Goal: Information Seeking & Learning: Learn about a topic

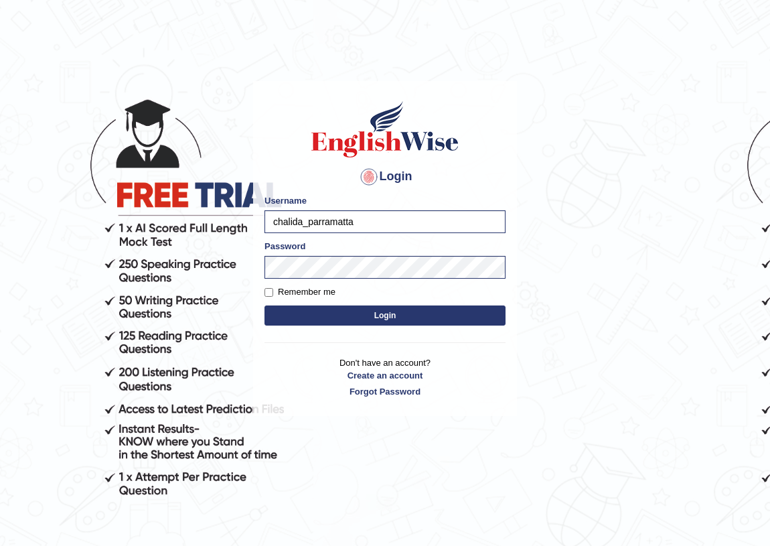
drag, startPoint x: 300, startPoint y: 221, endPoint x: 266, endPoint y: 223, distance: 34.2
click at [266, 223] on input "chalida_parramatta" at bounding box center [385, 221] width 241 height 23
type input "vamshimacherla_parramatta"
click at [375, 309] on button "Login" at bounding box center [385, 315] width 241 height 20
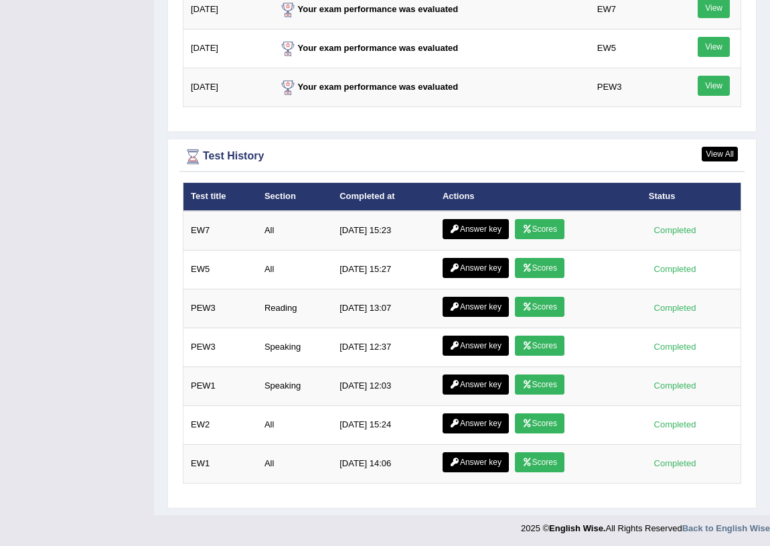
scroll to position [1781, 0]
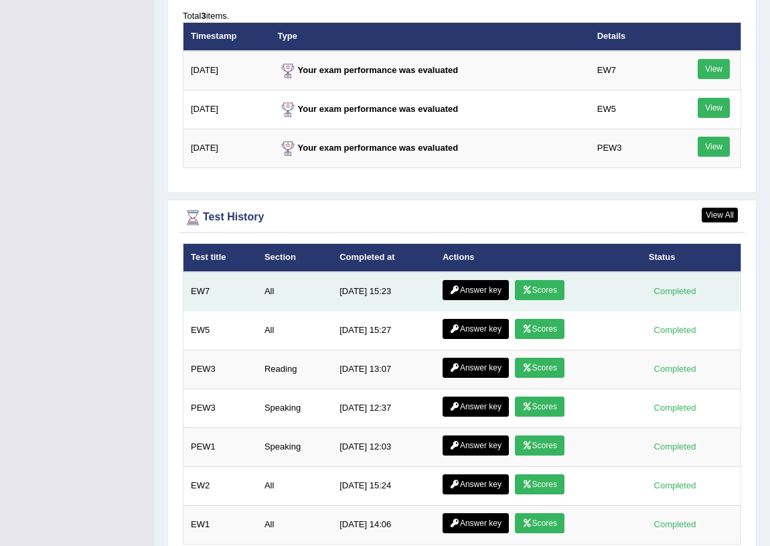
click at [550, 284] on link "Scores" at bounding box center [540, 290] width 50 height 20
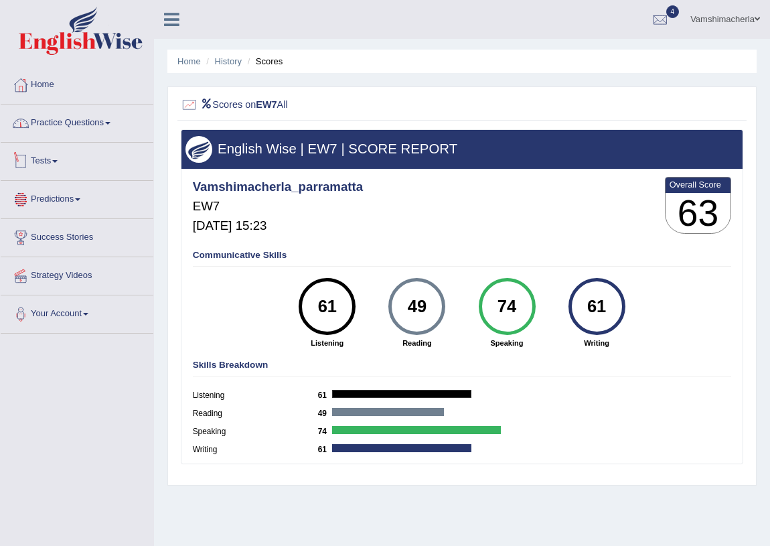
click at [113, 132] on link "Practice Questions" at bounding box center [77, 120] width 153 height 33
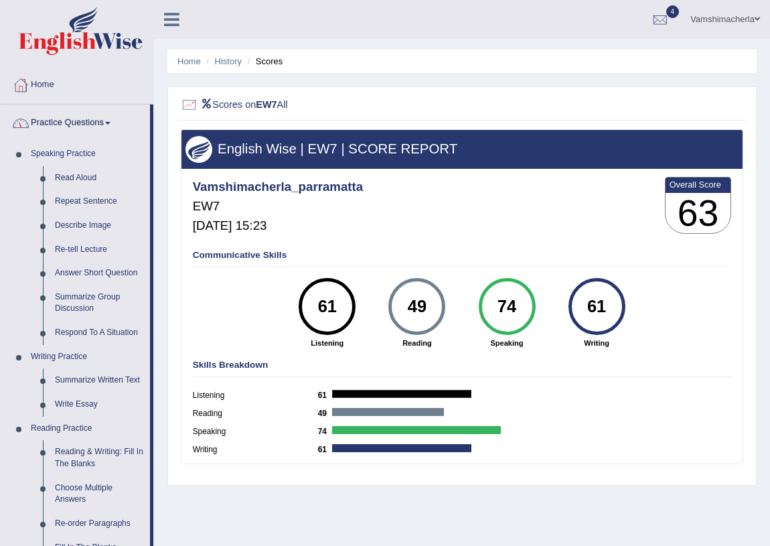
click at [82, 128] on link "Practice Questions" at bounding box center [75, 120] width 149 height 33
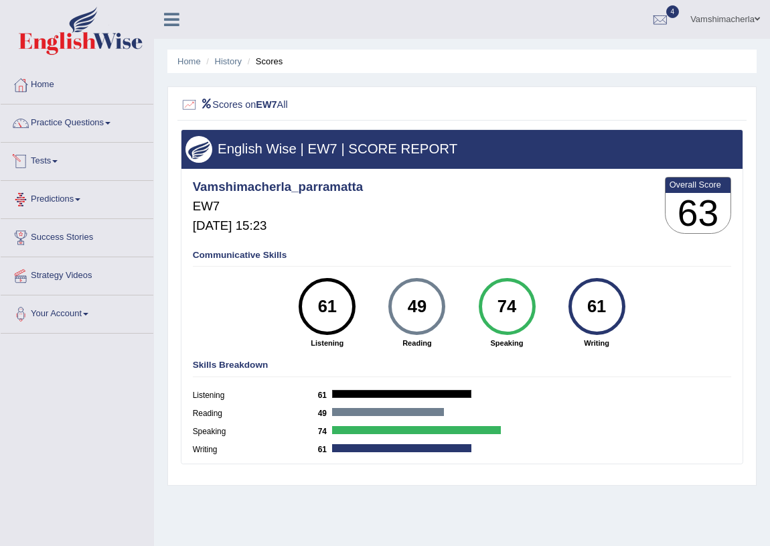
click at [62, 189] on link "Predictions" at bounding box center [77, 197] width 153 height 33
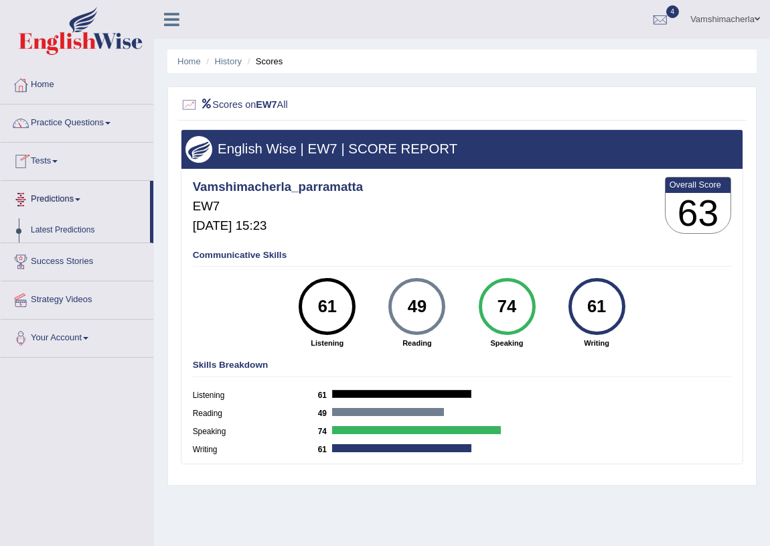
click at [67, 165] on link "Tests" at bounding box center [77, 159] width 153 height 33
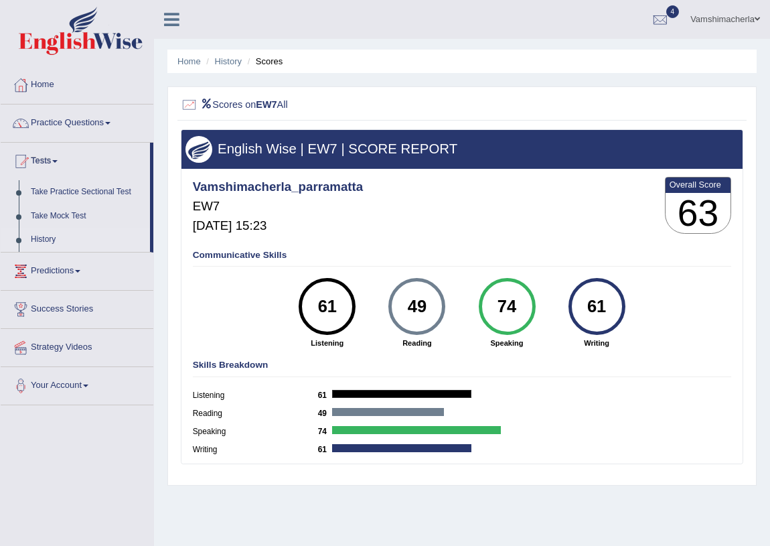
click at [35, 235] on link "History" at bounding box center [87, 240] width 125 height 24
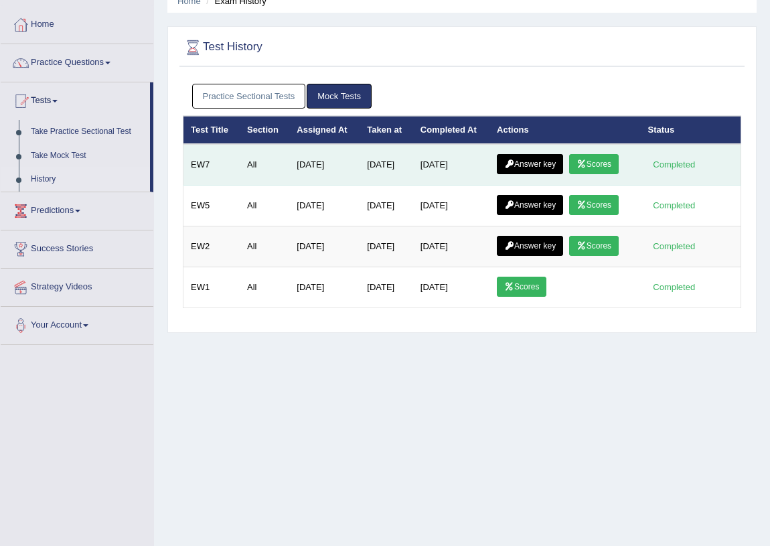
scroll to position [60, 0]
click at [618, 163] on link "Scores" at bounding box center [594, 164] width 50 height 20
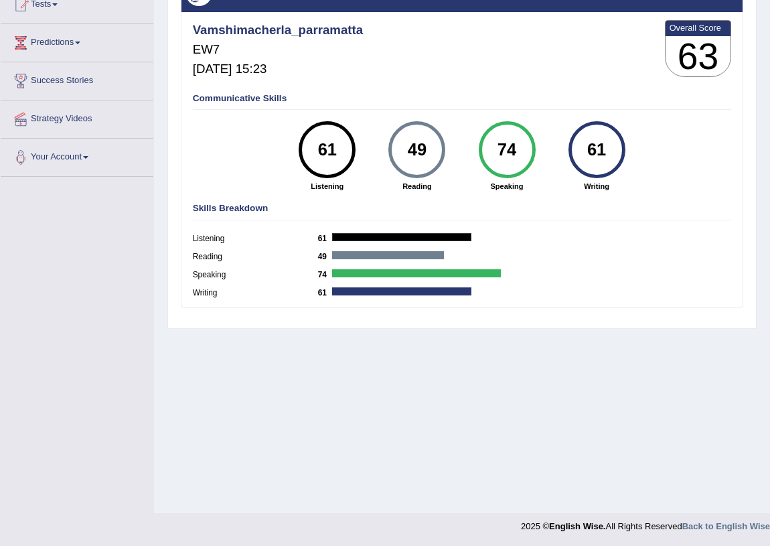
click at [345, 154] on div "61" at bounding box center [328, 150] width 42 height 48
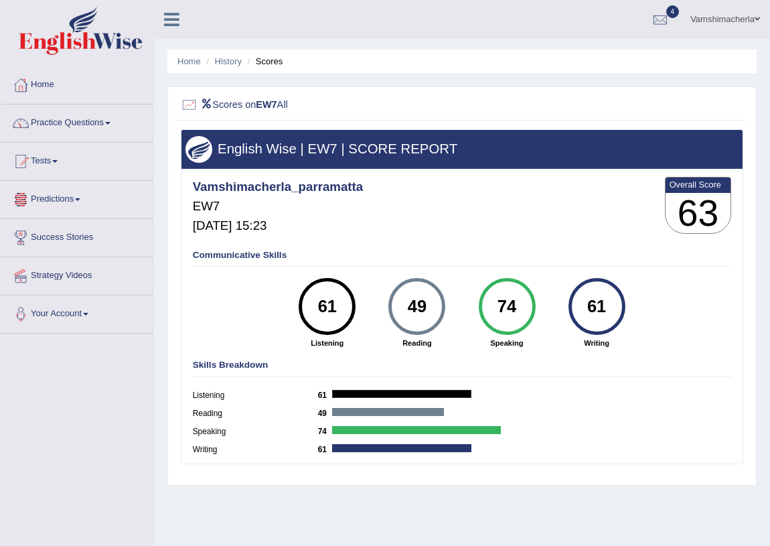
click at [74, 201] on link "Predictions" at bounding box center [77, 197] width 153 height 33
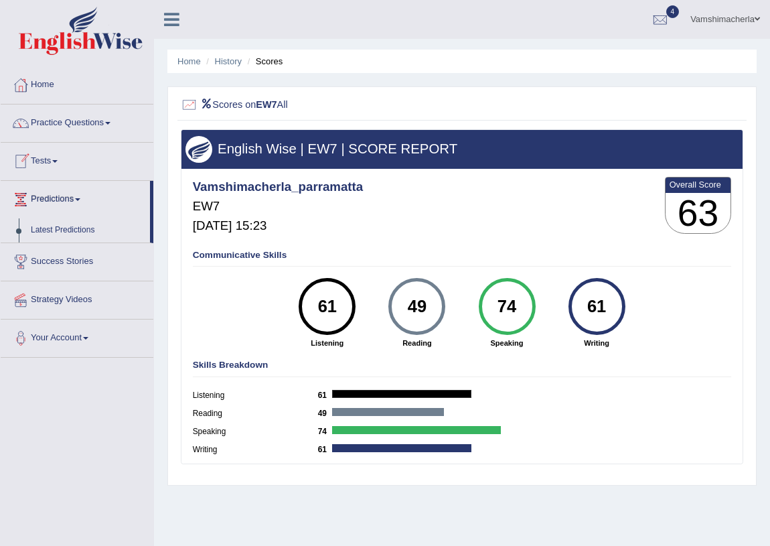
click at [56, 162] on link "Tests" at bounding box center [77, 159] width 153 height 33
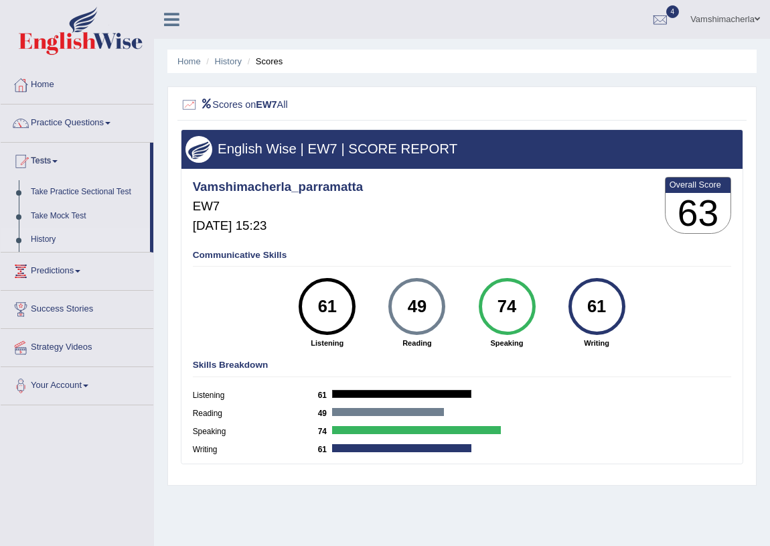
click at [45, 233] on link "History" at bounding box center [87, 240] width 125 height 24
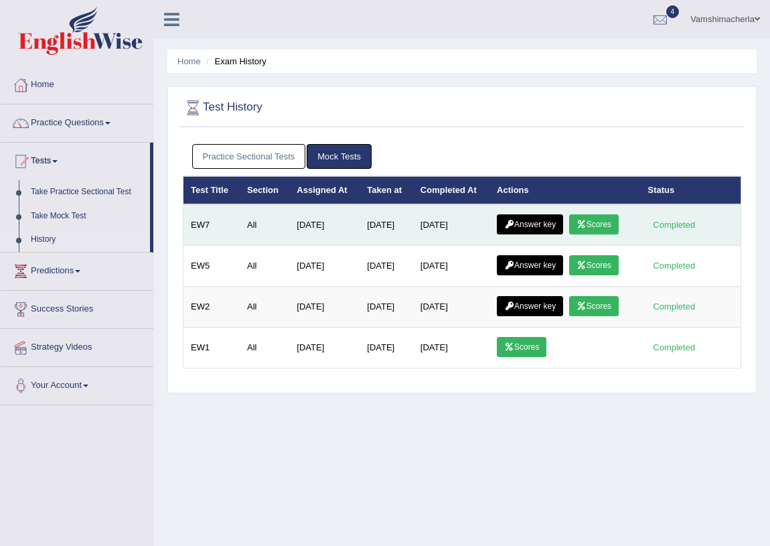
click at [528, 222] on link "Answer key" at bounding box center [530, 224] width 66 height 20
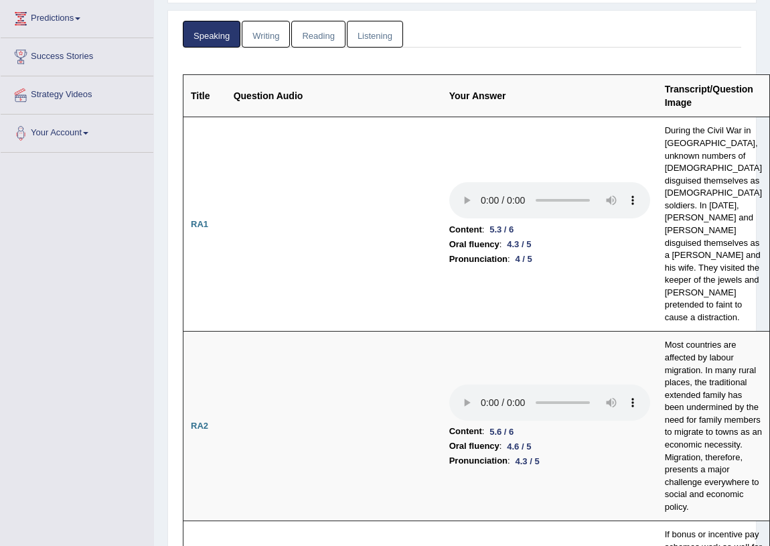
scroll to position [7, 0]
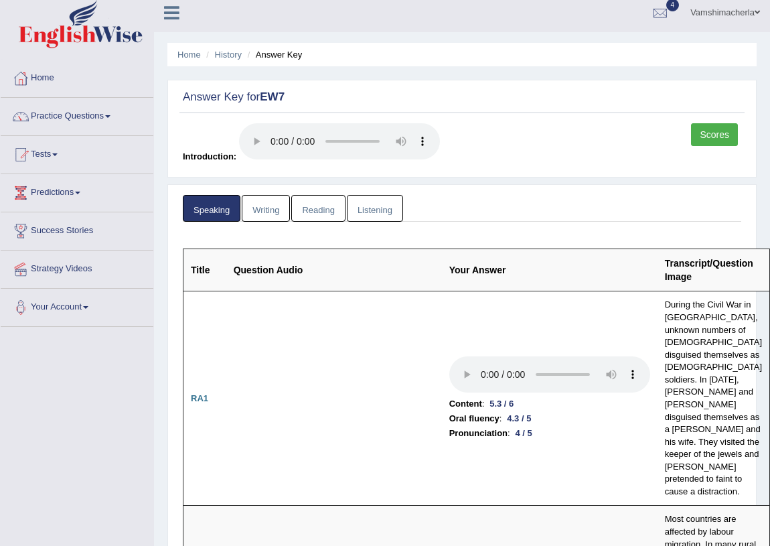
click at [278, 209] on link "Writing" at bounding box center [266, 208] width 48 height 27
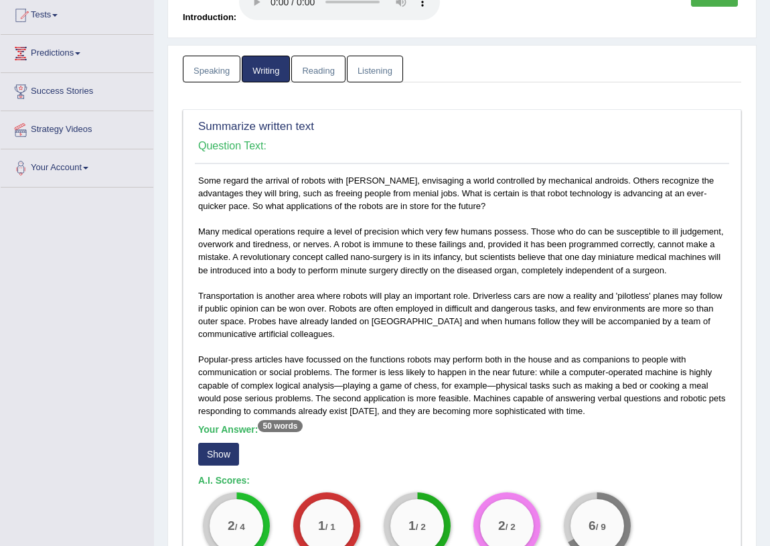
scroll to position [101, 0]
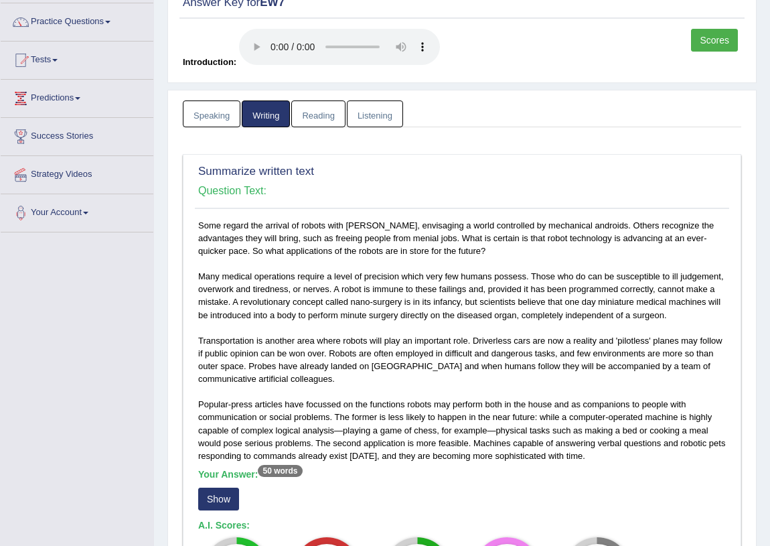
click at [331, 124] on link "Reading" at bounding box center [318, 113] width 54 height 27
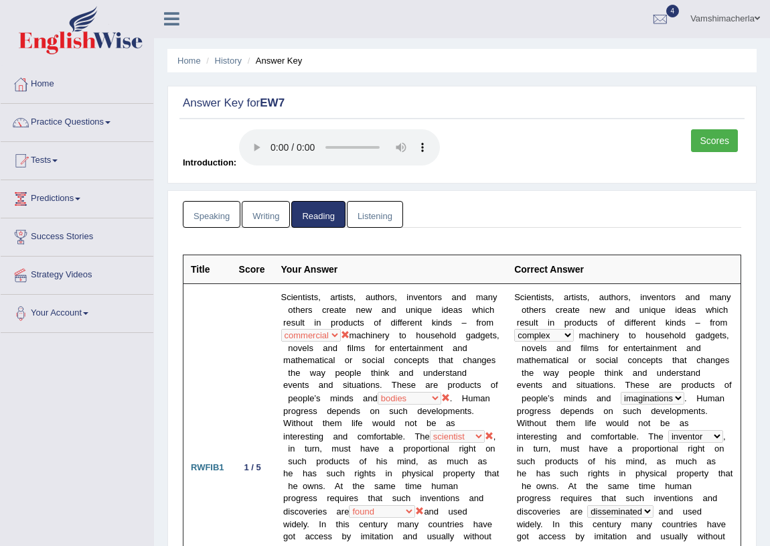
scroll to position [0, 0]
click at [387, 214] on link "Listening" at bounding box center [375, 215] width 56 height 27
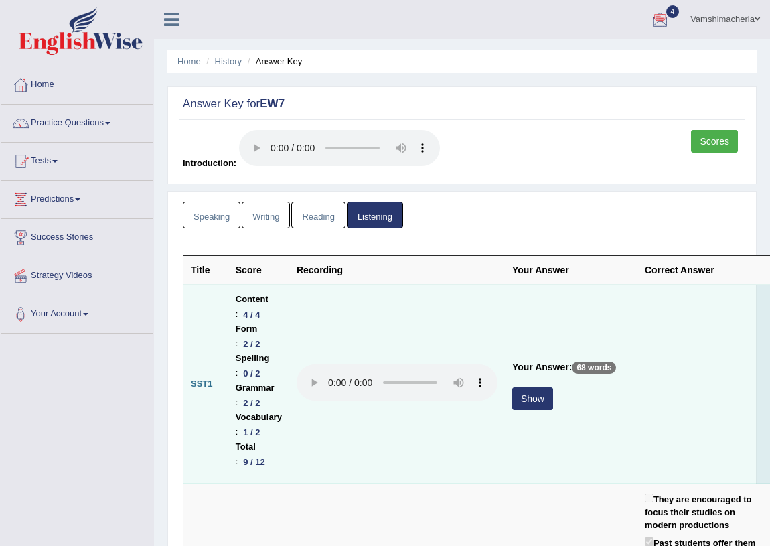
scroll to position [60, 0]
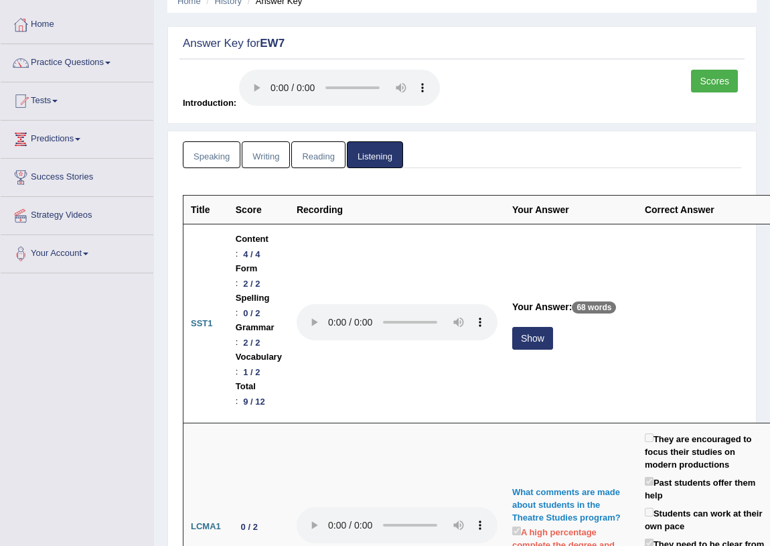
click at [253, 157] on link "Writing" at bounding box center [266, 154] width 48 height 27
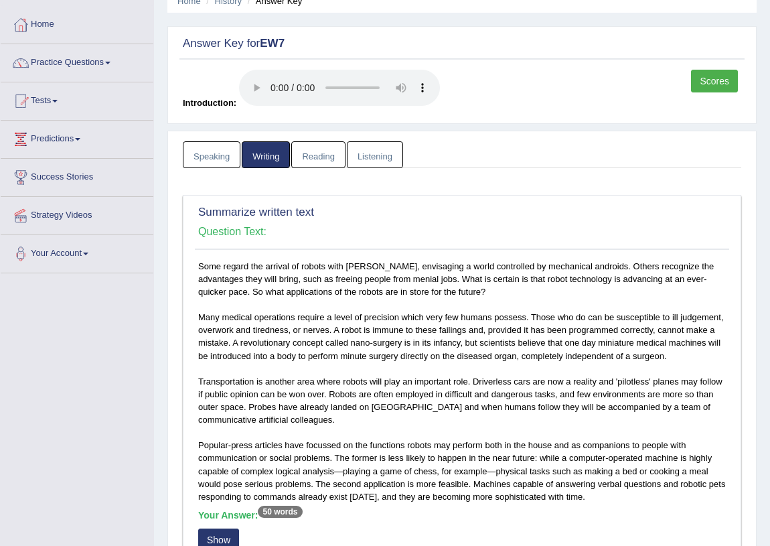
click at [225, 150] on link "Speaking" at bounding box center [212, 154] width 58 height 27
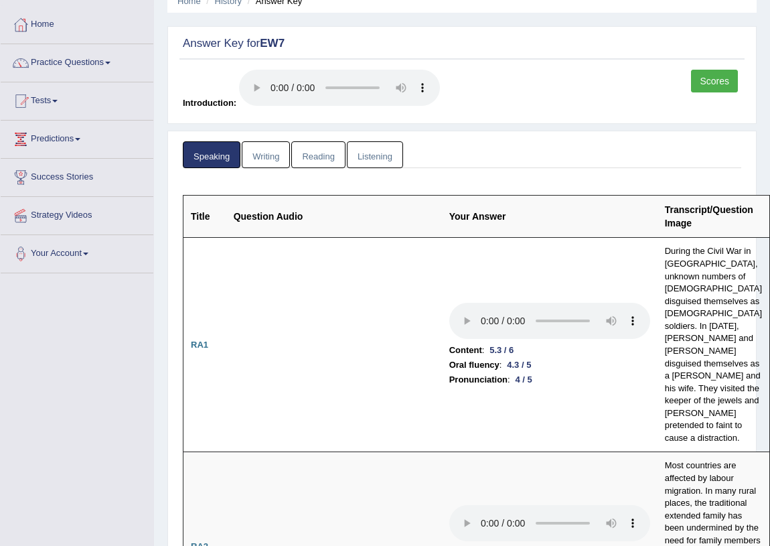
scroll to position [0, 0]
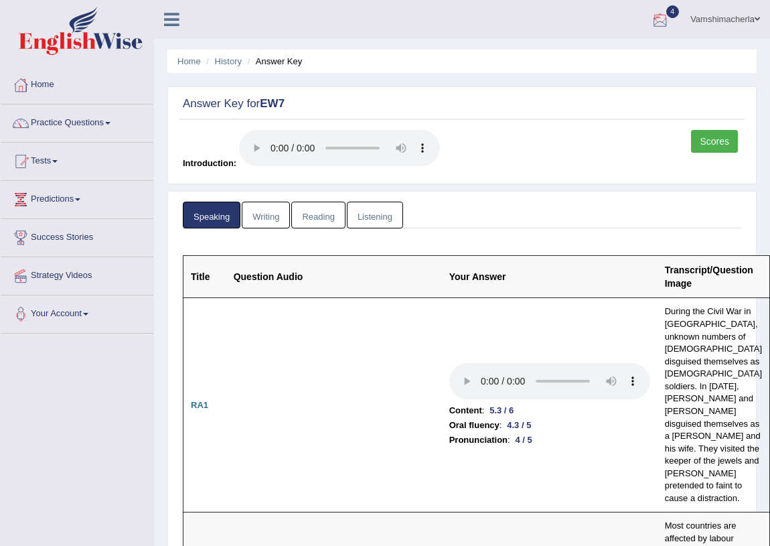
click at [655, 21] on div at bounding box center [660, 20] width 20 height 20
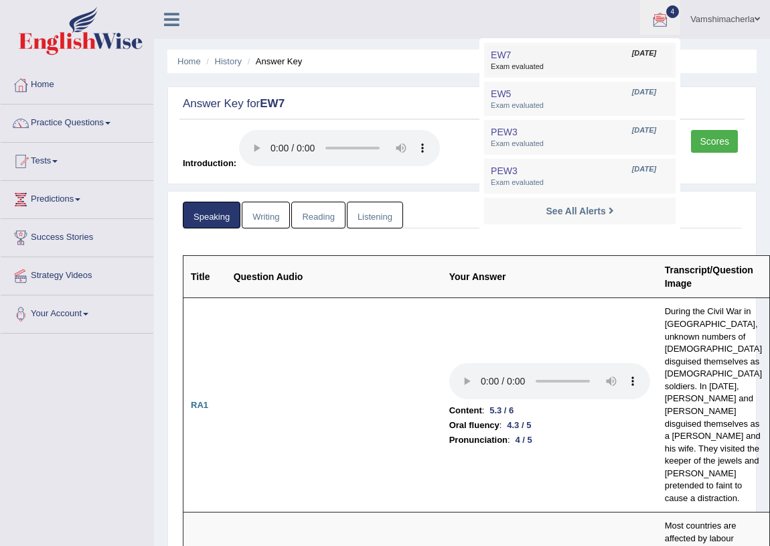
click at [594, 54] on link "EW7 Sep 9, 2025 Exam evaluated" at bounding box center [580, 60] width 185 height 28
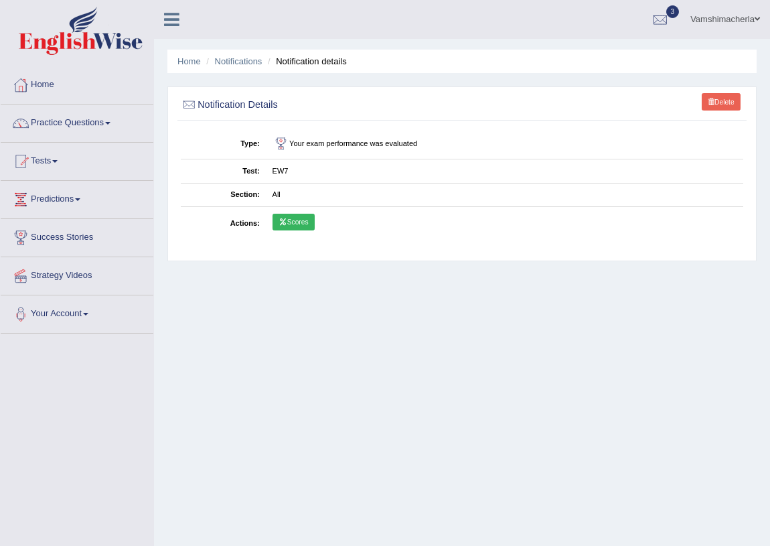
click at [301, 216] on link "Scores" at bounding box center [294, 222] width 42 height 17
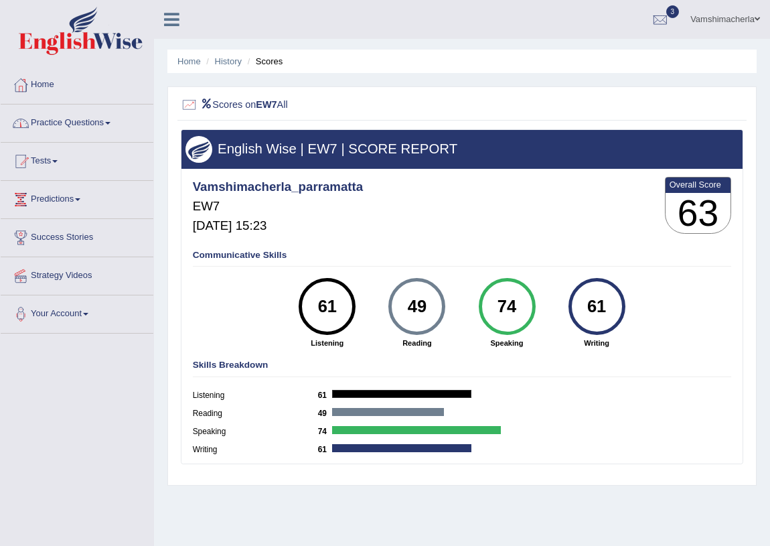
click at [115, 129] on link "Practice Questions" at bounding box center [77, 120] width 153 height 33
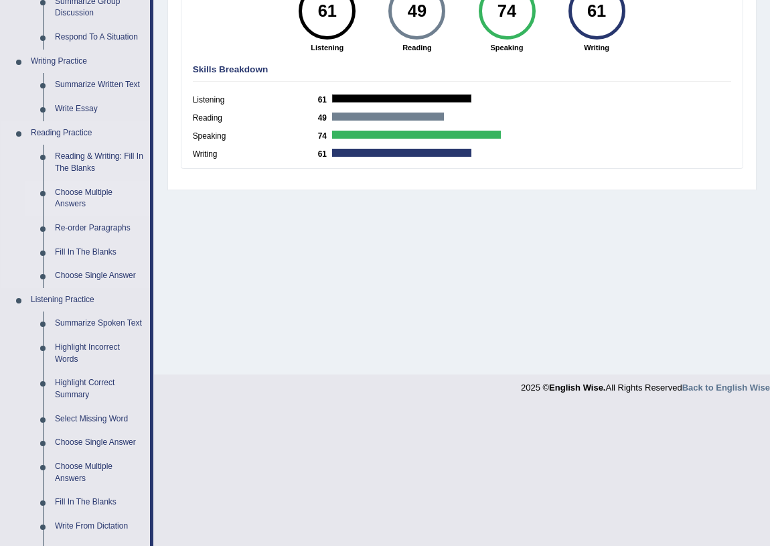
scroll to position [304, 0]
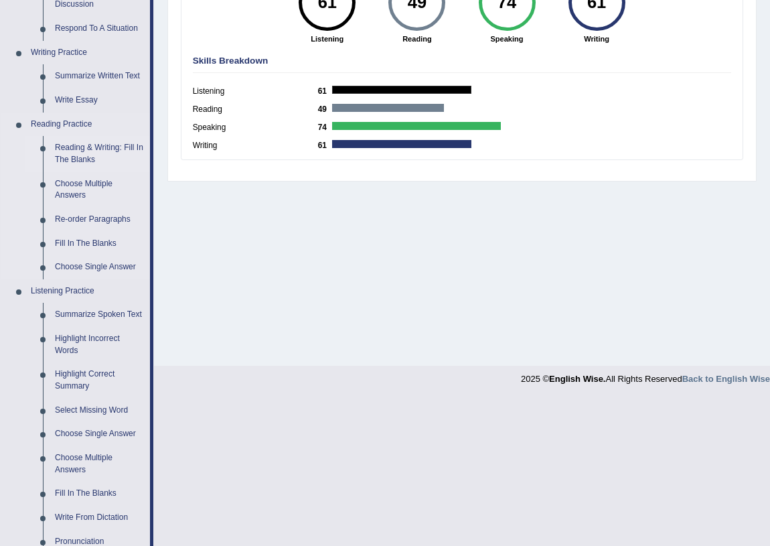
click at [98, 154] on link "Reading & Writing: Fill In The Blanks" at bounding box center [99, 153] width 101 height 35
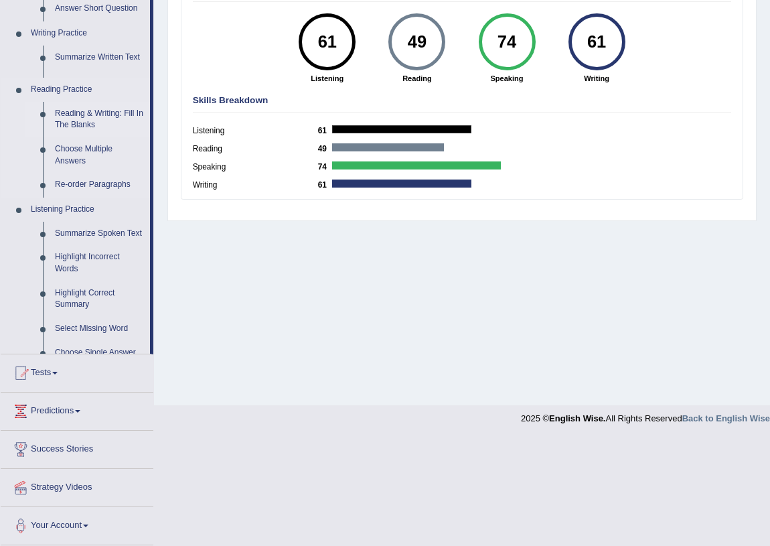
scroll to position [157, 0]
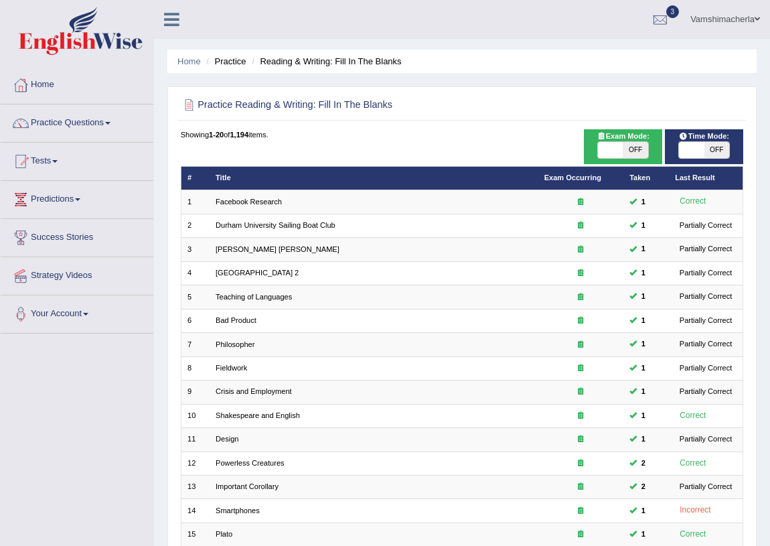
click at [630, 152] on span "OFF" at bounding box center [635, 150] width 25 height 16
checkbox input "true"
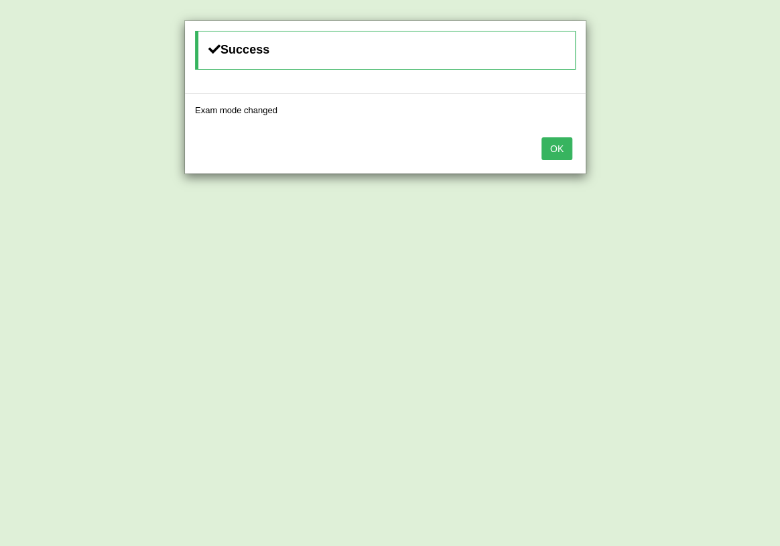
click at [559, 143] on button "OK" at bounding box center [556, 148] width 31 height 23
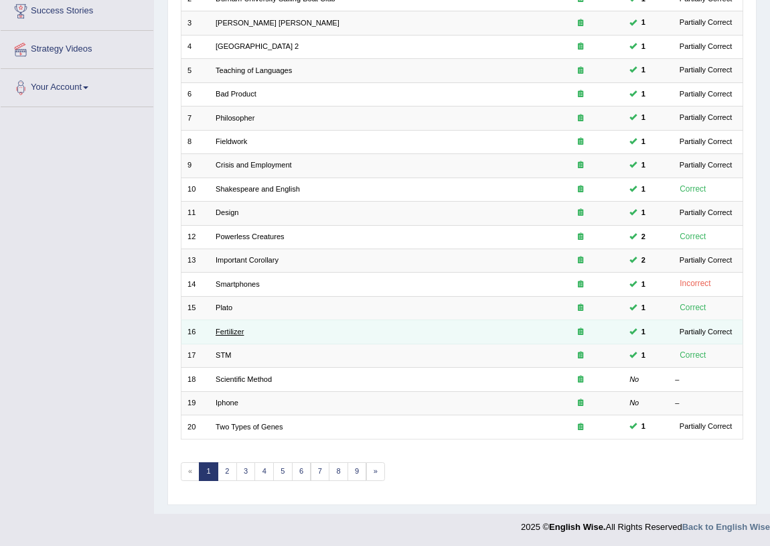
click at [236, 328] on link "Fertilizer" at bounding box center [230, 332] width 28 height 8
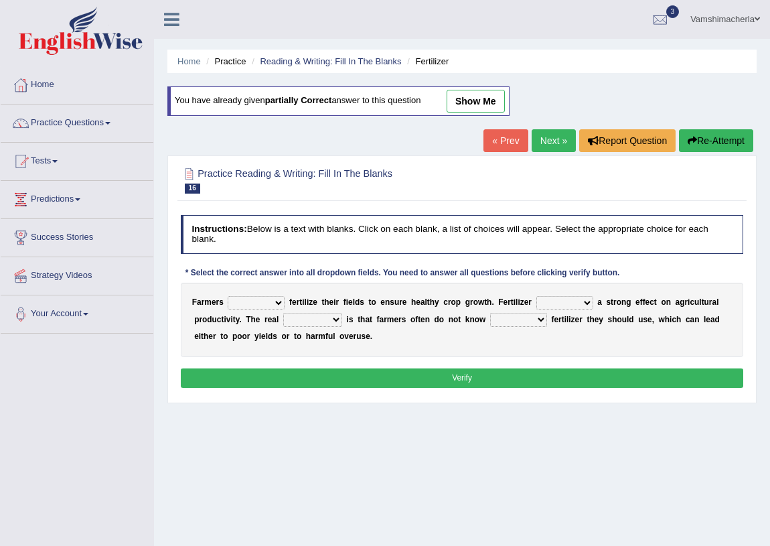
click at [272, 297] on select "must should need can" at bounding box center [256, 302] width 57 height 13
click at [228, 296] on select "must should need can" at bounding box center [256, 302] width 57 height 13
click at [275, 301] on select "must should need can" at bounding box center [256, 302] width 57 height 13
select select "should"
click at [228, 296] on select "must should need can" at bounding box center [256, 302] width 57 height 13
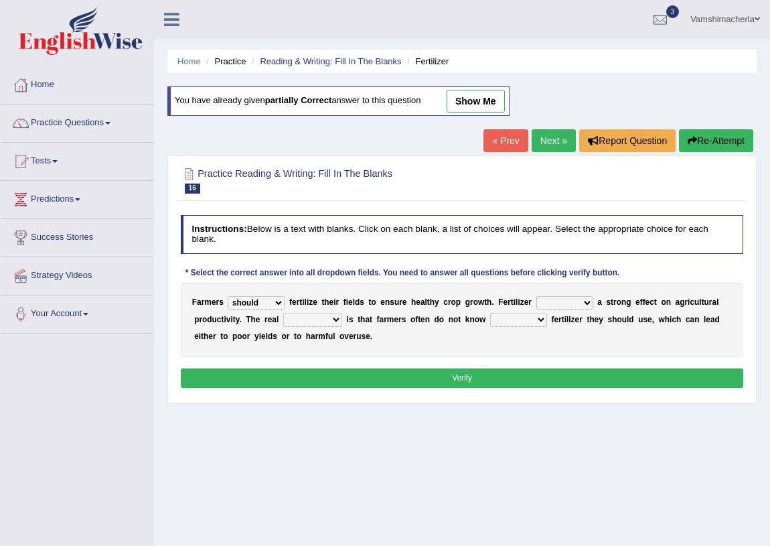
click at [556, 301] on select "has had have having" at bounding box center [565, 302] width 57 height 13
select select "have"
click at [537, 296] on select "has had have having" at bounding box center [565, 302] width 57 height 13
click at [505, 321] on select "how much how many however so much" at bounding box center [518, 319] width 57 height 13
click at [429, 341] on div "F a r m e r s must should need can f e r t i l i z e t h e i r f i e l d s t o …" at bounding box center [462, 320] width 563 height 74
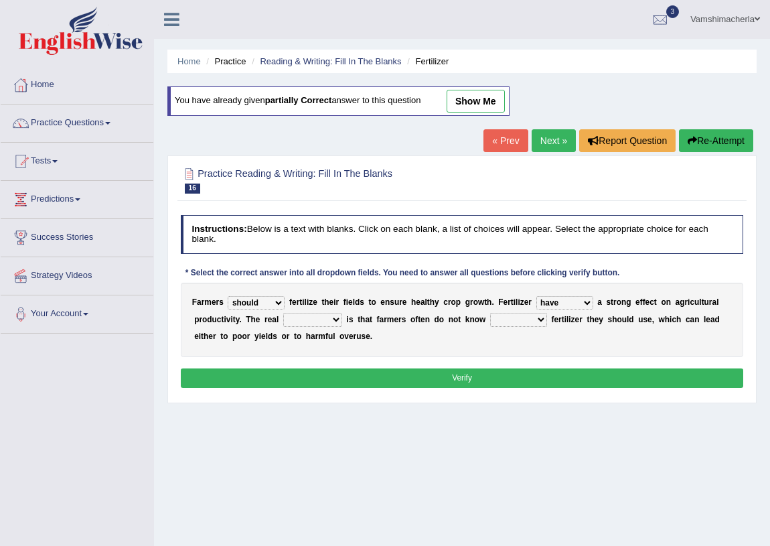
click at [304, 322] on select "problem question conclusion answer" at bounding box center [312, 319] width 59 height 13
select select "problem"
click at [283, 313] on select "problem question conclusion answer" at bounding box center [312, 319] width 59 height 13
click at [514, 321] on select "how much how many however so much" at bounding box center [518, 319] width 57 height 13
click at [314, 314] on select "problem question conclusion answer" at bounding box center [312, 319] width 59 height 13
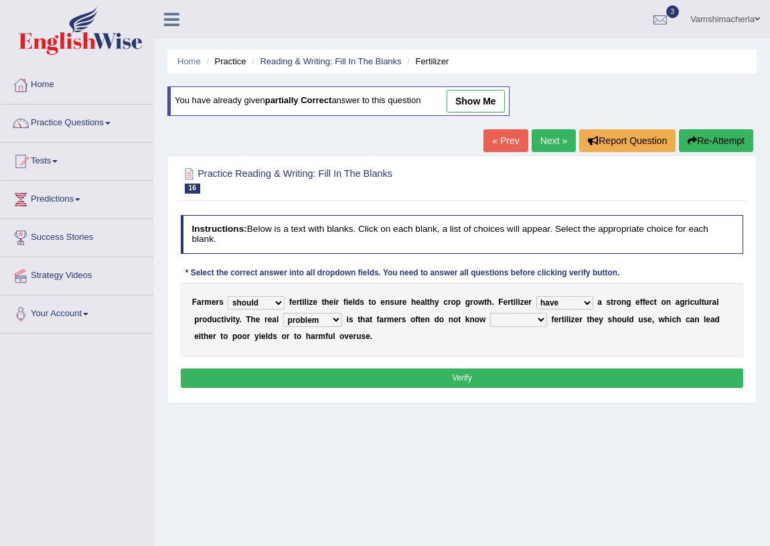
click at [455, 338] on div "F a r m e r s must should need can f e r t i l i z e t h e i r f i e l d s t o …" at bounding box center [462, 320] width 563 height 74
click at [514, 318] on select "how much how many however so much" at bounding box center [518, 319] width 57 height 13
select select "how much"
click at [490, 313] on select "how much how many however so much" at bounding box center [518, 319] width 57 height 13
click at [410, 375] on button "Verify" at bounding box center [462, 377] width 563 height 19
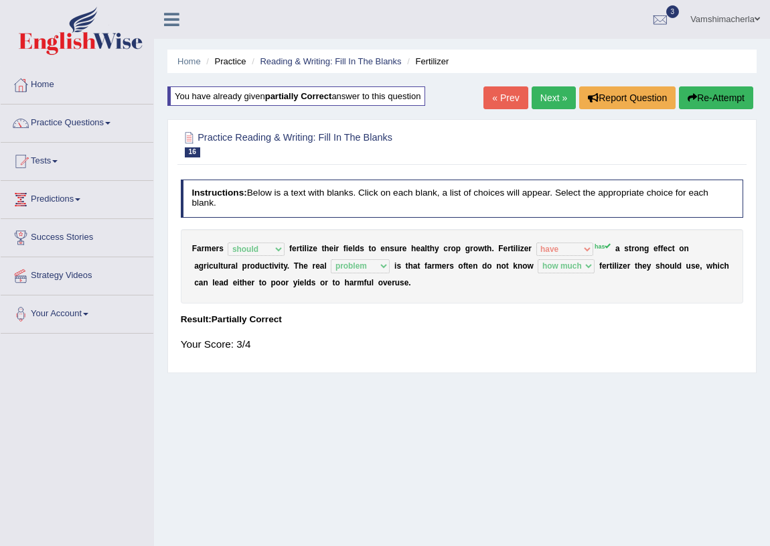
click at [537, 99] on link "Next »" at bounding box center [554, 97] width 44 height 23
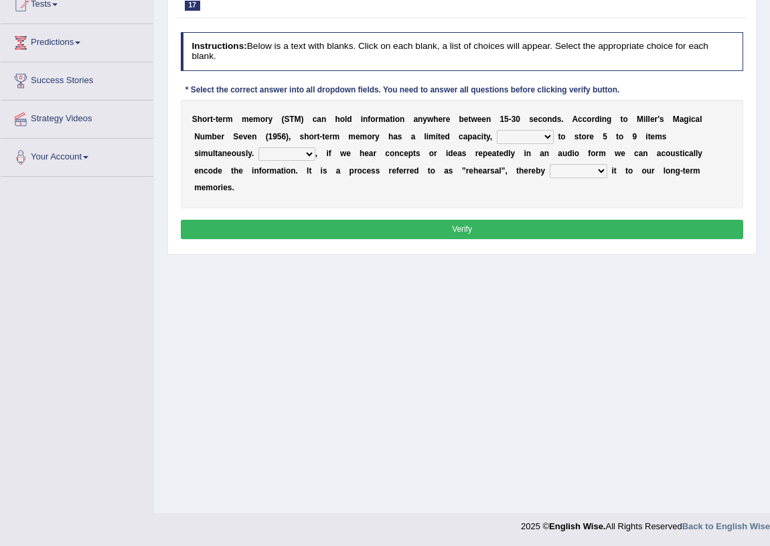
click at [512, 143] on select "being able is able be able unable" at bounding box center [525, 136] width 57 height 13
select select "be able"
click at [497, 143] on select "being able is able be able unable" at bounding box center [525, 136] width 57 height 13
click at [534, 143] on select "being able is able be able unable" at bounding box center [525, 136] width 57 height 13
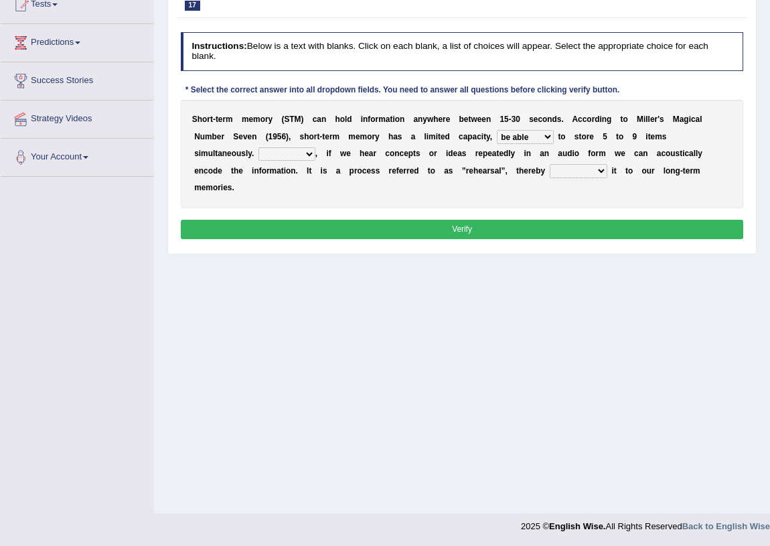
click at [297, 161] on select "However So Moreover Therefore" at bounding box center [287, 153] width 57 height 13
select select "However"
click at [259, 161] on select "However So Moreover Therefore" at bounding box center [287, 153] width 57 height 13
click at [295, 161] on select "However So Moreover Therefore" at bounding box center [287, 153] width 57 height 13
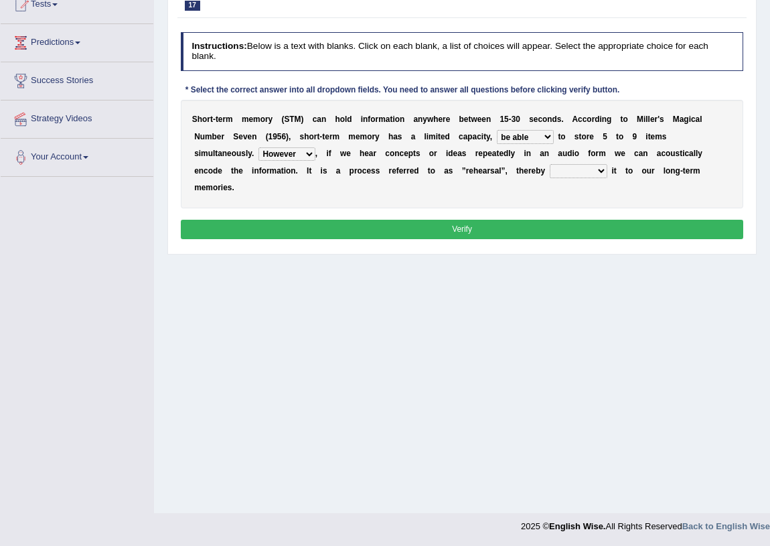
click at [579, 188] on div "S h o r t - t e r m m e m o r y ( S T M ) c a n h o l d i n f o r m a t i o n a…" at bounding box center [462, 154] width 563 height 109
click at [580, 177] on select "commit commits commiting commited" at bounding box center [579, 170] width 58 height 13
select select "commiting"
click at [550, 177] on select "commit commits commiting commited" at bounding box center [579, 170] width 58 height 13
click at [430, 239] on button "Verify" at bounding box center [462, 229] width 563 height 19
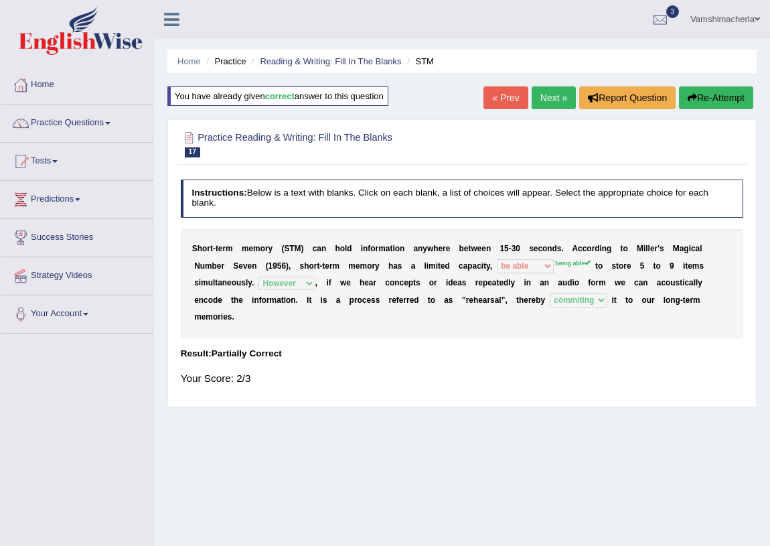
click at [540, 102] on link "Next »" at bounding box center [554, 97] width 44 height 23
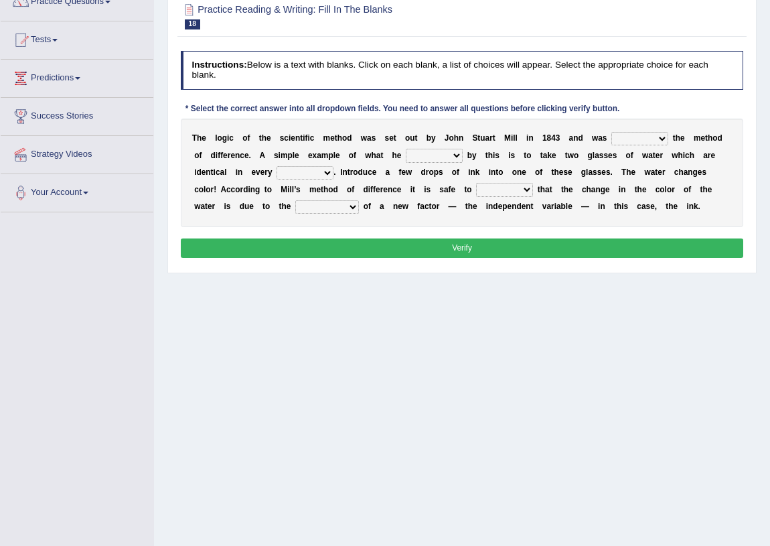
click at [658, 137] on select "pointed claimed demanded named" at bounding box center [640, 138] width 57 height 13
select select "pointed"
click at [612, 132] on select "pointed claimed demanded named" at bounding box center [640, 138] width 57 height 13
click at [453, 151] on select "capped charged found meant" at bounding box center [434, 155] width 57 height 13
select select "meant"
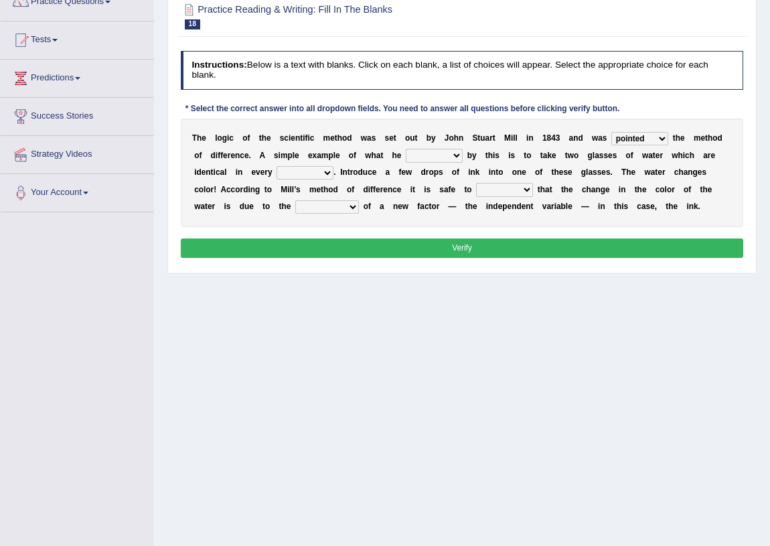
click at [406, 149] on select "capped charged found meant" at bounding box center [434, 155] width 57 height 13
click at [309, 172] on select "thought identity measure respect" at bounding box center [305, 172] width 57 height 13
select select "measure"
click at [277, 166] on select "thought identity measure respect" at bounding box center [305, 172] width 57 height 13
click at [325, 173] on select "thought identity measure respect" at bounding box center [305, 172] width 57 height 13
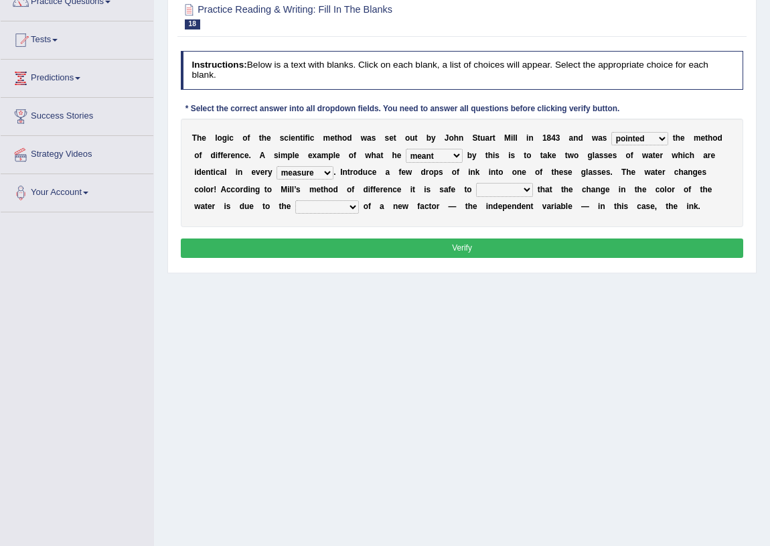
click at [327, 173] on select "thought identity measure respect" at bounding box center [305, 172] width 57 height 13
click at [496, 191] on select "assume discuss prefer acclaim" at bounding box center [504, 189] width 57 height 13
select select "assume"
click at [476, 183] on select "assume discuss prefer acclaim" at bounding box center [504, 189] width 57 height 13
click at [514, 187] on select "assume discuss prefer acclaim" at bounding box center [504, 189] width 57 height 13
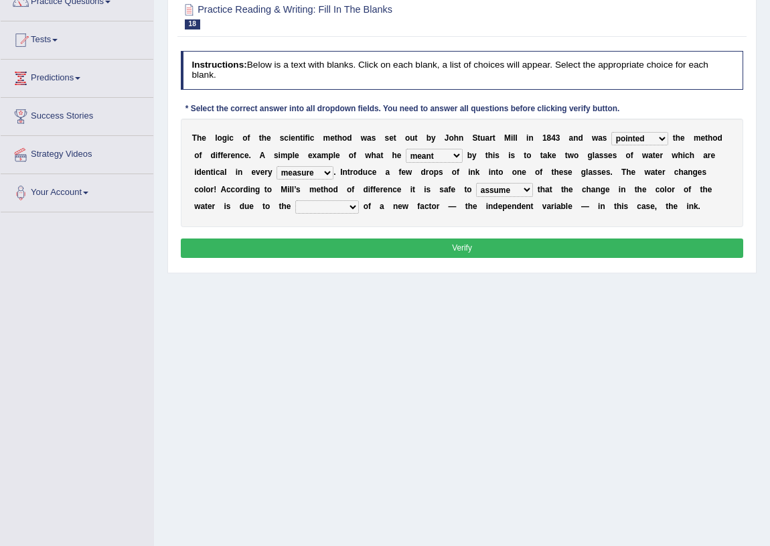
click at [514, 187] on select "assume discuss prefer acclaim" at bounding box center [504, 189] width 57 height 13
click at [348, 202] on select "introduction magnitude preparation purification" at bounding box center [327, 206] width 64 height 13
select select "introduction"
click at [295, 200] on select "introduction magnitude preparation purification" at bounding box center [327, 206] width 64 height 13
click at [397, 236] on div "Instructions: Below is a text with blanks. Click on each blank, a list of choic…" at bounding box center [461, 157] width 569 height 222
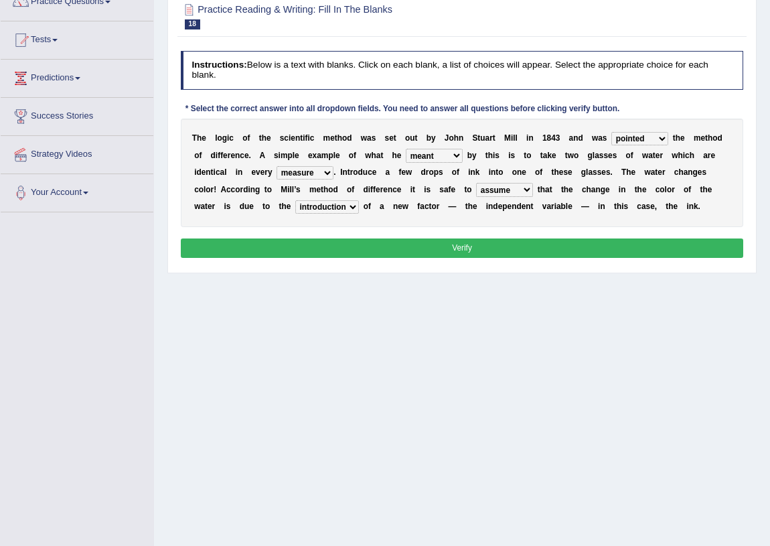
click at [406, 247] on button "Verify" at bounding box center [462, 247] width 563 height 19
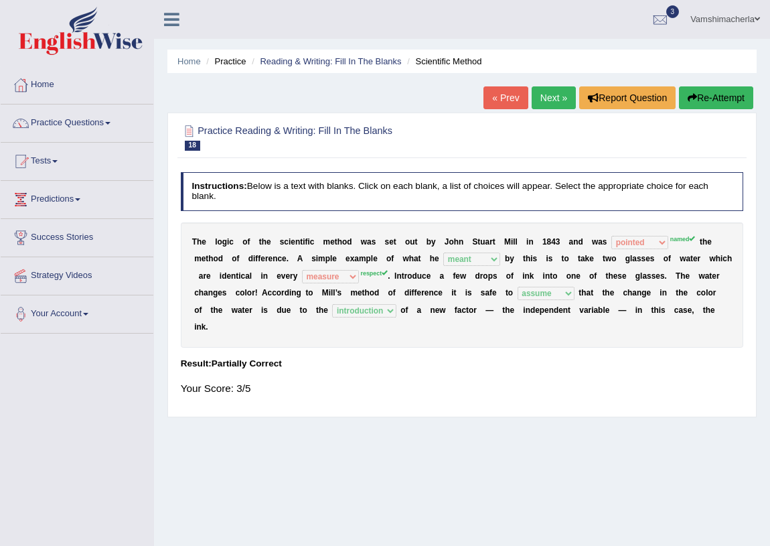
click at [563, 92] on link "Next »" at bounding box center [554, 97] width 44 height 23
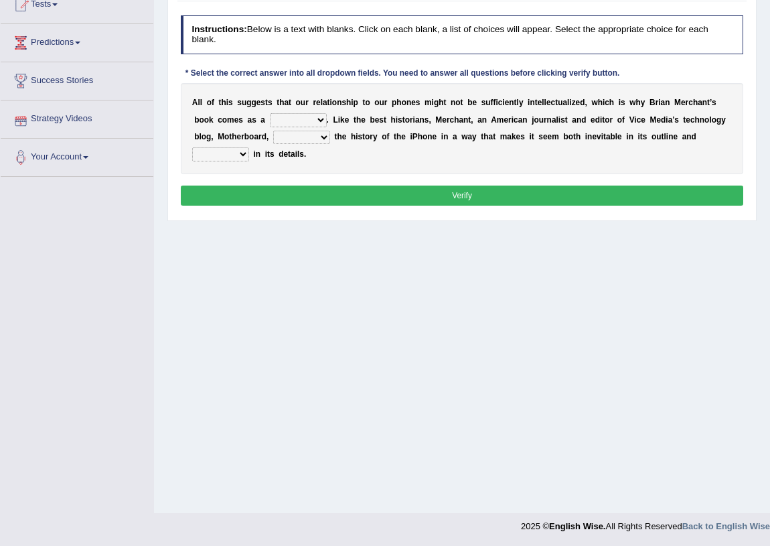
click at [289, 118] on select "privilege relief demotion flash" at bounding box center [298, 119] width 57 height 13
select select "flash"
click at [270, 113] on select "privilege relief demotion flash" at bounding box center [298, 119] width 57 height 13
click at [297, 138] on select "enriches unpacks detours contorts" at bounding box center [301, 137] width 57 height 13
click at [273, 131] on select "enriches unpacks detours contorts" at bounding box center [301, 137] width 57 height 13
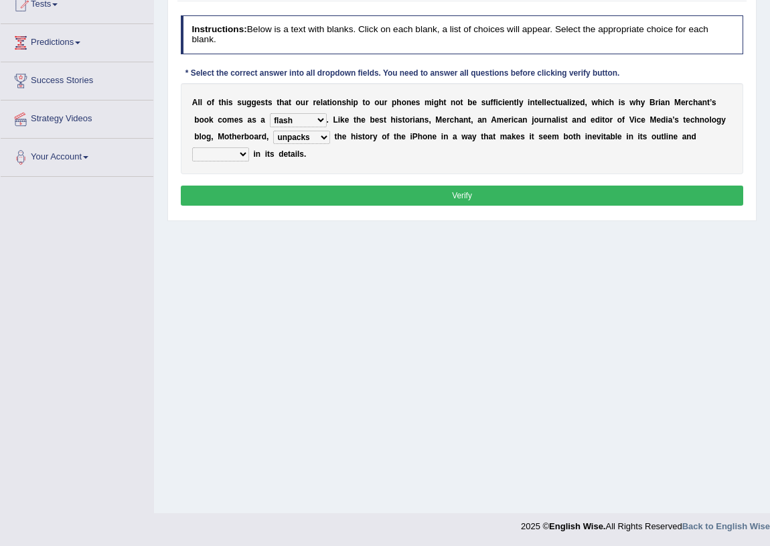
click at [321, 142] on select "enriches unpacks detours contorts" at bounding box center [301, 137] width 57 height 13
select select "enriches"
click at [273, 131] on select "enriches unpacks detours contorts" at bounding box center [301, 137] width 57 height 13
click at [397, 259] on div "Home Practice Reading & Writing: Fill In The Blanks Iphone « Prev Next » Report…" at bounding box center [462, 178] width 616 height 670
click at [238, 152] on select "surprises surprised surprising surprise" at bounding box center [220, 153] width 57 height 13
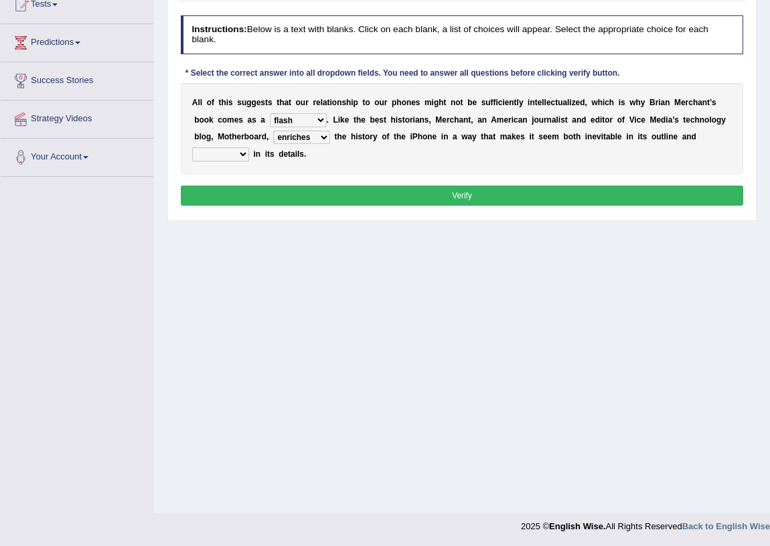
select select "surprises"
click at [192, 147] on select "surprises surprised surprising surprise" at bounding box center [220, 153] width 57 height 13
click at [328, 192] on button "Verify" at bounding box center [462, 195] width 563 height 19
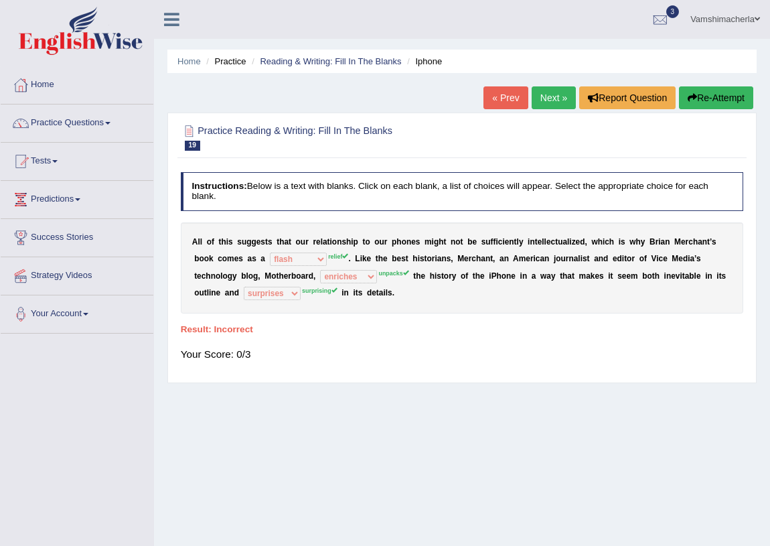
click at [735, 107] on button "Re-Attempt" at bounding box center [716, 97] width 74 height 23
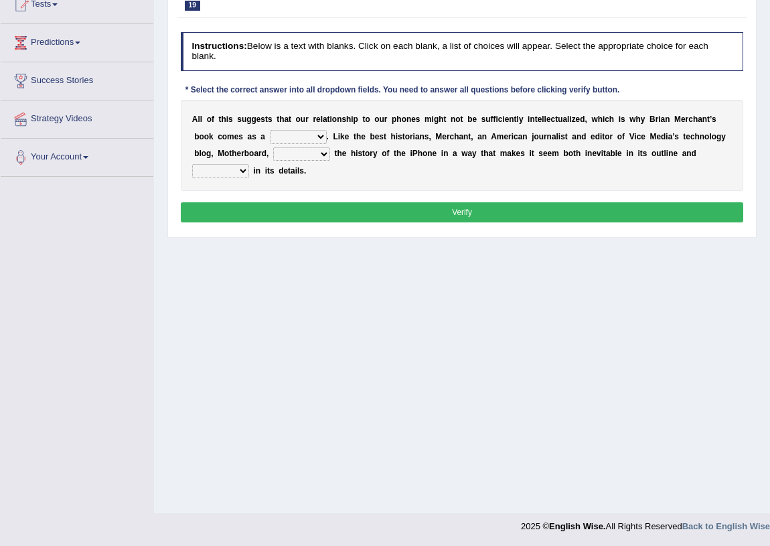
click at [302, 143] on select "privilege relief demotion flash" at bounding box center [298, 136] width 57 height 13
select select "relief"
click at [270, 143] on select "privilege relief demotion flash" at bounding box center [298, 136] width 57 height 13
click at [304, 161] on select "enriches unpacks detours contorts" at bounding box center [301, 153] width 57 height 13
select select "unpacks"
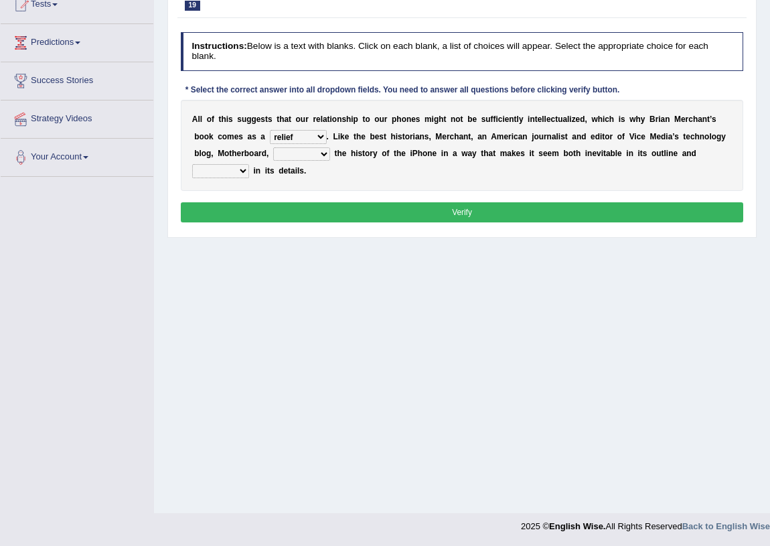
click at [273, 161] on select "enriches unpacks detours contorts" at bounding box center [301, 153] width 57 height 13
click at [228, 177] on select "surprises surprised surprising surprise" at bounding box center [220, 170] width 57 height 13
select select "surprising"
click at [192, 177] on select "surprises surprised surprising surprise" at bounding box center [220, 170] width 57 height 13
click at [268, 222] on button "Verify" at bounding box center [462, 211] width 563 height 19
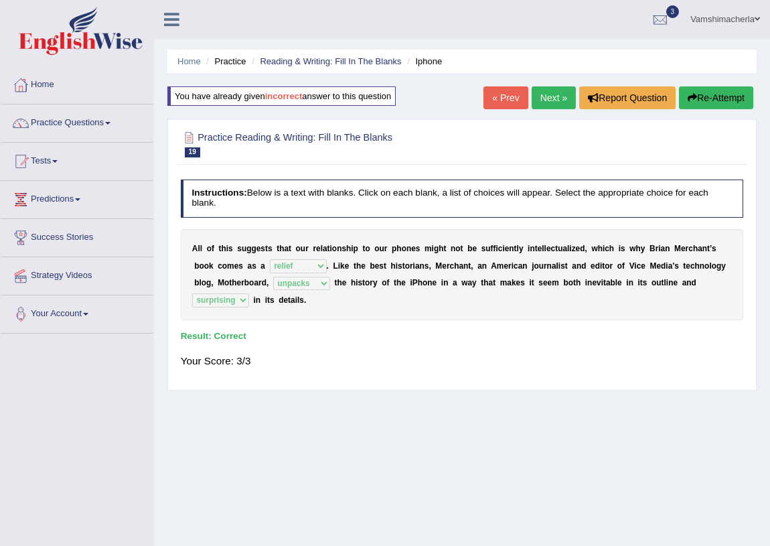
click at [555, 98] on link "Next »" at bounding box center [554, 97] width 44 height 23
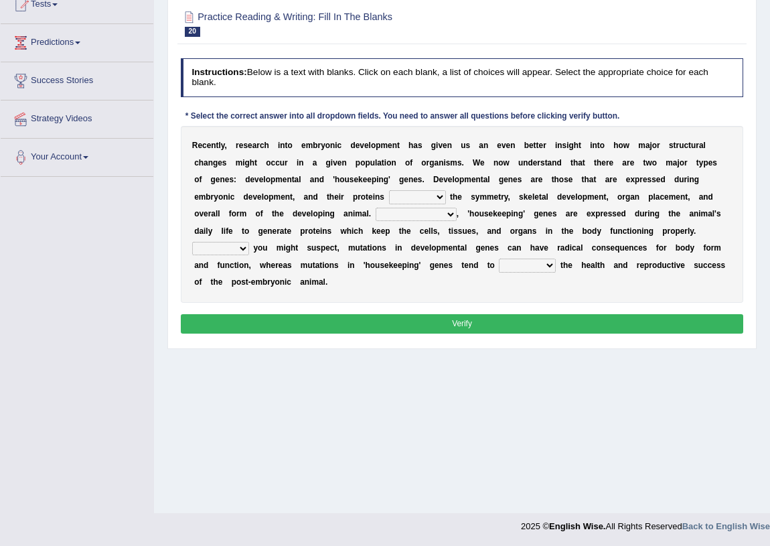
click at [435, 198] on select "push control hold elevate" at bounding box center [417, 196] width 57 height 13
select select "control"
click at [389, 190] on select "push control hold elevate" at bounding box center [417, 196] width 57 height 13
click at [431, 194] on select "push control hold elevate" at bounding box center [417, 196] width 57 height 13
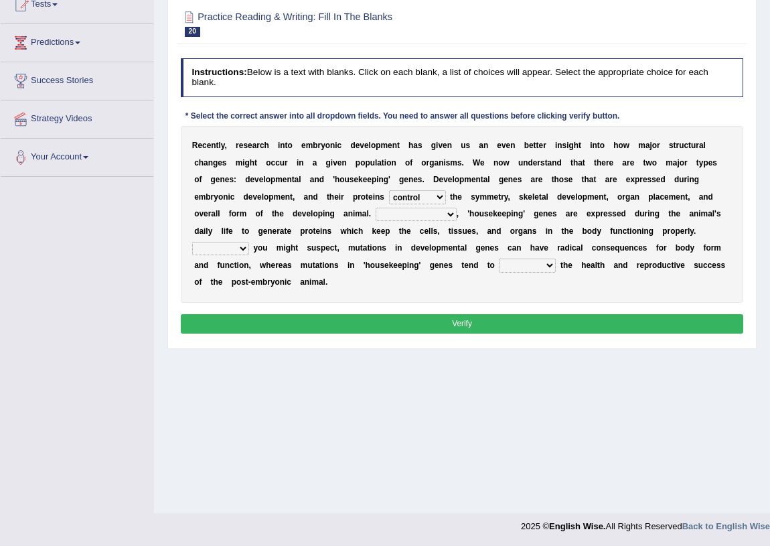
click at [428, 198] on select "push control hold elevate" at bounding box center [417, 196] width 57 height 13
click at [431, 213] on select "Correspondingly Inclusively Conversely In contrast" at bounding box center [416, 214] width 81 height 13
click at [376, 208] on select "Correspondingly Inclusively Conversely In contrast" at bounding box center [416, 214] width 81 height 13
click at [431, 212] on select "Correspondingly Inclusively Conversely In contrast" at bounding box center [416, 214] width 81 height 13
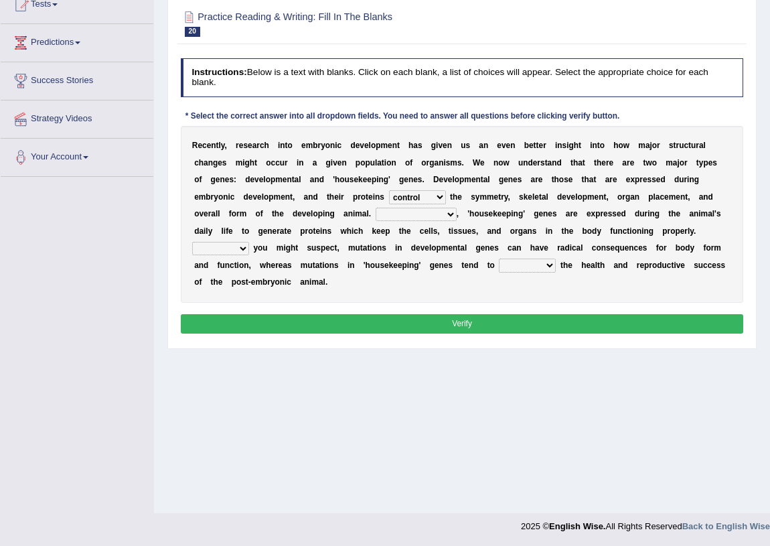
click at [431, 212] on select "Correspondingly Inclusively Conversely In contrast" at bounding box center [416, 214] width 81 height 13
click at [419, 214] on select "Correspondingly Inclusively Conversely In contrast" at bounding box center [416, 214] width 81 height 13
click at [376, 208] on select "Correspondingly Inclusively Conversely In contrast" at bounding box center [416, 214] width 81 height 13
click at [428, 208] on select "Correspondingly Inclusively Conversely In contrast" at bounding box center [416, 214] width 81 height 13
select select "Correspondingly"
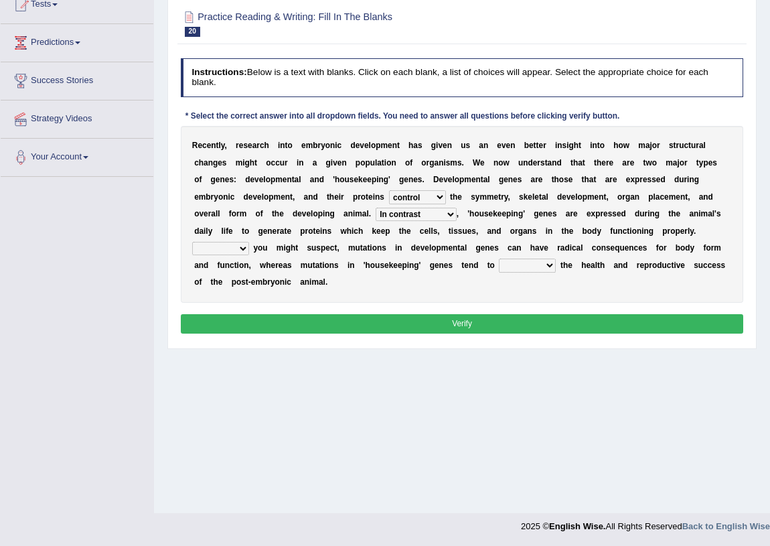
click at [376, 208] on select "Correspondingly Inclusively Conversely In contrast" at bounding box center [416, 214] width 81 height 13
click at [233, 251] on select "For As With Within" at bounding box center [220, 248] width 57 height 13
select select "As"
click at [192, 242] on select "For As With Within" at bounding box center [220, 248] width 57 height 13
click at [518, 268] on select "affect effect interrupt defect" at bounding box center [527, 265] width 57 height 13
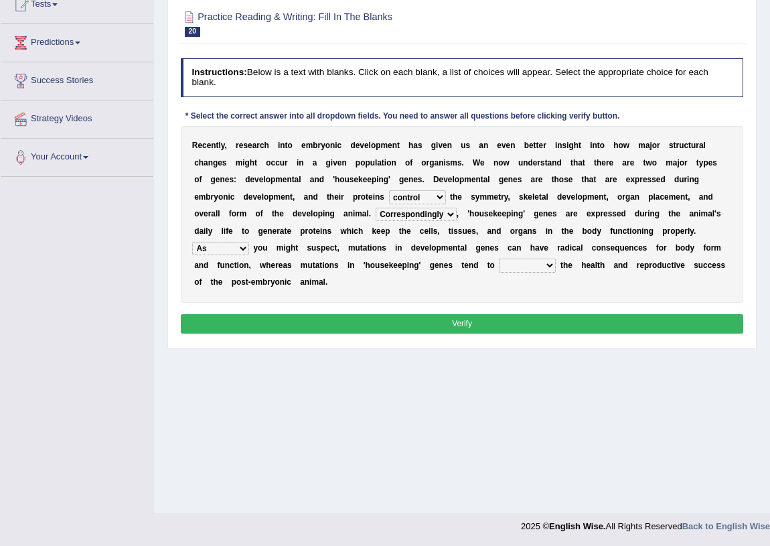
select select "affect"
click at [499, 259] on select "affect effect interrupt defect" at bounding box center [527, 265] width 57 height 13
click at [533, 269] on select "affect effect interrupt defect" at bounding box center [527, 265] width 57 height 13
click at [488, 319] on button "Verify" at bounding box center [462, 323] width 563 height 19
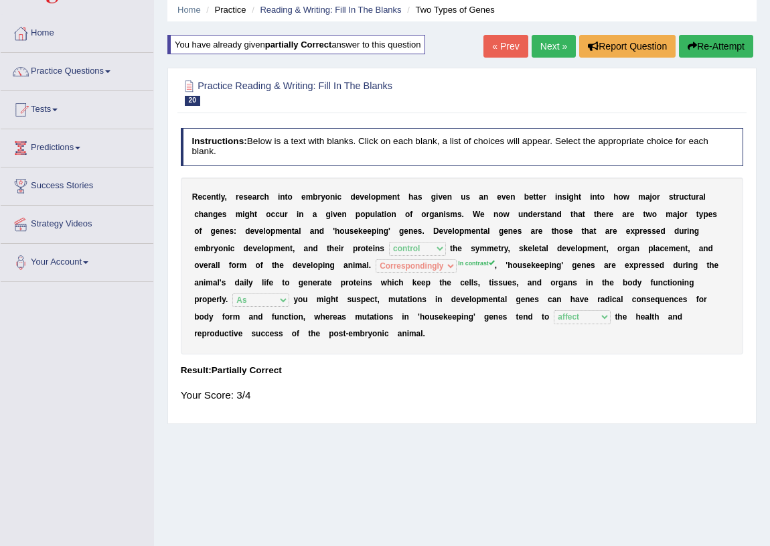
scroll to position [35, 0]
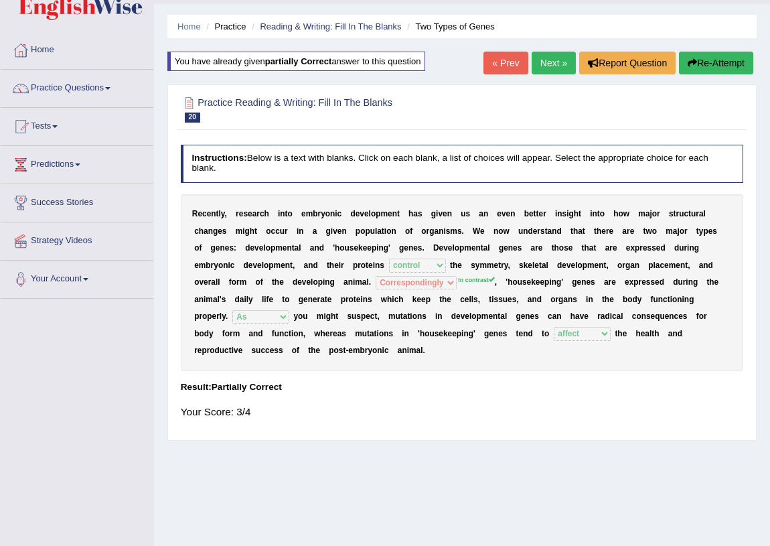
click at [550, 55] on link "Next »" at bounding box center [554, 63] width 44 height 23
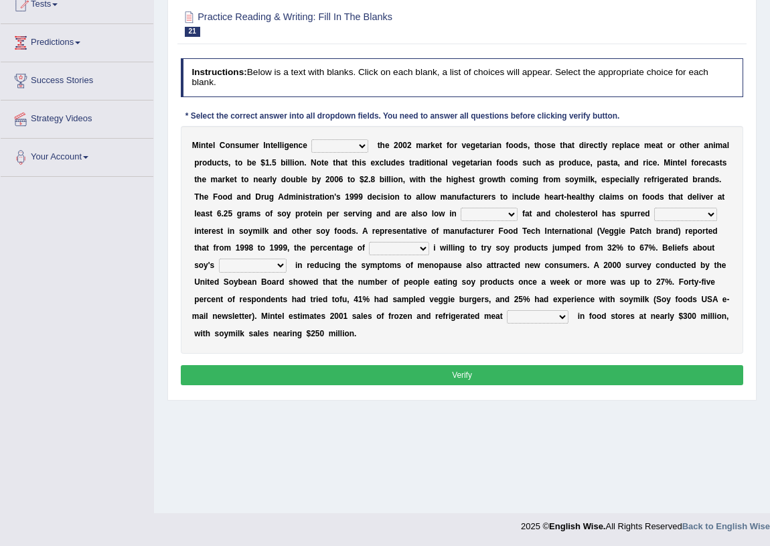
scroll to position [157, 0]
click at [326, 145] on select "deals fulfills creates estimates" at bounding box center [339, 145] width 57 height 13
select select "estimates"
click at [311, 139] on select "deals fulfills creates estimates" at bounding box center [339, 145] width 57 height 13
click at [489, 220] on select "saturated solid acid liquid" at bounding box center [489, 214] width 57 height 13
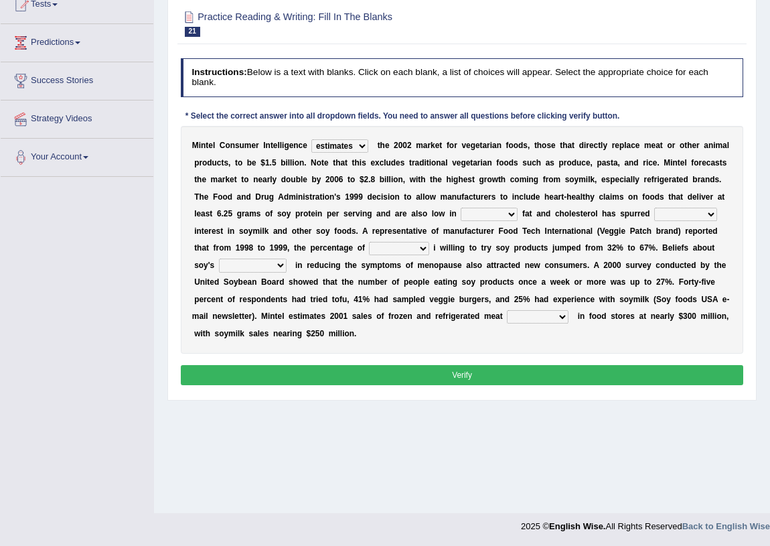
select select "saturated"
click at [461, 208] on select "saturated solid acid liquid" at bounding box center [489, 214] width 57 height 13
click at [678, 216] on select "good big tremendous extreme" at bounding box center [685, 214] width 63 height 13
select select "tremendous"
click at [654, 208] on select "good big tremendous extreme" at bounding box center [685, 214] width 63 height 13
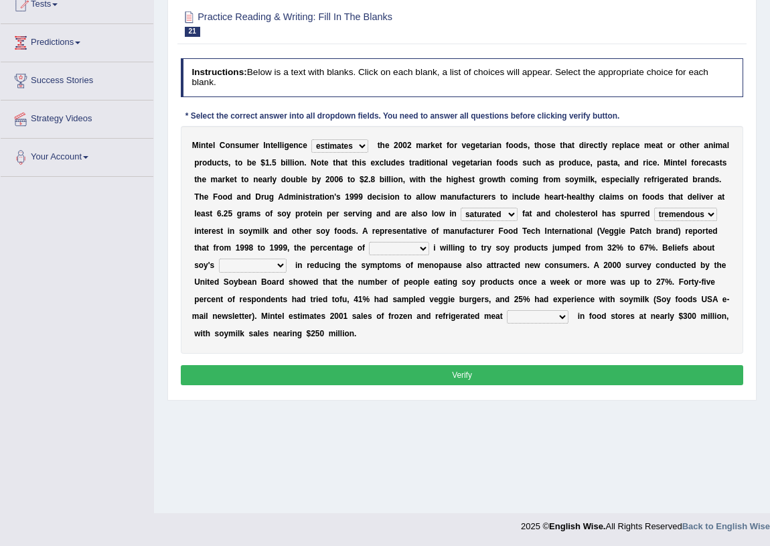
click at [405, 249] on select "guests consumers customers clients" at bounding box center [399, 248] width 60 height 13
select select "consumers"
click at [369, 242] on select "guests consumers customers clients" at bounding box center [399, 248] width 60 height 13
click at [258, 271] on select "effectiveness timeliness efficiency goodness" at bounding box center [253, 265] width 68 height 13
select select "effectiveness"
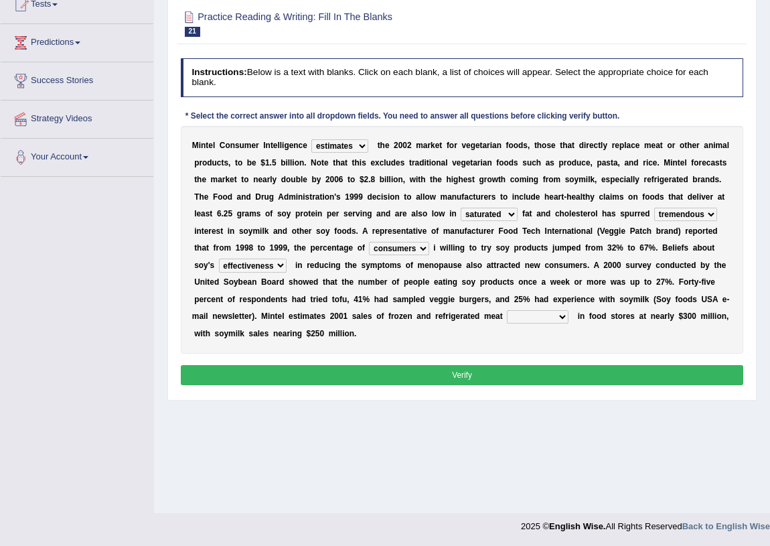
click at [219, 259] on select "effectiveness timeliness efficiency goodness" at bounding box center [253, 265] width 68 height 13
click at [526, 320] on select "foods choices staffs alternatives" at bounding box center [538, 316] width 62 height 13
click at [507, 310] on select "foods choices staffs alternatives" at bounding box center [538, 316] width 62 height 13
click at [539, 316] on select "foods choices staffs alternatives" at bounding box center [538, 316] width 62 height 13
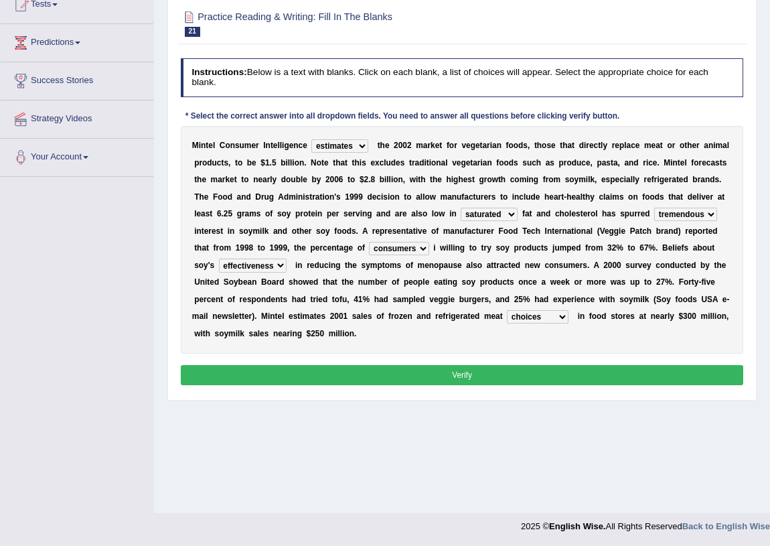
click at [539, 316] on select "foods choices staffs alternatives" at bounding box center [538, 316] width 62 height 13
select select "alternatives"
click at [507, 310] on select "foods choices staffs alternatives" at bounding box center [538, 316] width 62 height 13
click at [549, 374] on button "Verify" at bounding box center [462, 374] width 563 height 19
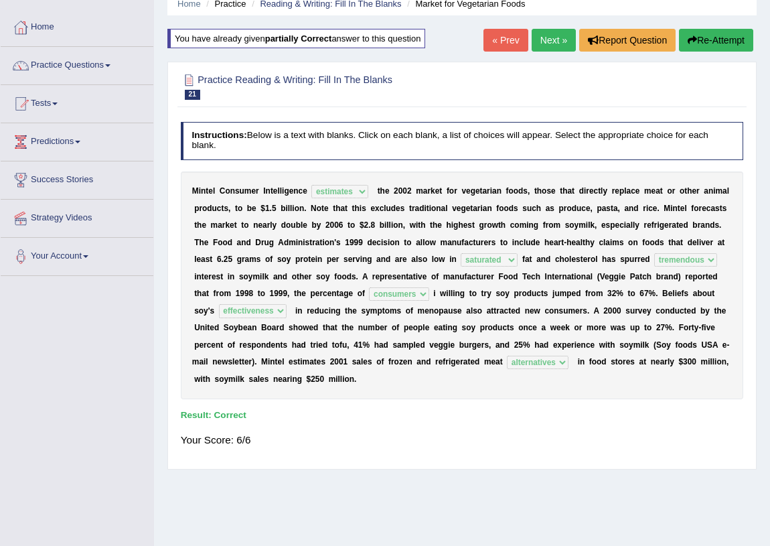
scroll to position [0, 0]
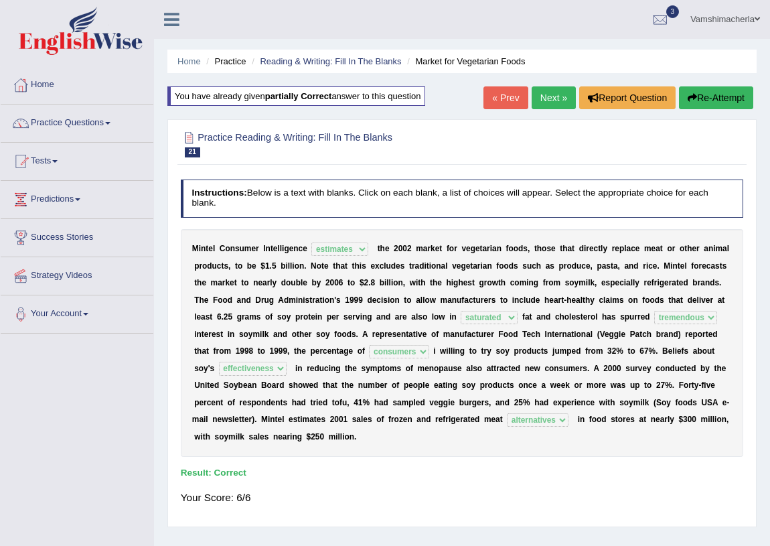
click at [534, 94] on link "Next »" at bounding box center [554, 97] width 44 height 23
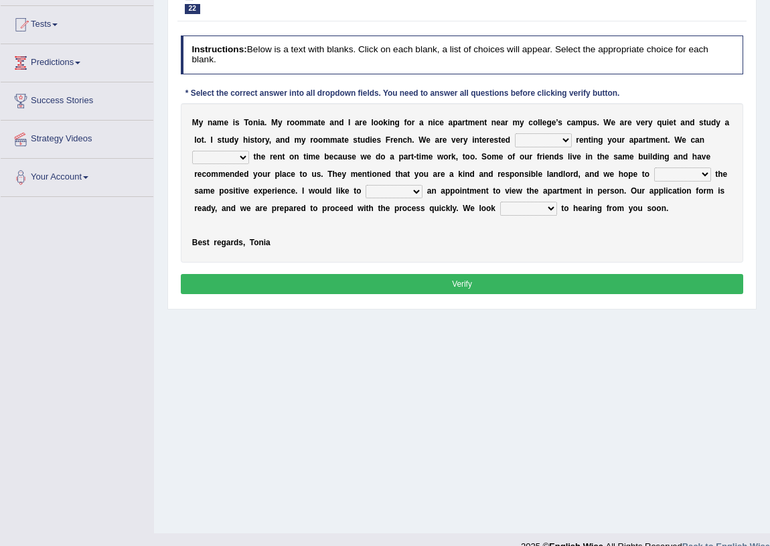
scroll to position [157, 0]
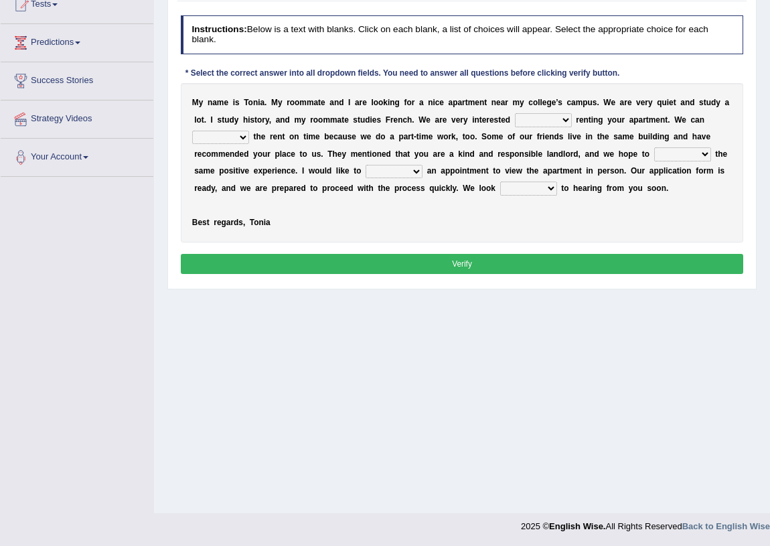
click at [565, 120] on select "for about at in" at bounding box center [543, 119] width 57 height 13
select select "in"
click at [515, 113] on select "for about at in" at bounding box center [543, 119] width 57 height 13
click at [551, 121] on select "for about at in" at bounding box center [543, 119] width 57 height 13
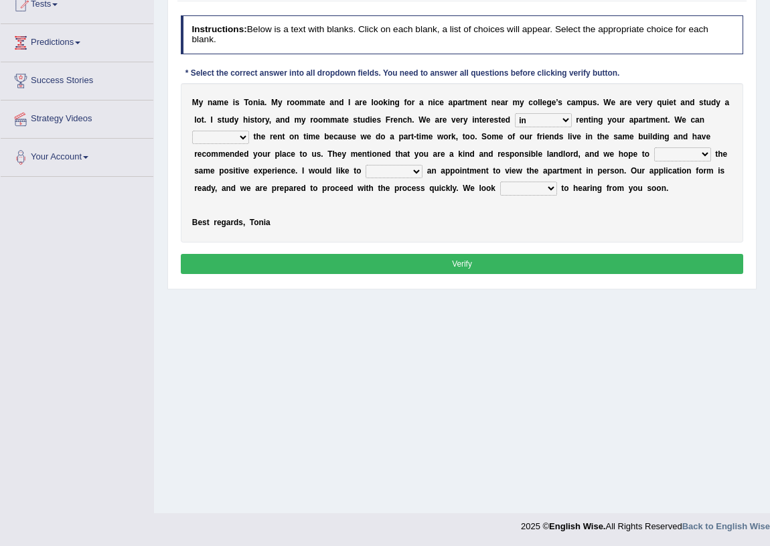
click at [238, 137] on select "afford get pay bring" at bounding box center [220, 137] width 57 height 13
select select "pay"
click at [192, 131] on select "afford get pay bring" at bounding box center [220, 137] width 57 height 13
click at [235, 135] on select "afford get pay bring" at bounding box center [220, 137] width 57 height 13
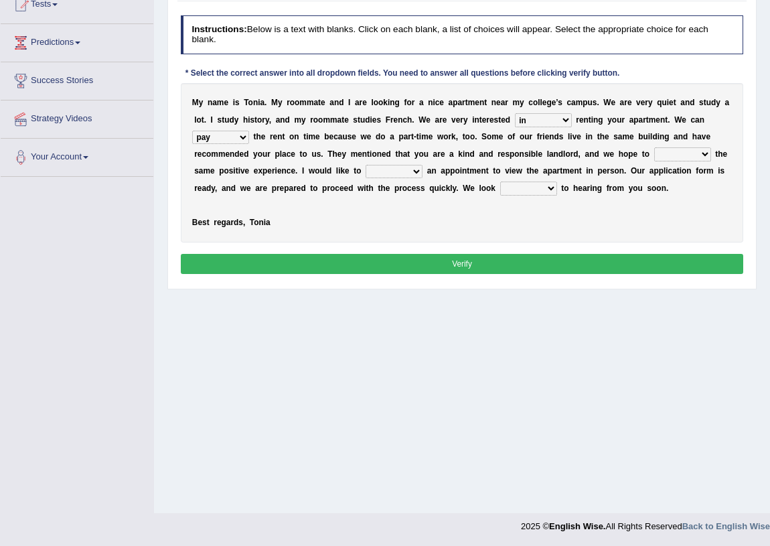
click at [690, 153] on select "form meet have decide" at bounding box center [682, 153] width 57 height 13
select select "have"
click at [654, 147] on select "form meet have decide" at bounding box center [682, 153] width 57 height 13
click at [380, 174] on select "own recall revise make" at bounding box center [394, 171] width 57 height 13
select select "make"
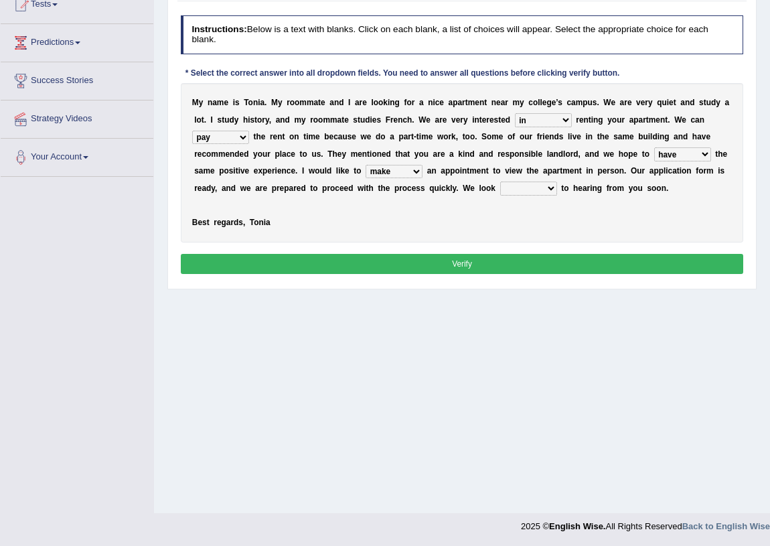
click at [366, 165] on select "own recall revise make" at bounding box center [394, 171] width 57 height 13
click at [523, 183] on select "around out in forward" at bounding box center [528, 188] width 57 height 13
select select "forward"
click at [500, 182] on select "around out in forward" at bounding box center [528, 188] width 57 height 13
click at [523, 262] on button "Verify" at bounding box center [462, 263] width 563 height 19
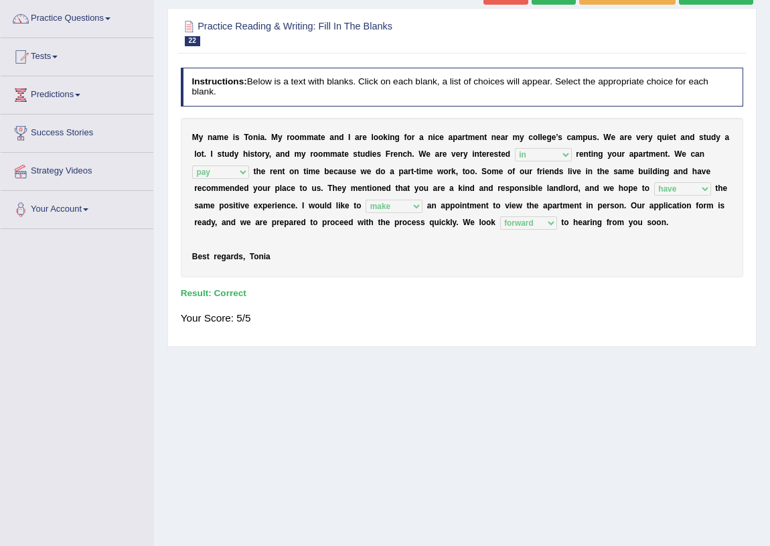
scroll to position [0, 0]
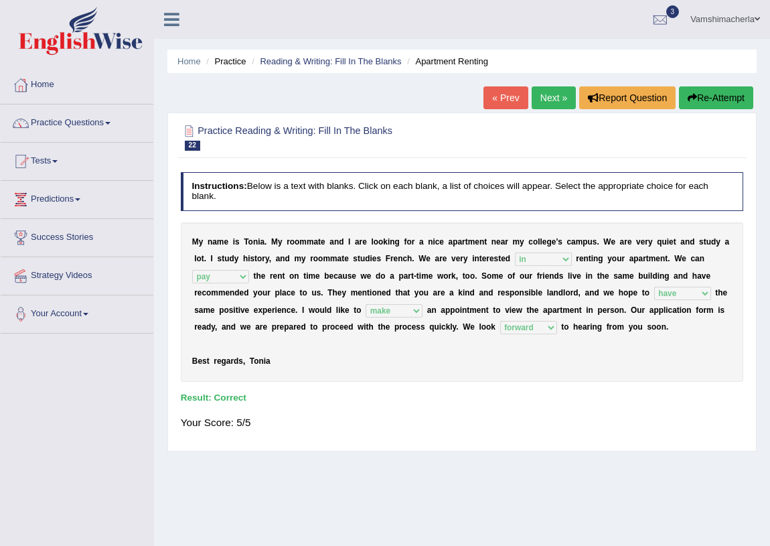
click at [543, 95] on link "Next »" at bounding box center [554, 97] width 44 height 23
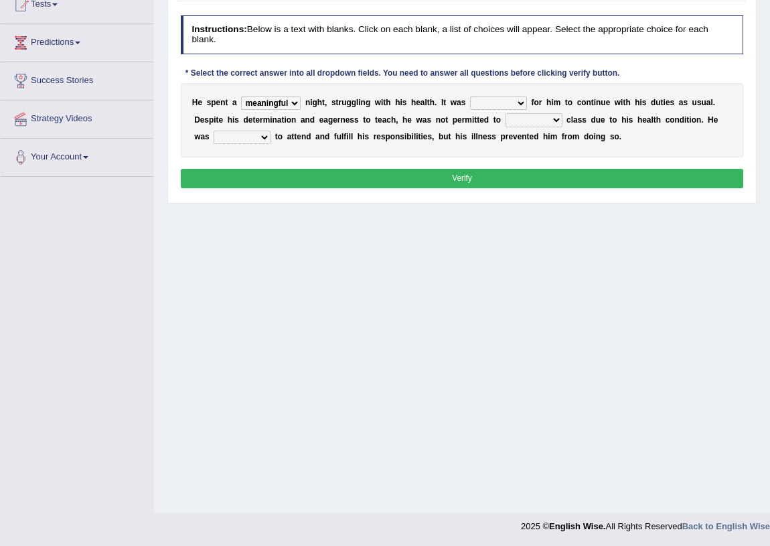
click at [241, 96] on select "cheerful restful meaningful painful" at bounding box center [271, 102] width 60 height 13
click at [265, 100] on select "cheerful restful meaningful painful" at bounding box center [271, 102] width 60 height 13
select select "painful"
click at [241, 96] on select "cheerful restful meaningful painful" at bounding box center [271, 102] width 60 height 13
click at [509, 103] on select "enjoyable simple difficult natural" at bounding box center [498, 102] width 57 height 13
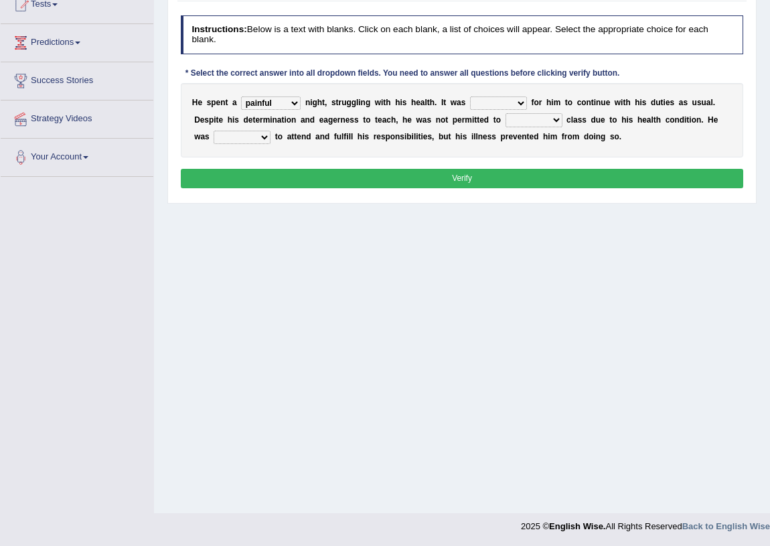
select select "difficult"
click at [470, 96] on select "enjoyable simple difficult natural" at bounding box center [498, 102] width 57 height 13
click at [535, 119] on select "teach leave cancel attend" at bounding box center [534, 119] width 57 height 13
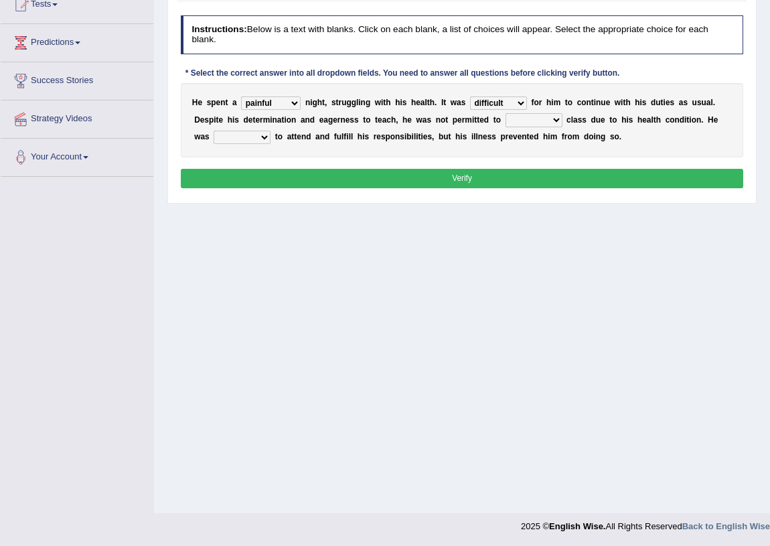
click at [506, 113] on select "teach leave cancel attend" at bounding box center [534, 119] width 57 height 13
click at [545, 118] on select "teach leave cancel attend" at bounding box center [534, 119] width 57 height 13
select select "attend"
click at [506, 113] on select "teach leave cancel attend" at bounding box center [534, 119] width 57 height 13
click at [253, 137] on select "anxious forced lazy happy" at bounding box center [242, 137] width 57 height 13
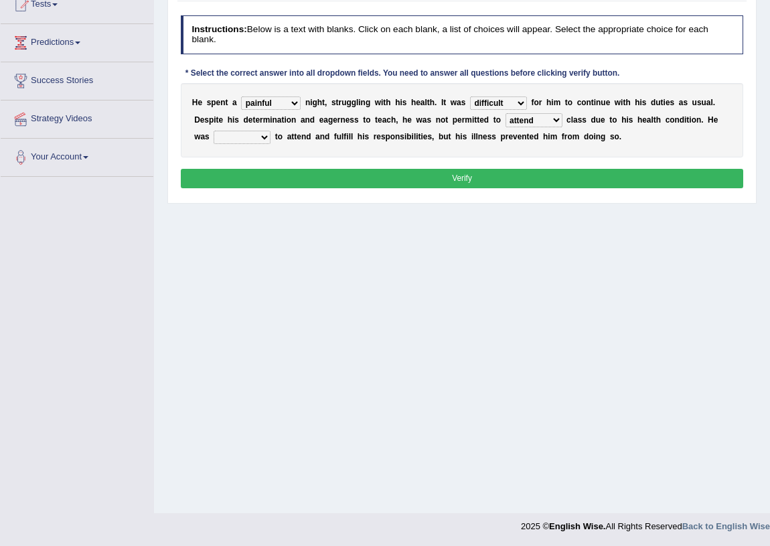
select select "anxious"
click at [214, 131] on select "anxious forced lazy happy" at bounding box center [242, 137] width 57 height 13
click at [355, 188] on div "Instructions: Below is a text with blanks. Click on each blank, a list of choic…" at bounding box center [461, 104] width 569 height 188
click at [374, 173] on button "Verify" at bounding box center [462, 178] width 563 height 19
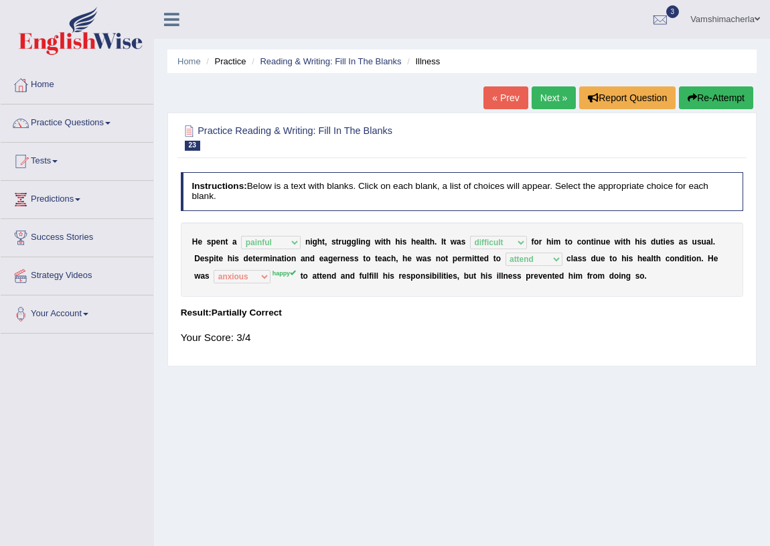
click at [545, 99] on link "Next »" at bounding box center [554, 97] width 44 height 23
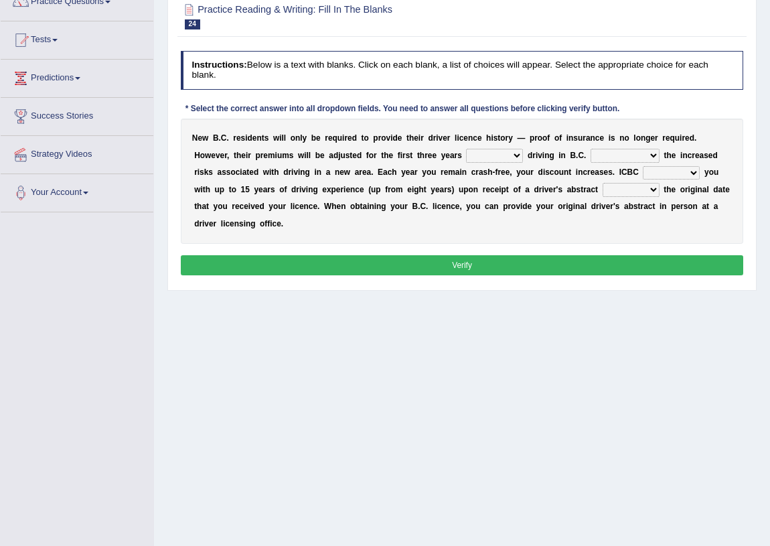
click at [498, 151] on select "within among against of" at bounding box center [494, 155] width 57 height 13
select select "of"
click at [466, 149] on select "within among against of" at bounding box center [494, 155] width 57 height 13
click at [603, 153] on select "depending on as for due to thanks to" at bounding box center [625, 155] width 69 height 13
select select "due to"
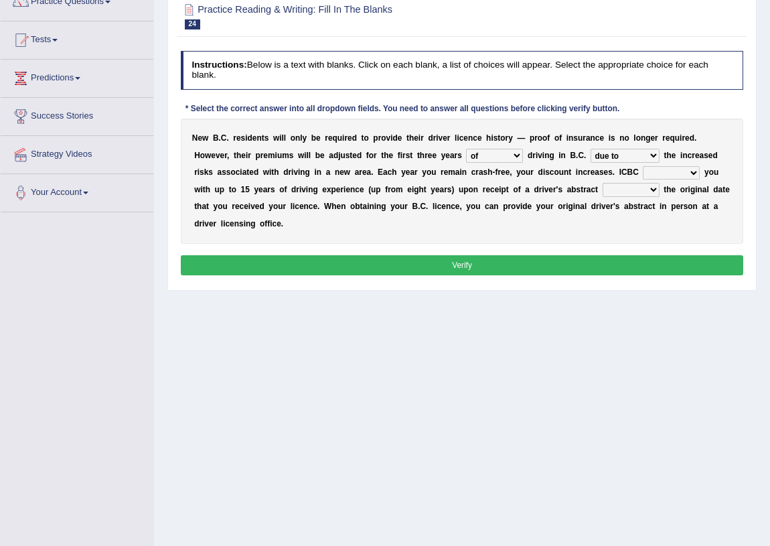
click at [591, 149] on select "depending on as for due to thanks to" at bounding box center [625, 155] width 69 height 13
click at [684, 177] on select "credited crediting credit will credit" at bounding box center [671, 172] width 57 height 13
select select "will credit"
click at [643, 166] on select "credited crediting credit will credit" at bounding box center [671, 172] width 57 height 13
click at [645, 186] on select "showing show shows shown" at bounding box center [631, 189] width 57 height 13
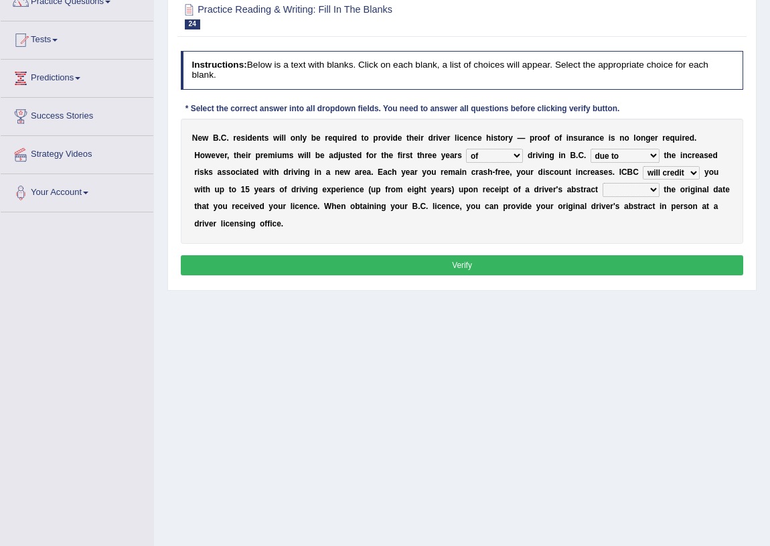
select select "showing"
click at [603, 183] on select "showing show shows shown" at bounding box center [631, 189] width 57 height 13
click at [451, 273] on button "Verify" at bounding box center [462, 264] width 563 height 19
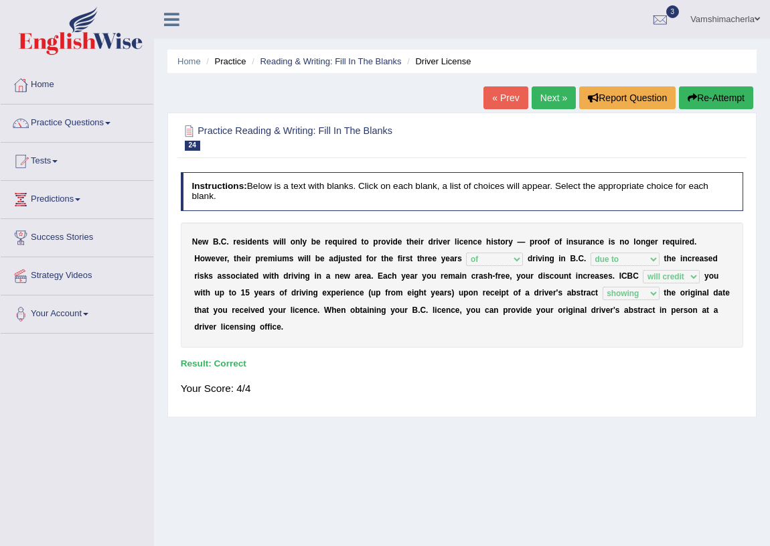
click at [565, 96] on link "Next »" at bounding box center [554, 97] width 44 height 23
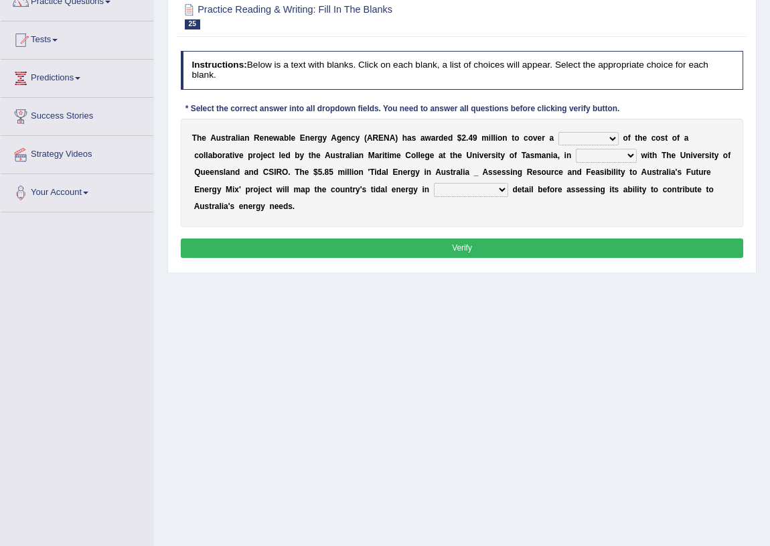
click at [587, 139] on select "wholesome total portion worth" at bounding box center [589, 138] width 60 height 13
select select "total"
click at [559, 132] on select "wholesome total portion worth" at bounding box center [589, 138] width 60 height 13
click at [616, 154] on select "disguise contrast partnership revenge" at bounding box center [606, 155] width 61 height 13
select select "partnership"
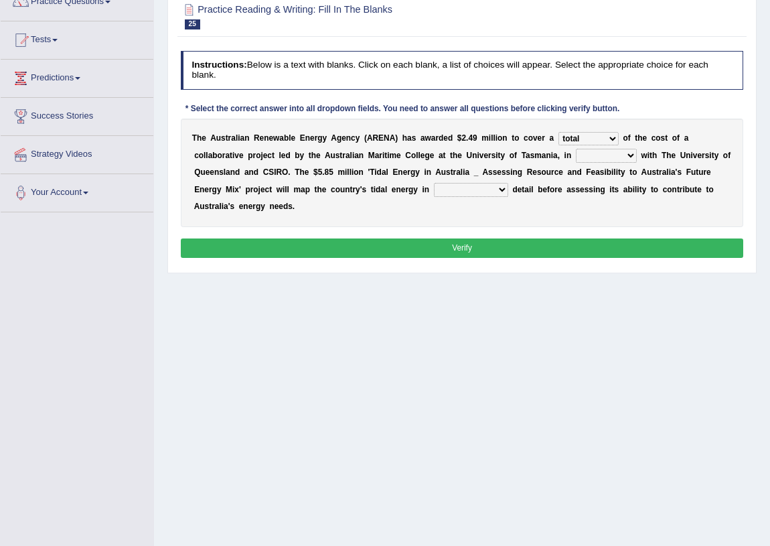
click at [576, 149] on select "disguise contrast partnership revenge" at bounding box center [606, 155] width 61 height 13
click at [482, 194] on select "unexpected unforgiven universal unprecedented" at bounding box center [471, 189] width 74 height 13
select select "unprecedented"
click at [434, 183] on select "unexpected unforgiven universal unprecedented" at bounding box center [471, 189] width 74 height 13
click at [502, 245] on button "Verify" at bounding box center [462, 247] width 563 height 19
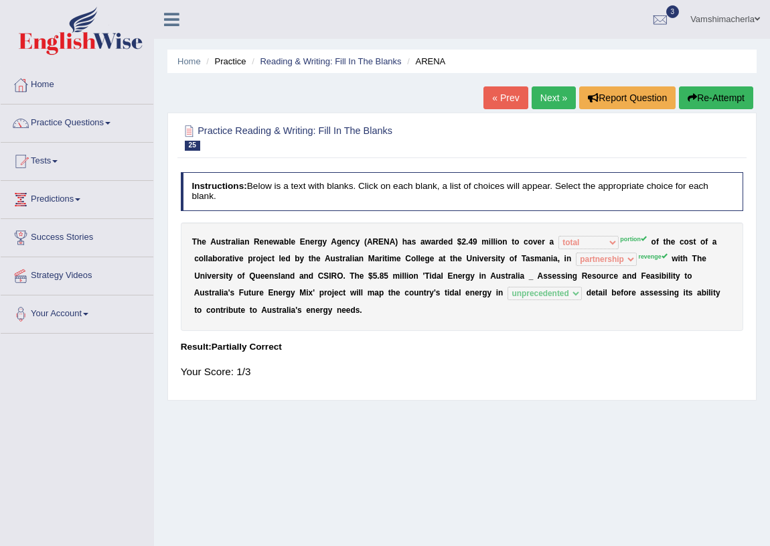
click at [555, 100] on link "Next »" at bounding box center [554, 97] width 44 height 23
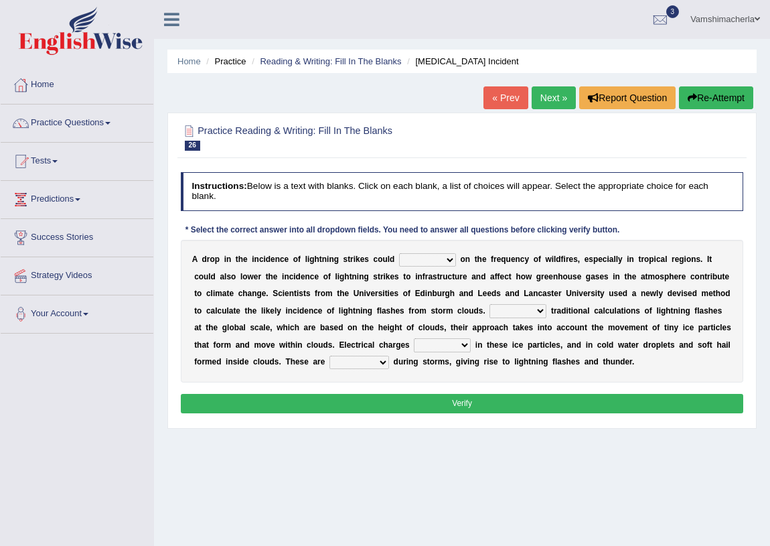
click at [433, 261] on select "dwell focus impact depend" at bounding box center [427, 259] width 57 height 13
select select "impact"
click at [399, 253] on select "dwell focus impact depend" at bounding box center [427, 259] width 57 height 13
click at [518, 314] on select "Unlike Unless Except Besides" at bounding box center [518, 310] width 57 height 13
select select "Unlike"
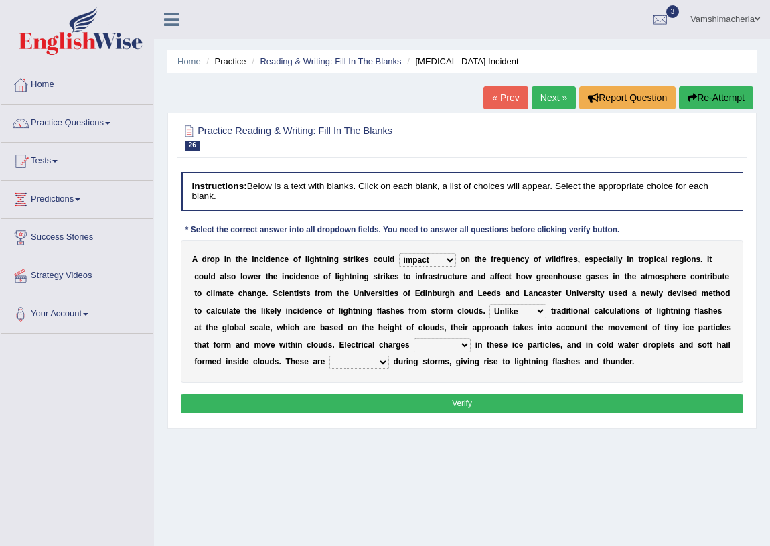
click at [490, 304] on select "Unlike Unless Except Besides" at bounding box center [518, 310] width 57 height 13
click at [460, 346] on select "run off build up mess up zoom in" at bounding box center [442, 344] width 57 height 13
select select "build up"
click at [414, 338] on select "run off build up mess up zoom in" at bounding box center [442, 344] width 57 height 13
click at [360, 362] on select "collected diverted rounded discharged" at bounding box center [360, 362] width 60 height 13
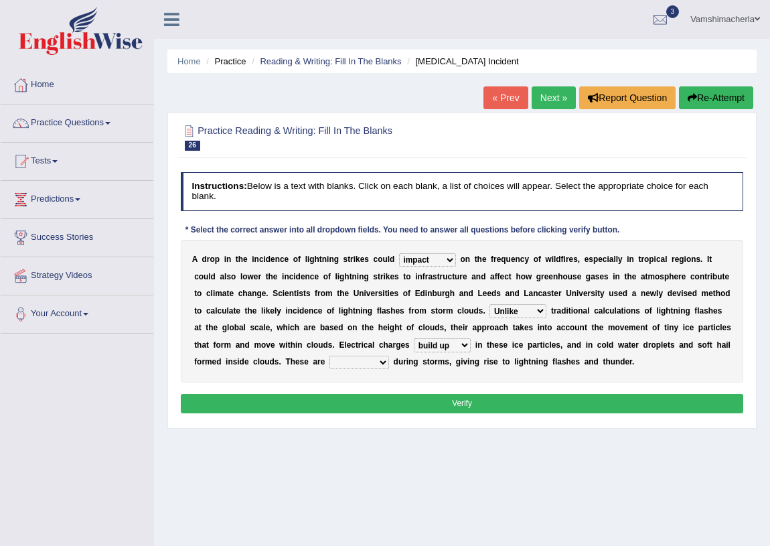
select select "discharged"
click at [330, 356] on select "collected diverted rounded discharged" at bounding box center [360, 362] width 60 height 13
click at [405, 414] on div "Instructions: Below is a text with blanks. Click on each blank, a list of choic…" at bounding box center [461, 295] width 569 height 256
click at [412, 406] on button "Verify" at bounding box center [462, 403] width 563 height 19
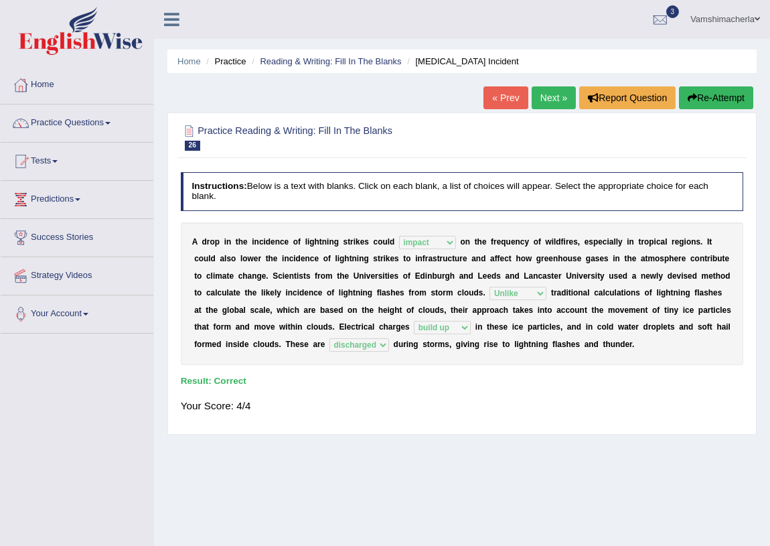
click at [559, 98] on link "Next »" at bounding box center [554, 97] width 44 height 23
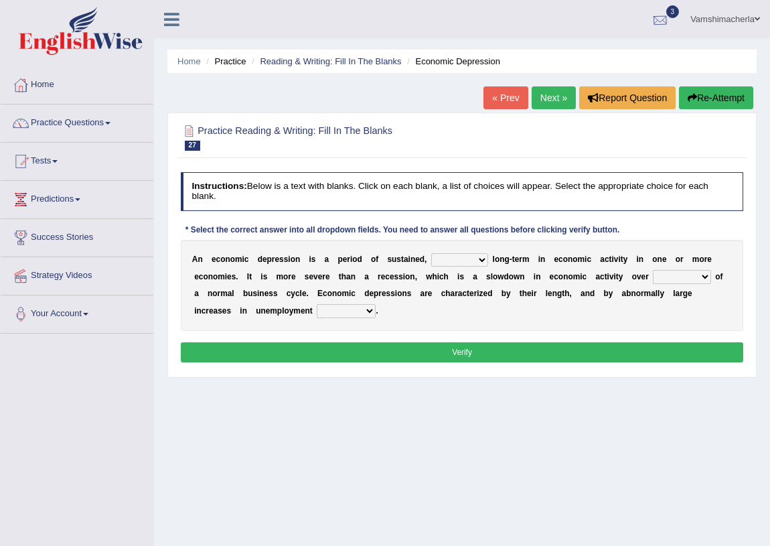
click at [656, 21] on div at bounding box center [660, 20] width 20 height 20
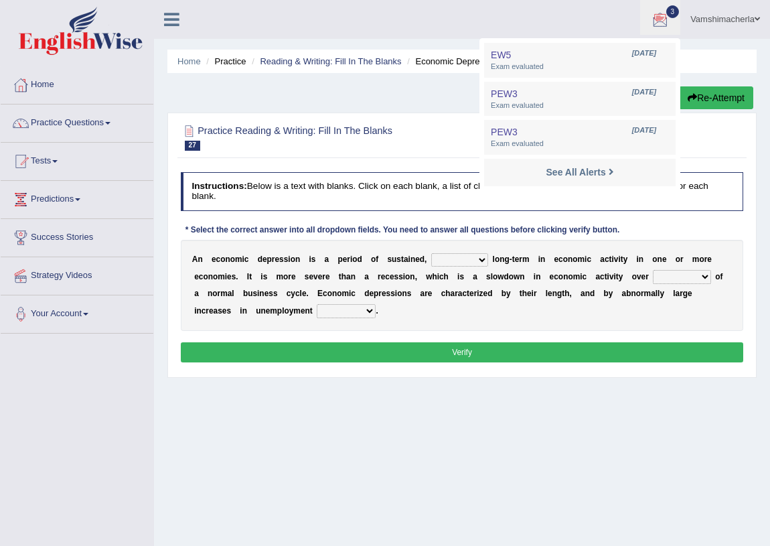
click at [598, 113] on li "PEW3 [DATE] Exam evaluated" at bounding box center [580, 99] width 192 height 35
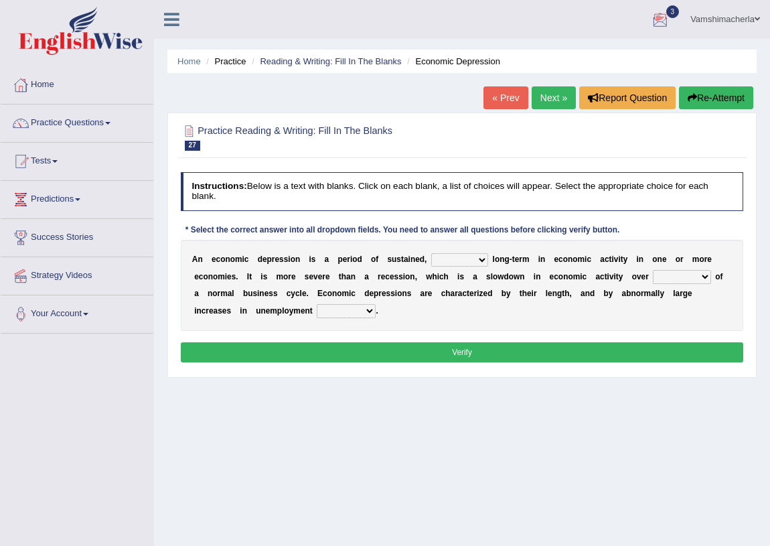
click at [664, 16] on div at bounding box center [660, 20] width 20 height 20
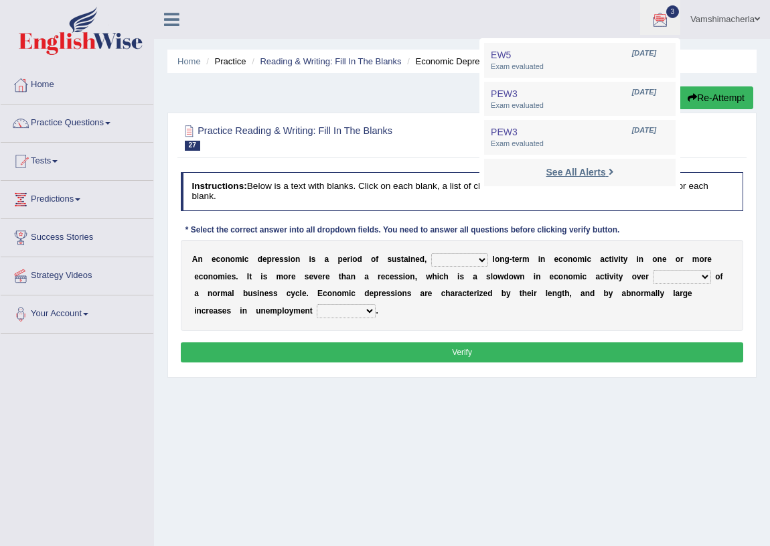
click at [590, 169] on strong "See All Alerts" at bounding box center [577, 172] width 60 height 11
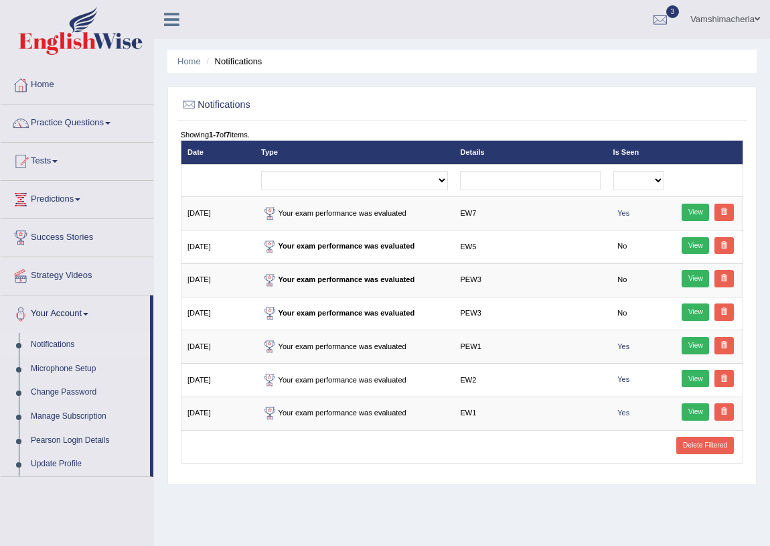
click at [655, 15] on div at bounding box center [660, 20] width 20 height 20
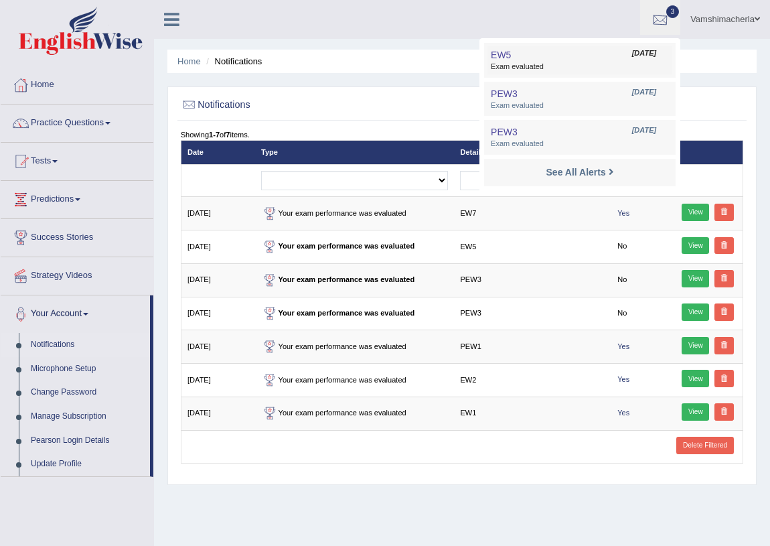
click at [566, 60] on link "EW5 [DATE] Exam evaluated" at bounding box center [580, 60] width 185 height 28
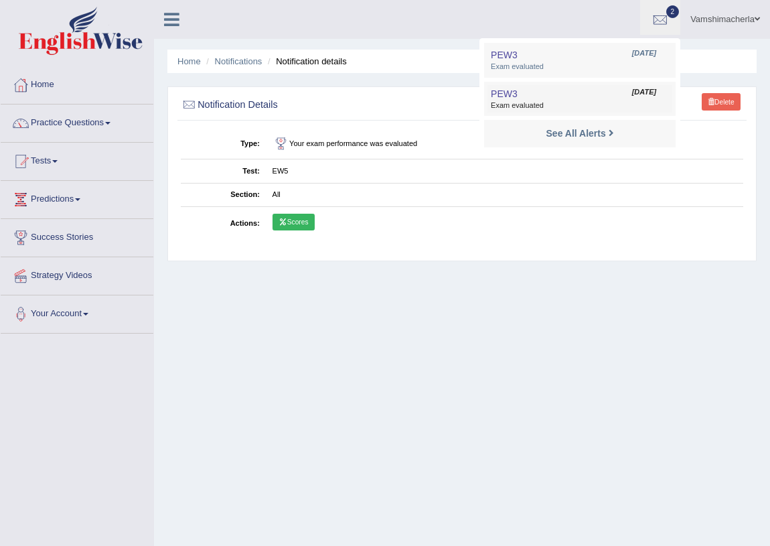
click at [577, 89] on link "PEW3 [DATE] Exam evaluated" at bounding box center [580, 99] width 185 height 28
click at [632, 50] on span "[DATE]" at bounding box center [644, 53] width 24 height 11
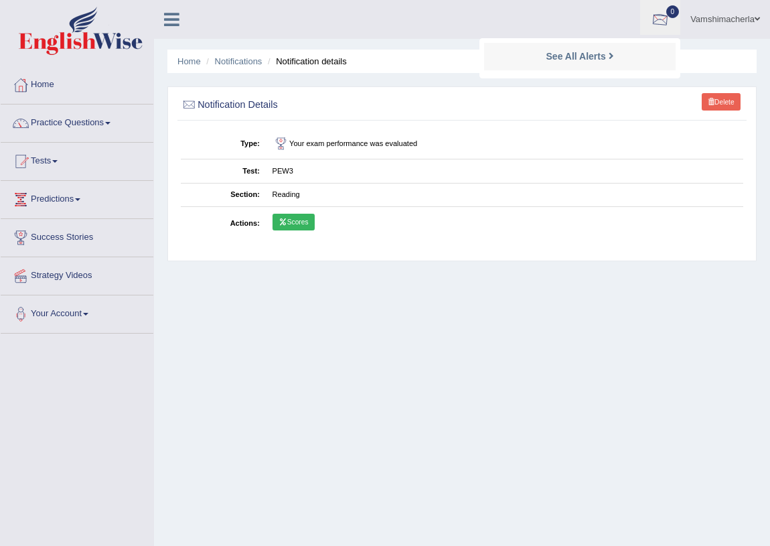
click at [622, 52] on div "See All Alerts" at bounding box center [580, 57] width 178 height 14
click at [73, 96] on link "Home" at bounding box center [77, 82] width 153 height 33
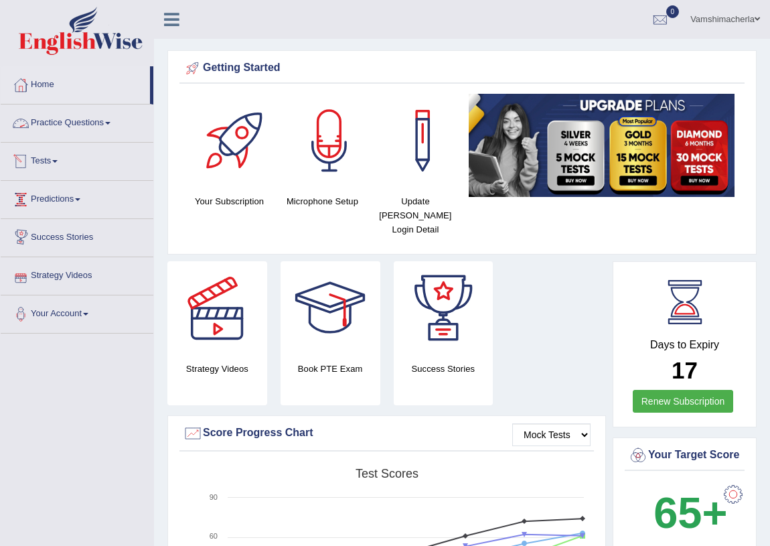
click at [73, 154] on link "Tests" at bounding box center [77, 159] width 153 height 33
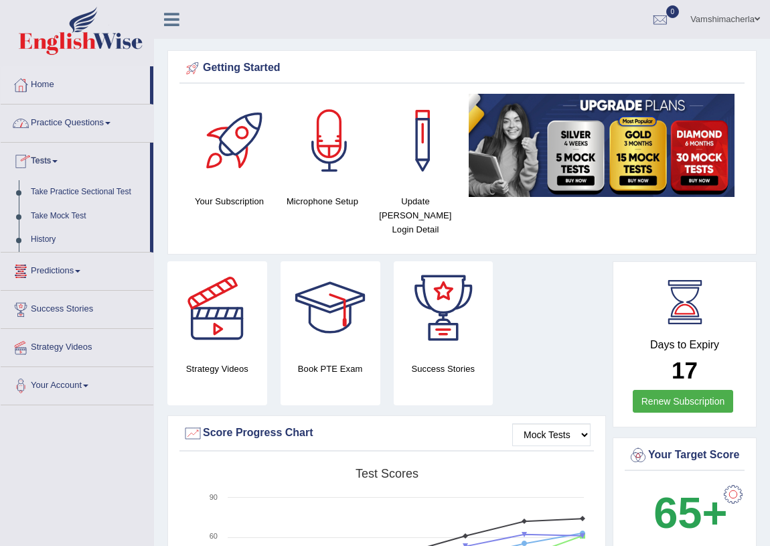
click at [73, 154] on link "Tests" at bounding box center [75, 159] width 149 height 33
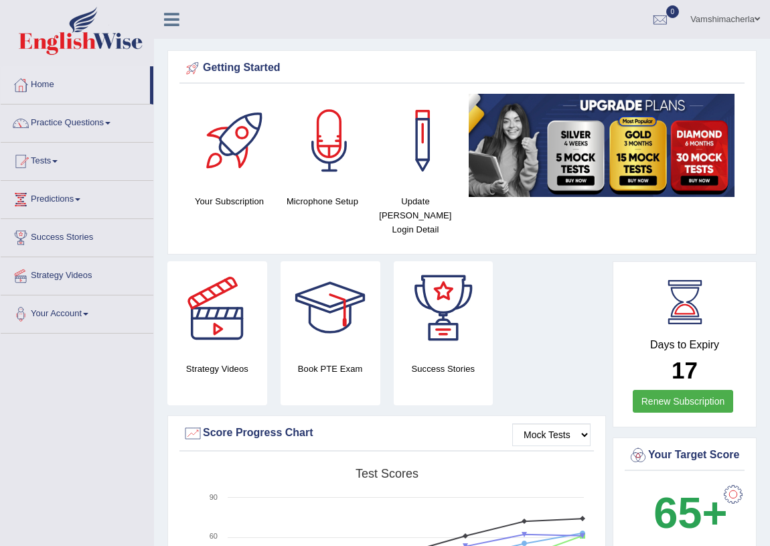
click at [94, 127] on link "Practice Questions" at bounding box center [77, 120] width 153 height 33
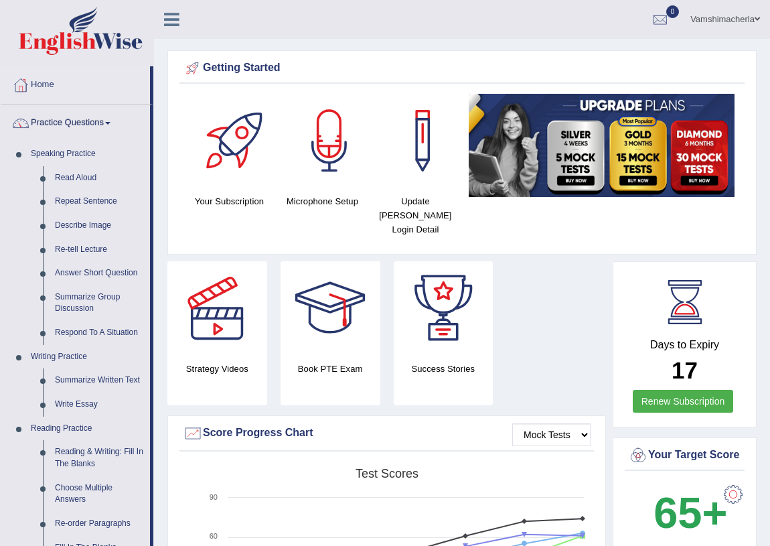
click at [99, 126] on link "Practice Questions" at bounding box center [75, 120] width 149 height 33
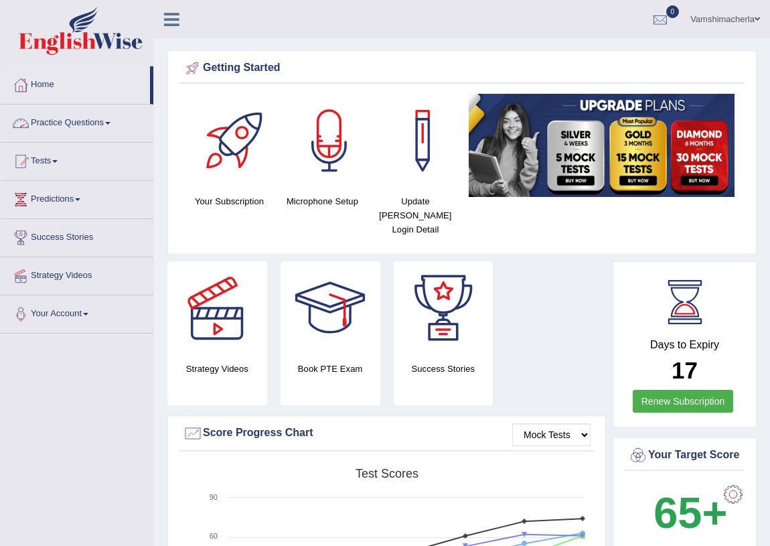
click at [98, 123] on link "Practice Questions" at bounding box center [77, 120] width 153 height 33
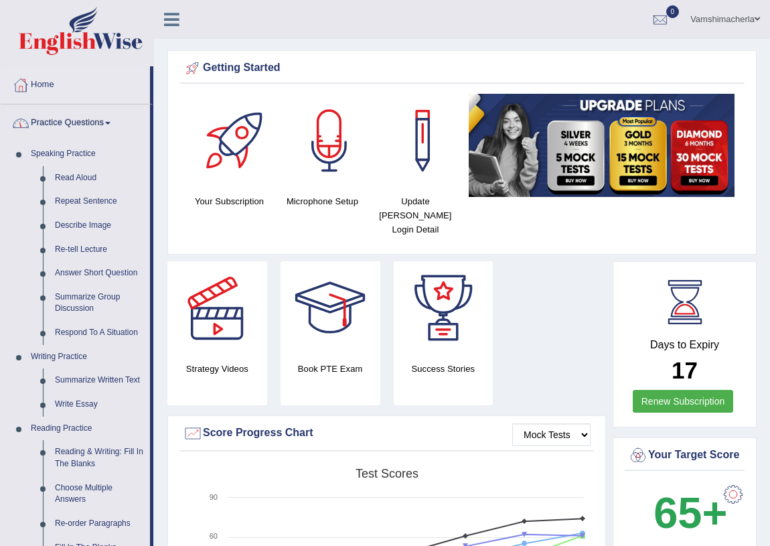
click at [98, 123] on link "Practice Questions" at bounding box center [75, 120] width 149 height 33
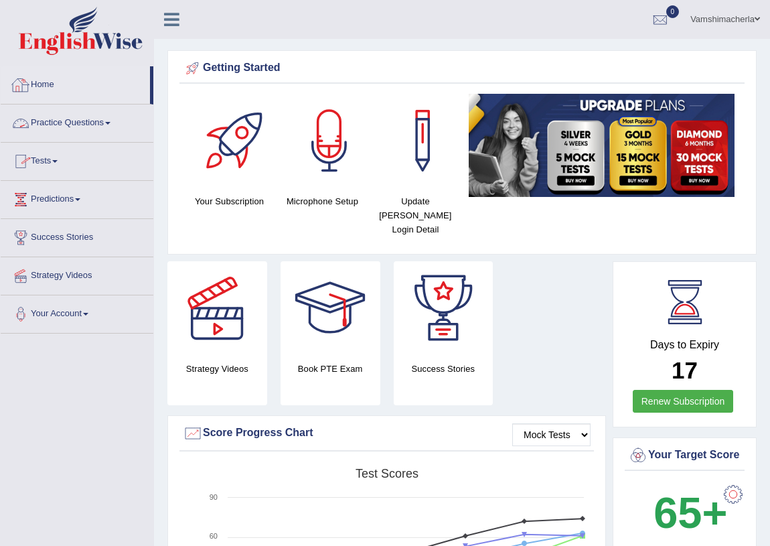
drag, startPoint x: 151, startPoint y: 94, endPoint x: 149, endPoint y: 103, distance: 9.6
click at [68, 199] on link "Predictions" at bounding box center [77, 197] width 153 height 33
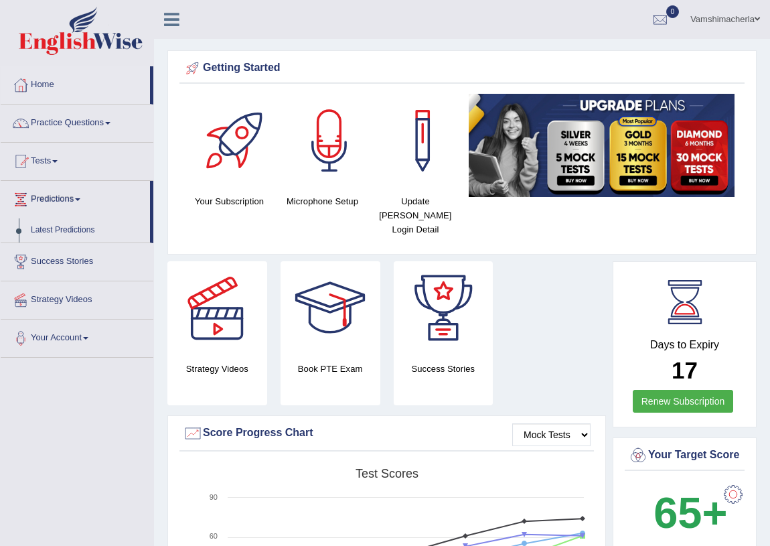
click at [70, 196] on link "Predictions" at bounding box center [75, 197] width 149 height 33
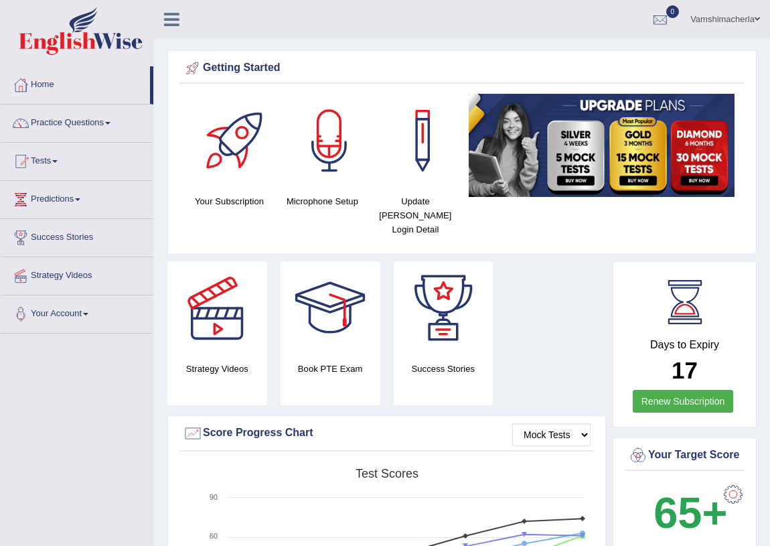
click at [70, 196] on link "Predictions" at bounding box center [77, 197] width 153 height 33
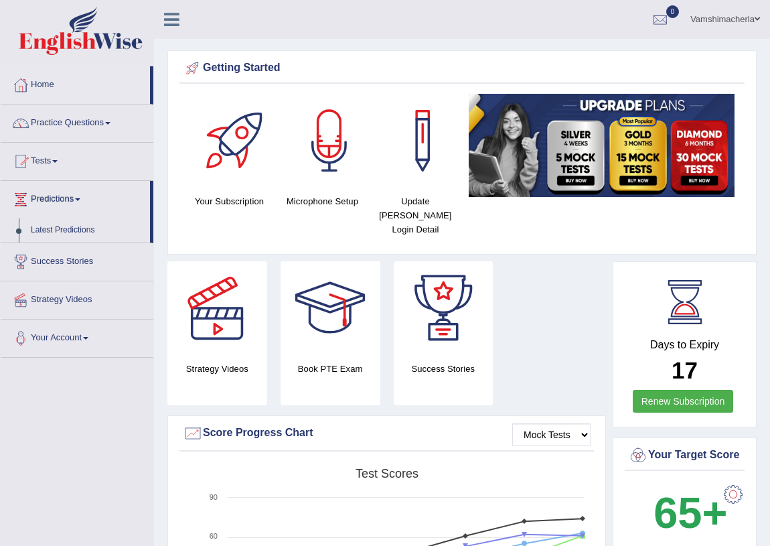
click at [70, 196] on link "Predictions" at bounding box center [75, 197] width 149 height 33
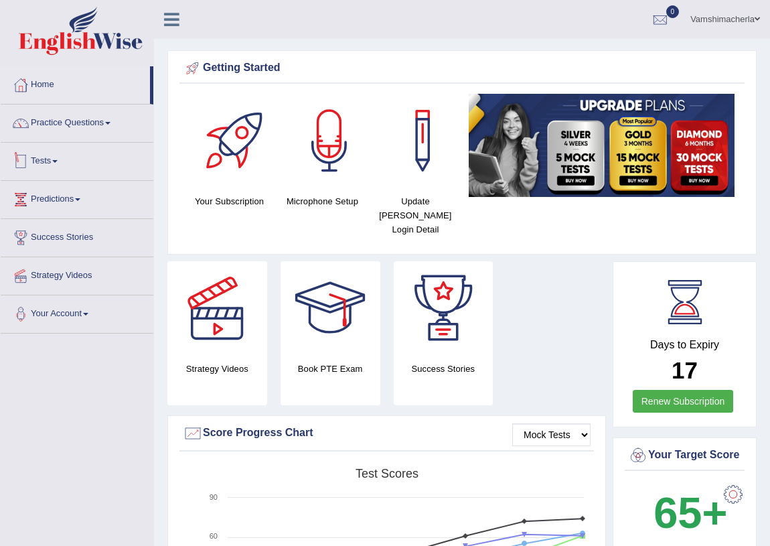
click at [56, 159] on link "Tests" at bounding box center [77, 159] width 153 height 33
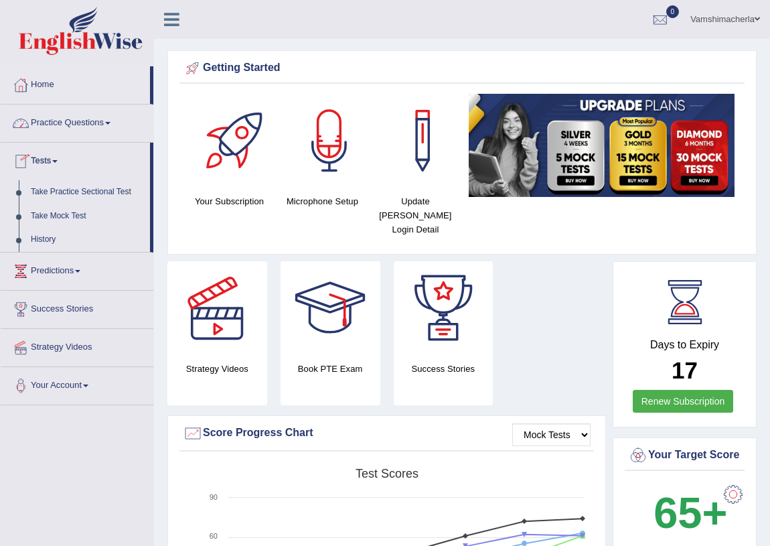
click at [79, 122] on link "Practice Questions" at bounding box center [77, 120] width 153 height 33
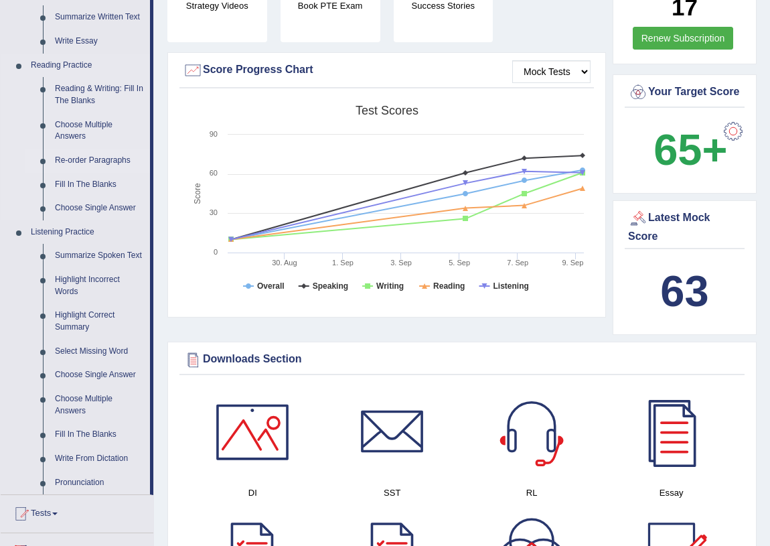
scroll to position [365, 0]
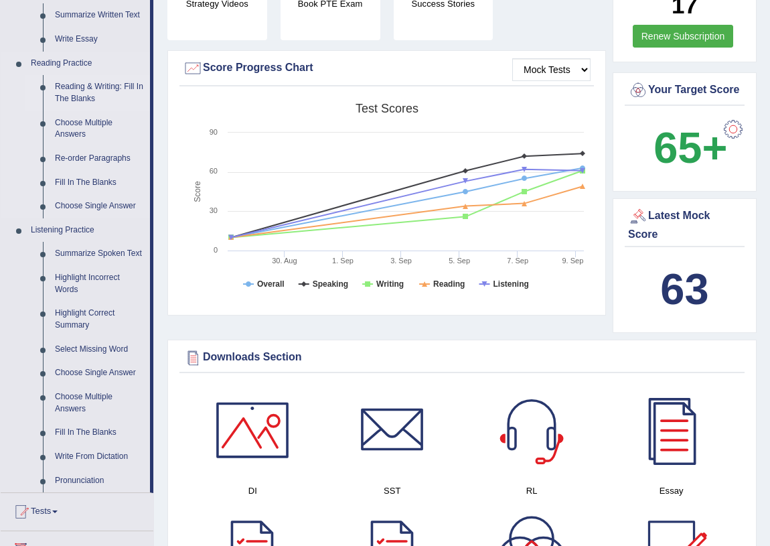
click at [87, 88] on link "Reading & Writing: Fill In The Blanks" at bounding box center [99, 92] width 101 height 35
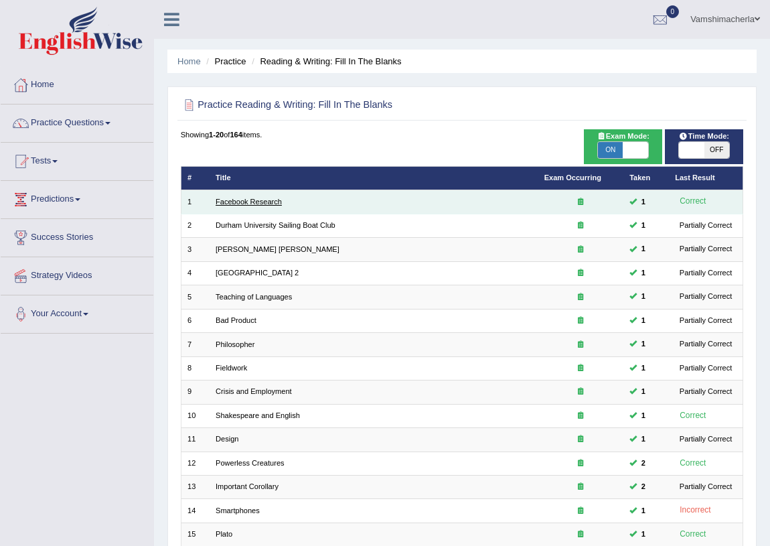
click at [268, 198] on link "Facebook Research" at bounding box center [249, 202] width 66 height 8
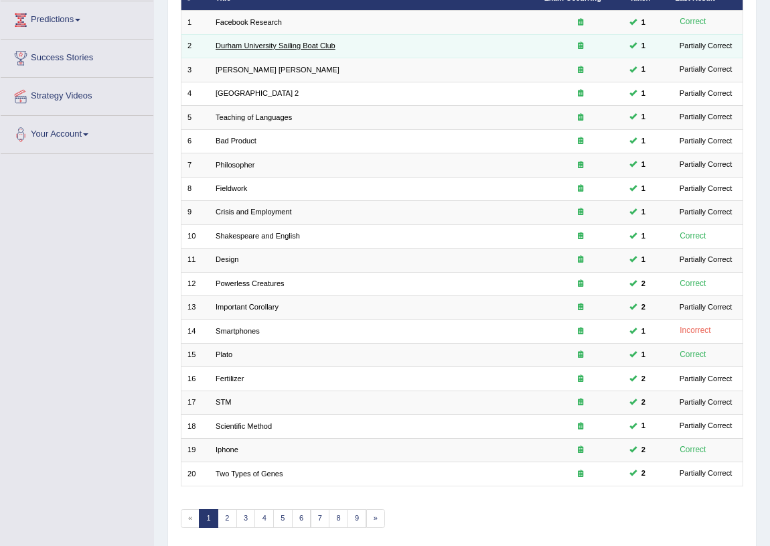
scroll to position [165, 0]
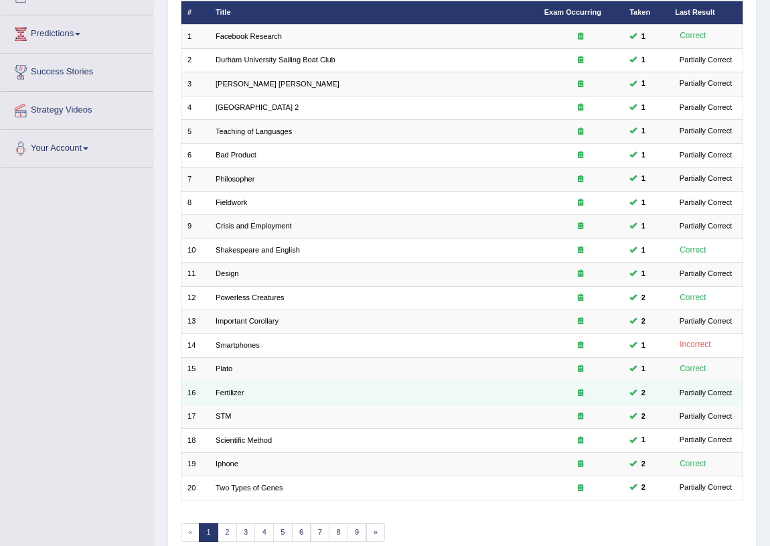
click at [281, 389] on td "Fertilizer" at bounding box center [374, 392] width 329 height 23
click at [220, 382] on td "Fertilizer" at bounding box center [374, 392] width 329 height 23
click at [225, 390] on link "Fertilizer" at bounding box center [230, 392] width 28 height 8
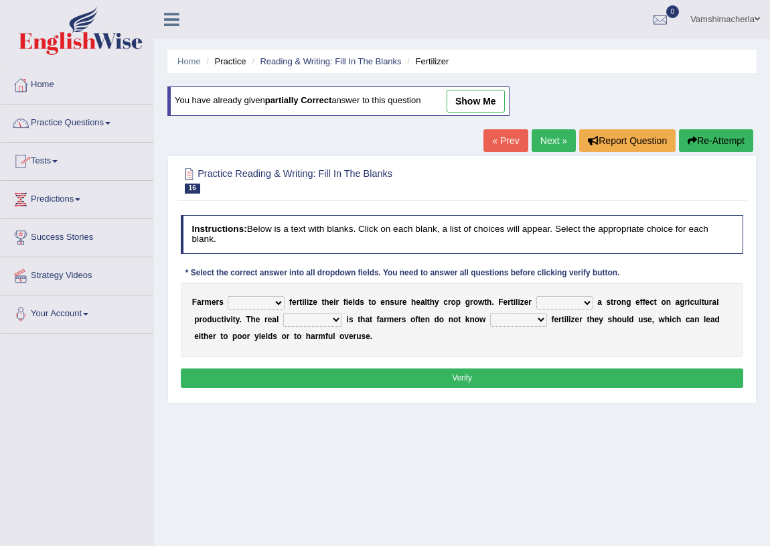
click at [556, 135] on link "Next »" at bounding box center [554, 140] width 44 height 23
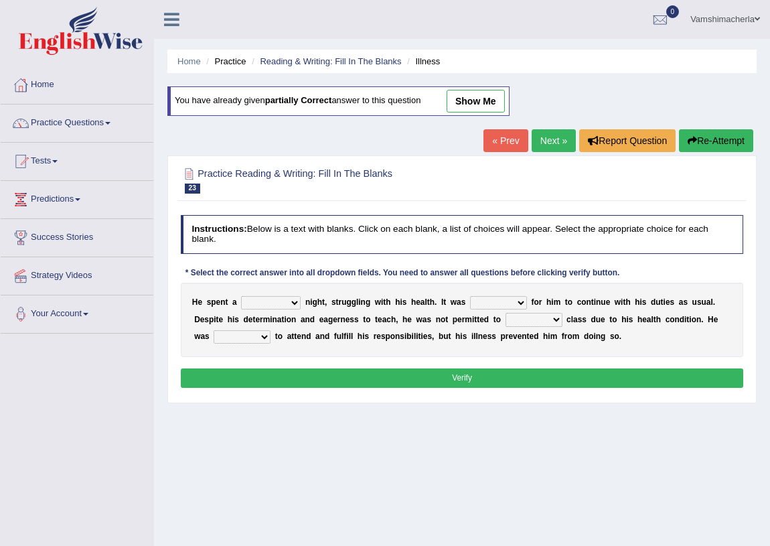
click at [560, 133] on link "Next »" at bounding box center [554, 140] width 44 height 23
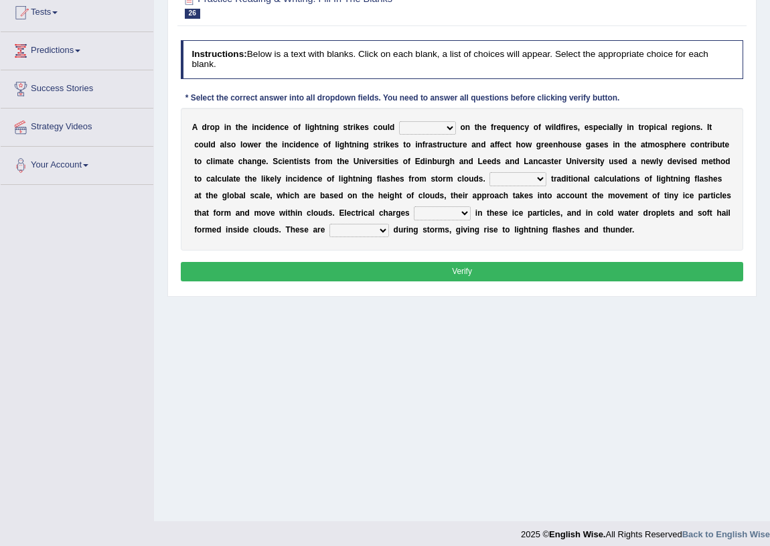
scroll to position [157, 0]
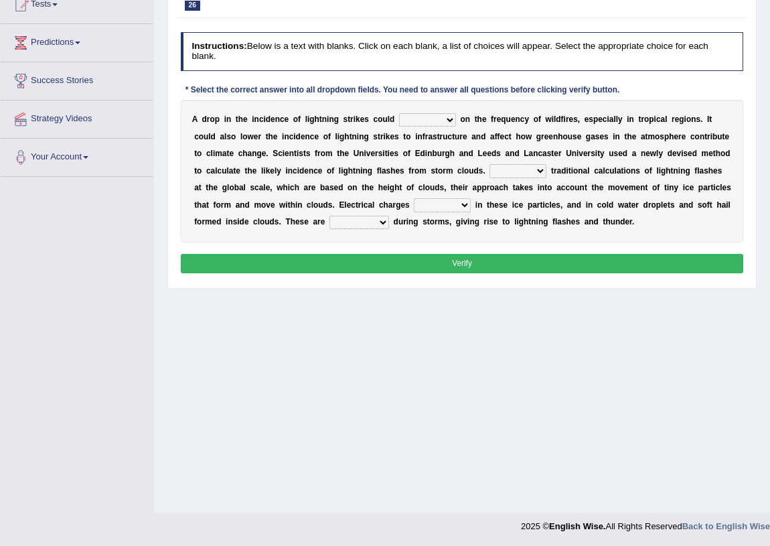
click at [410, 127] on select "dwell focus impact depend" at bounding box center [427, 119] width 57 height 13
click at [543, 379] on div "Home Practice Reading & Writing: Fill In The Blanks [MEDICAL_DATA] Incident You…" at bounding box center [462, 178] width 616 height 670
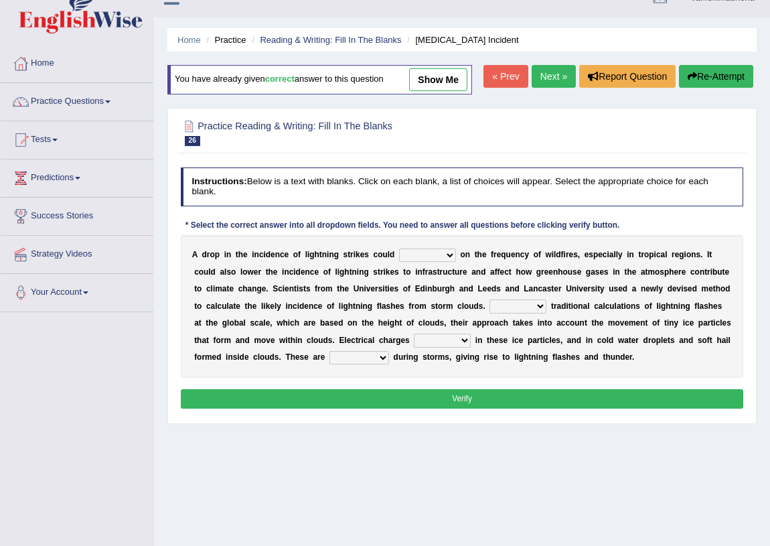
scroll to position [0, 0]
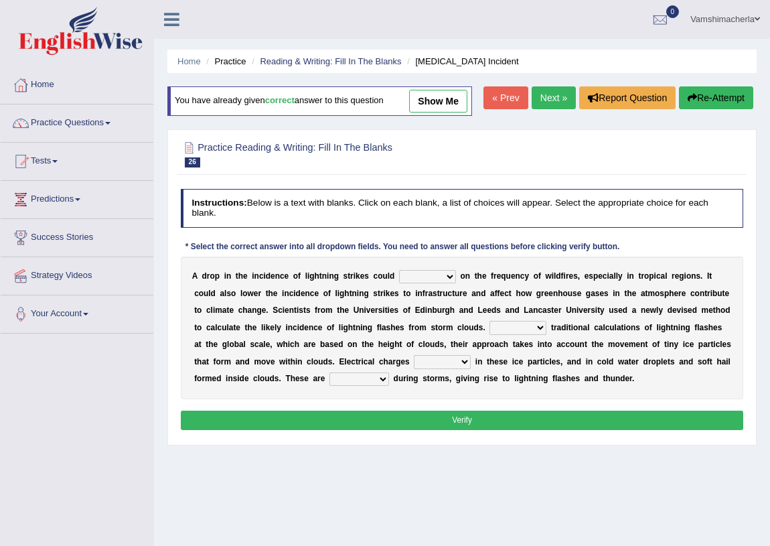
click at [543, 109] on link "Next »" at bounding box center [554, 97] width 44 height 23
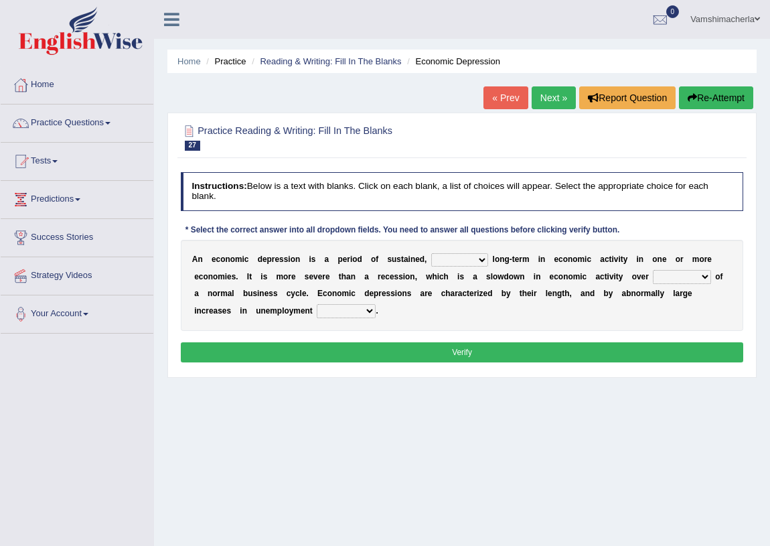
click at [487, 94] on link "« Prev" at bounding box center [506, 97] width 44 height 23
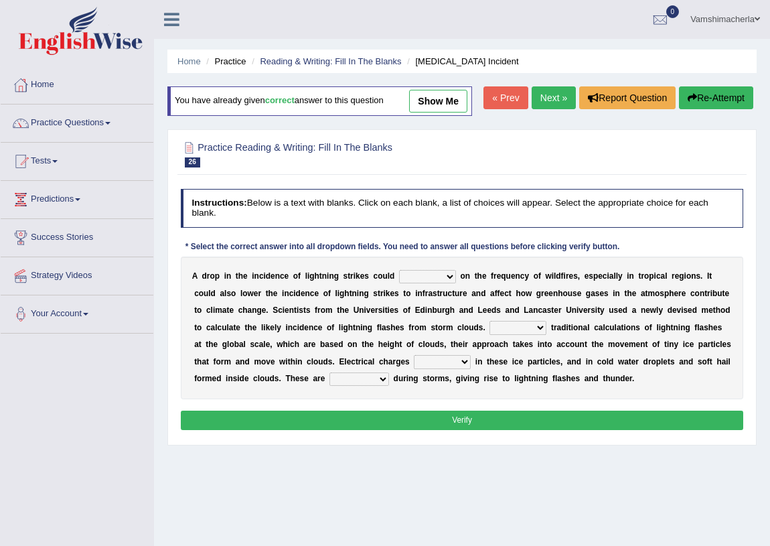
click at [432, 283] on select "dwell focus impact depend" at bounding box center [427, 276] width 57 height 13
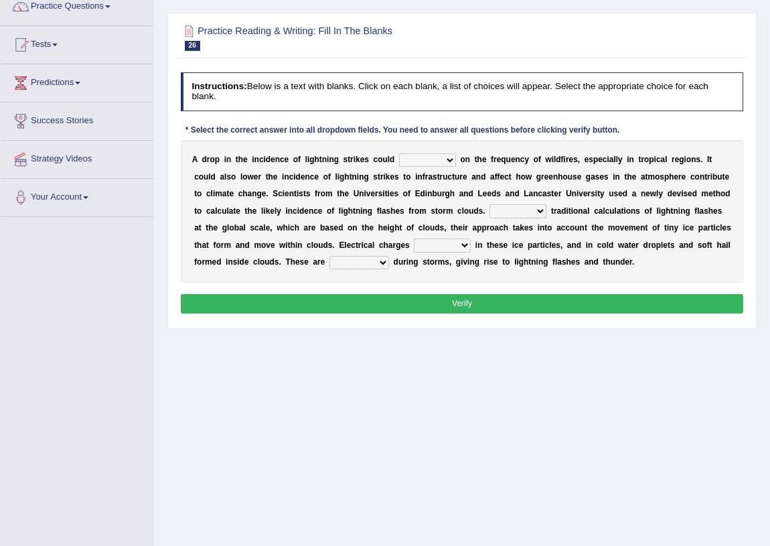
scroll to position [121, 0]
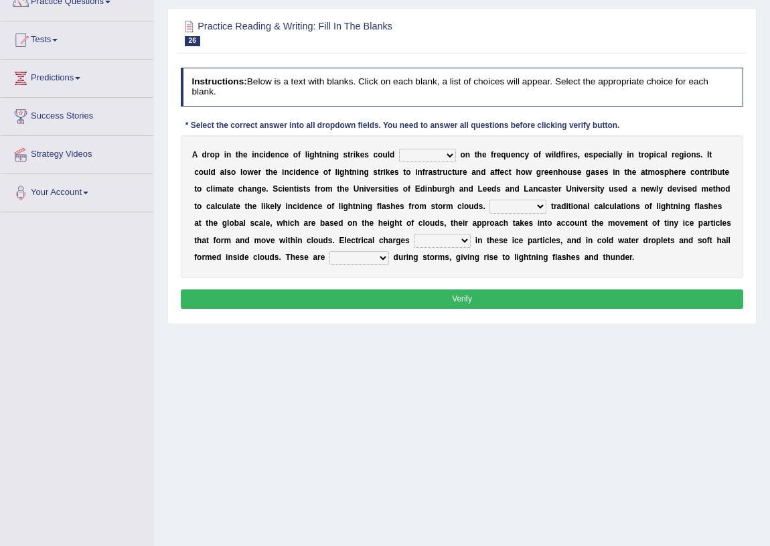
click at [435, 162] on select "dwell focus impact depend" at bounding box center [427, 155] width 57 height 13
select select "impact"
click at [399, 162] on select "dwell focus impact depend" at bounding box center [427, 155] width 57 height 13
click at [526, 213] on select "Unlike Unless Except Besides" at bounding box center [518, 206] width 57 height 13
drag, startPoint x: 621, startPoint y: 412, endPoint x: 620, endPoint y: 400, distance: 12.1
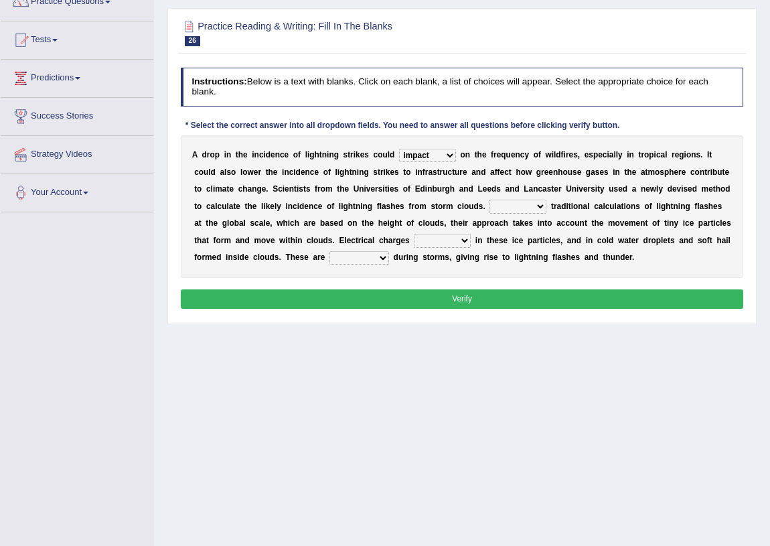
click at [621, 406] on div "Home Practice Reading & Writing: Fill In The Blanks Lightning Strike Incident Y…" at bounding box center [462, 214] width 616 height 670
click at [501, 213] on select "Unlike Unless Except Besides" at bounding box center [518, 206] width 57 height 13
click at [731, 435] on div "Home Practice Reading & Writing: Fill In The Blanks Lightning Strike Incident Y…" at bounding box center [462, 214] width 616 height 670
click at [520, 213] on select "Unlike Unless Except Besides" at bounding box center [518, 206] width 57 height 13
select select "Unlike"
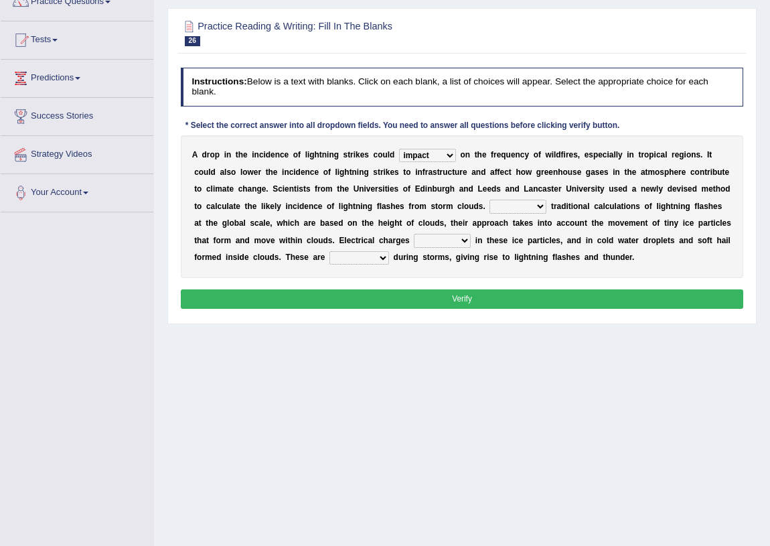
click at [490, 213] on select "Unlike Unless Except Besides" at bounding box center [518, 206] width 57 height 13
click at [454, 247] on select "run off build up mess up zoom in" at bounding box center [442, 240] width 57 height 13
select select "build up"
click at [414, 247] on select "run off build up mess up zoom in" at bounding box center [442, 240] width 57 height 13
click at [360, 265] on select "collected diverted rounded discharged" at bounding box center [360, 257] width 60 height 13
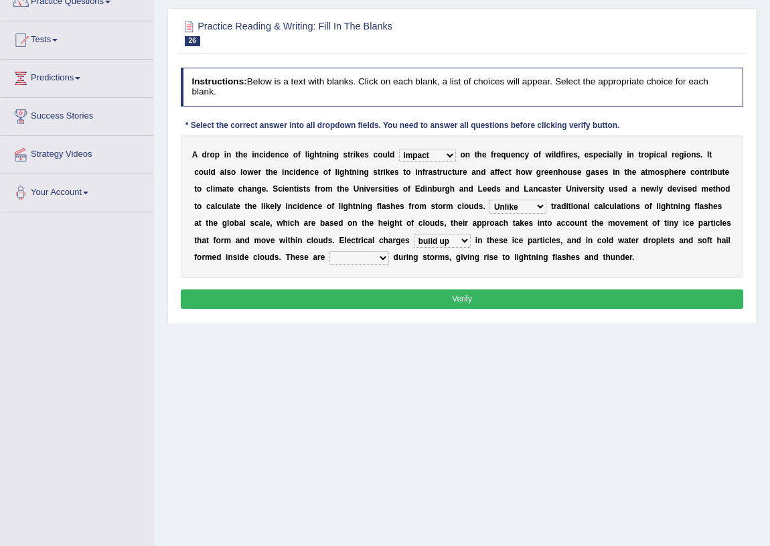
select select "discharged"
click at [330, 265] on select "collected diverted rounded discharged" at bounding box center [360, 257] width 60 height 13
click at [419, 309] on button "Verify" at bounding box center [462, 298] width 563 height 19
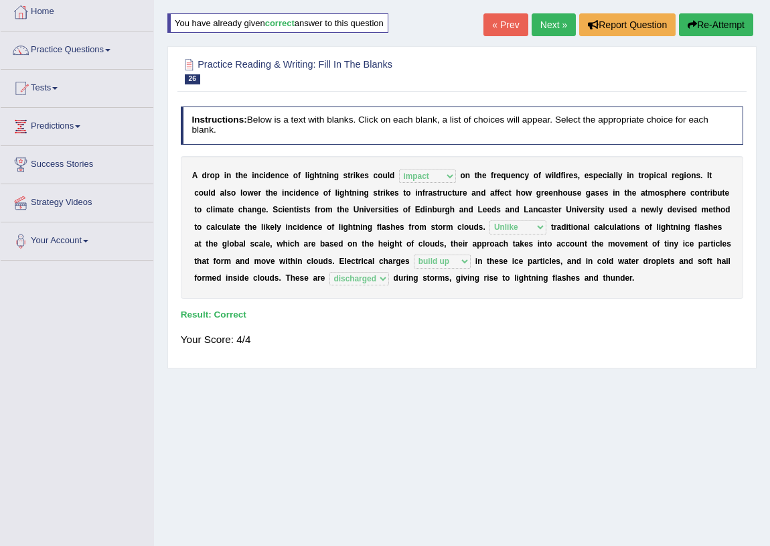
scroll to position [0, 0]
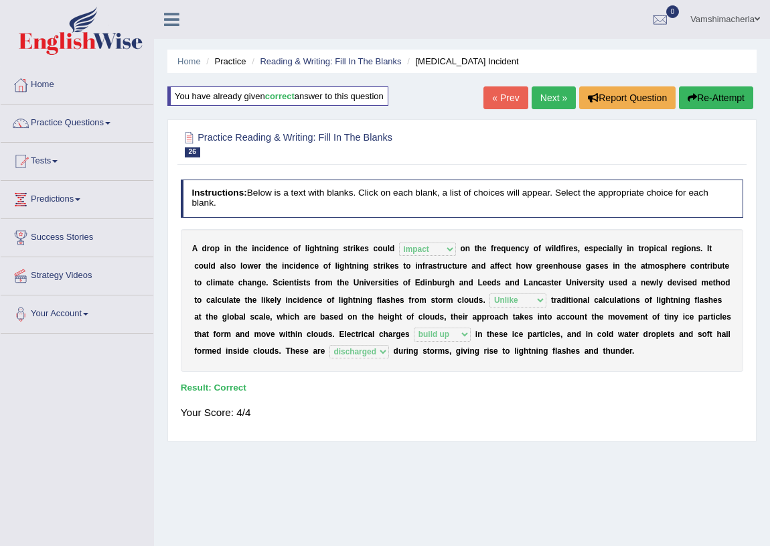
click at [555, 93] on link "Next »" at bounding box center [554, 97] width 44 height 23
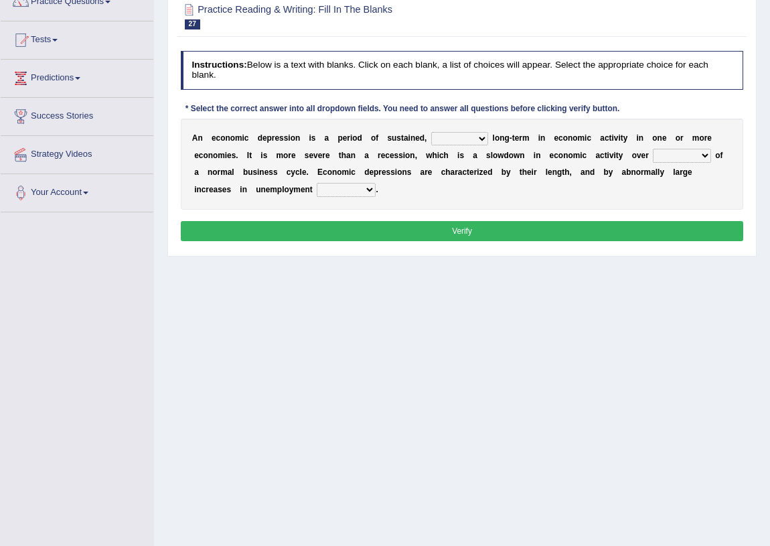
scroll to position [60, 0]
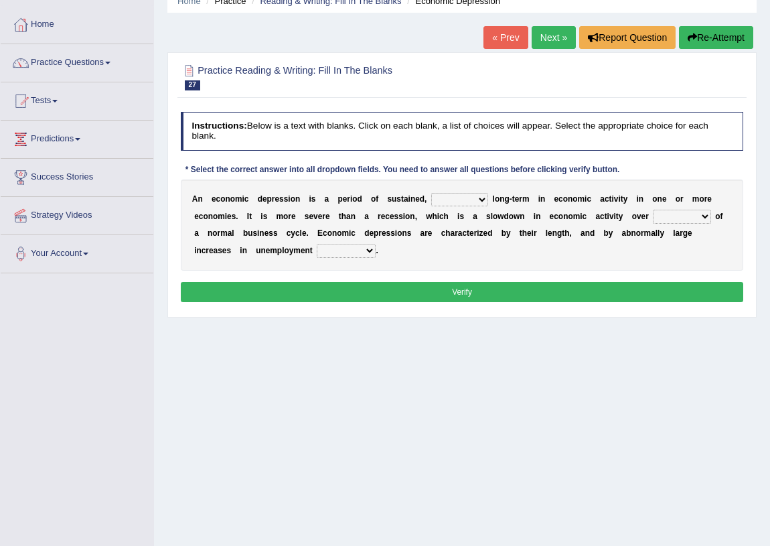
click at [465, 194] on select "variation promotion downturn reduction" at bounding box center [459, 199] width 57 height 13
click at [360, 363] on div "Home Practice Reading & Writing: Fill In The Blanks Economic Depression « Prev …" at bounding box center [462, 275] width 616 height 670
click at [476, 202] on select "variation promotion downturn reduction" at bounding box center [459, 199] width 57 height 13
click at [431, 193] on select "variation promotion downturn reduction" at bounding box center [459, 199] width 57 height 13
click at [466, 202] on select "variation promotion downturn reduction" at bounding box center [459, 199] width 57 height 13
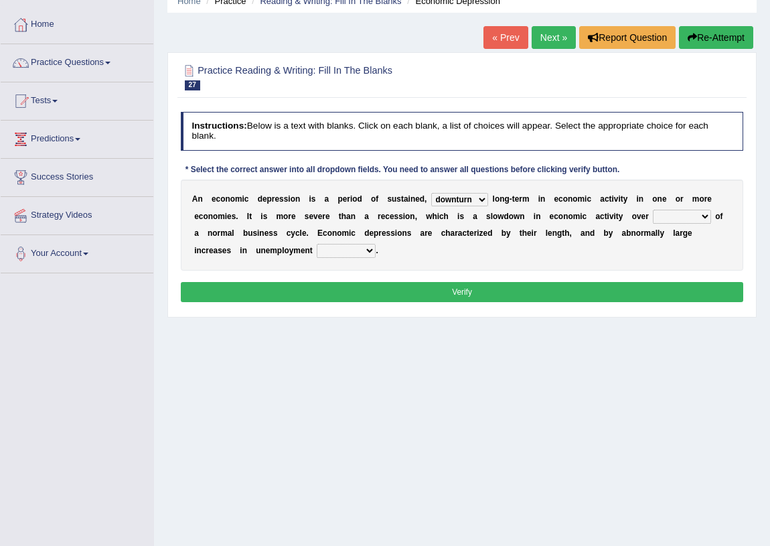
click at [466, 202] on select "variation promotion downturn reduction" at bounding box center [459, 199] width 57 height 13
click at [456, 197] on select "variation promotion downturn reduction" at bounding box center [459, 199] width 57 height 13
select select "reduction"
click at [431, 193] on select "variation promotion downturn reduction" at bounding box center [459, 199] width 57 height 13
click at [449, 194] on select "variation promotion downturn reduction" at bounding box center [459, 199] width 57 height 13
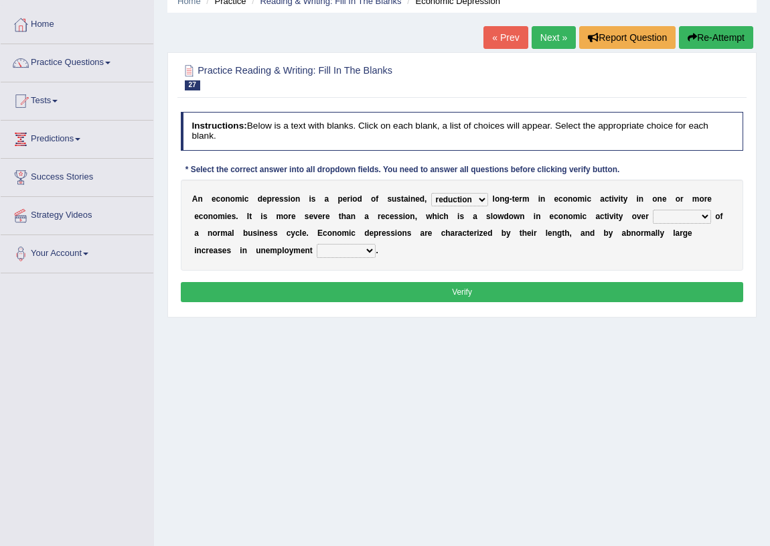
click at [449, 194] on select "variation promotion downturn reduction" at bounding box center [459, 199] width 57 height 13
click at [689, 210] on select "an era the course a tally the year" at bounding box center [682, 216] width 58 height 13
click at [568, 403] on div "Home Practice Reading & Writing: Fill In The Blanks Economic Depression « Prev …" at bounding box center [462, 275] width 616 height 670
click at [665, 210] on select "an era the course a tally the year" at bounding box center [682, 216] width 58 height 13
click at [653, 210] on select "an era the course a tally the year" at bounding box center [682, 216] width 58 height 13
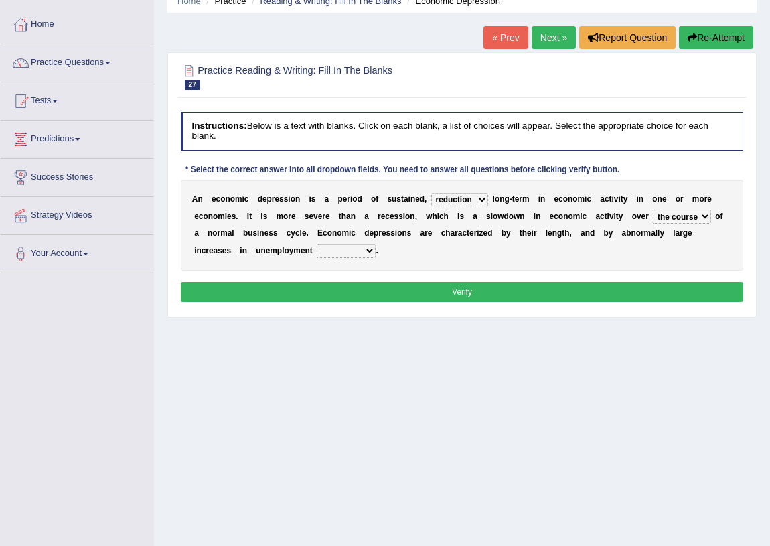
click at [677, 212] on select "an era the course a tally the year" at bounding box center [682, 216] width 58 height 13
click at [653, 210] on select "an era the course a tally the year" at bounding box center [682, 216] width 58 height 13
click at [683, 210] on select "an era the course a tally the year" at bounding box center [682, 216] width 58 height 13
click at [653, 210] on select "an era the course a tally the year" at bounding box center [682, 216] width 58 height 13
click at [692, 218] on select "an era the course a tally the year" at bounding box center [682, 216] width 58 height 13
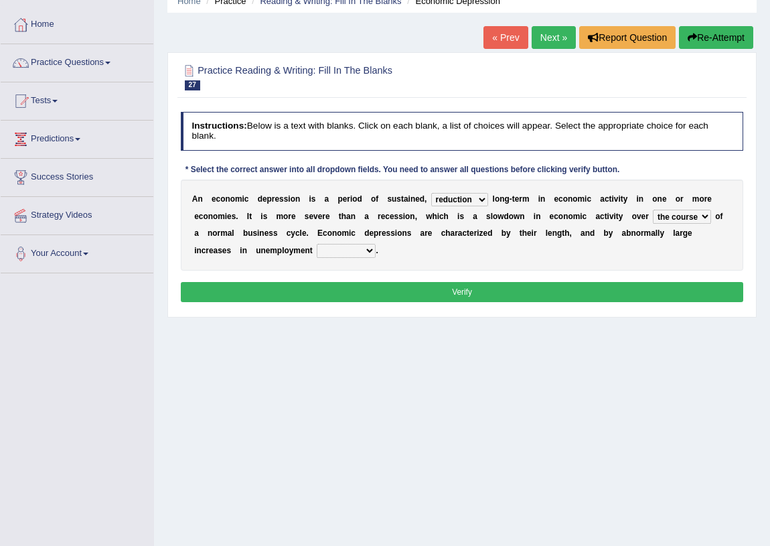
select select "the year"
click at [653, 210] on select "an era the course a tally the year" at bounding box center [682, 216] width 58 height 13
click at [356, 250] on select "calculation bias ratio rate" at bounding box center [346, 250] width 59 height 13
click at [317, 244] on select "calculation bias ratio rate" at bounding box center [346, 250] width 59 height 13
click at [362, 250] on select "calculation bias ratio rate" at bounding box center [346, 250] width 59 height 13
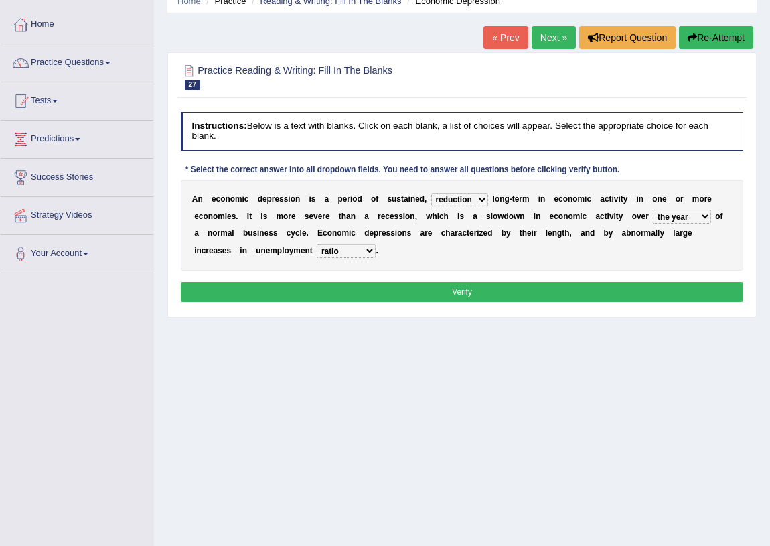
select select "rate"
click at [317, 244] on select "calculation bias ratio rate" at bounding box center [346, 250] width 59 height 13
click at [370, 286] on button "Verify" at bounding box center [462, 291] width 563 height 19
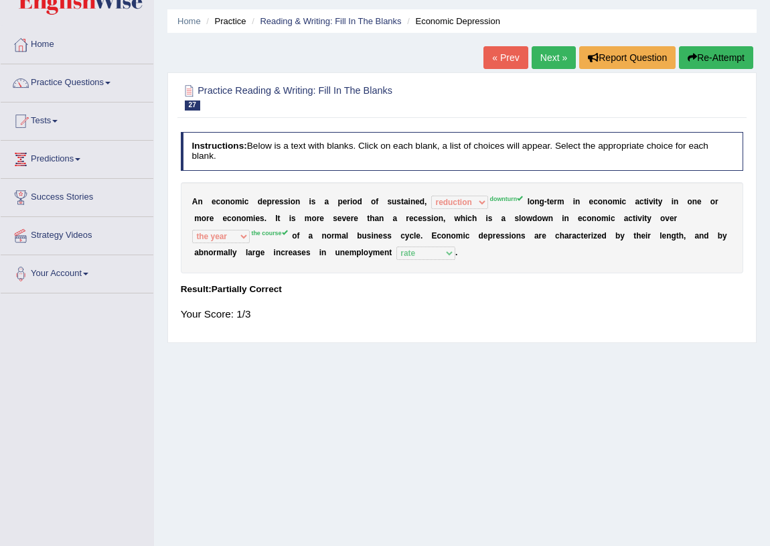
scroll to position [0, 0]
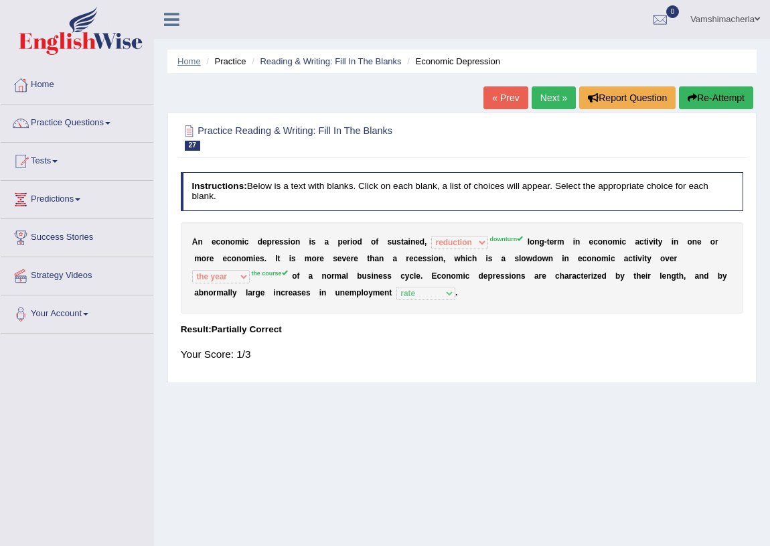
click at [194, 62] on link "Home" at bounding box center [188, 61] width 23 height 10
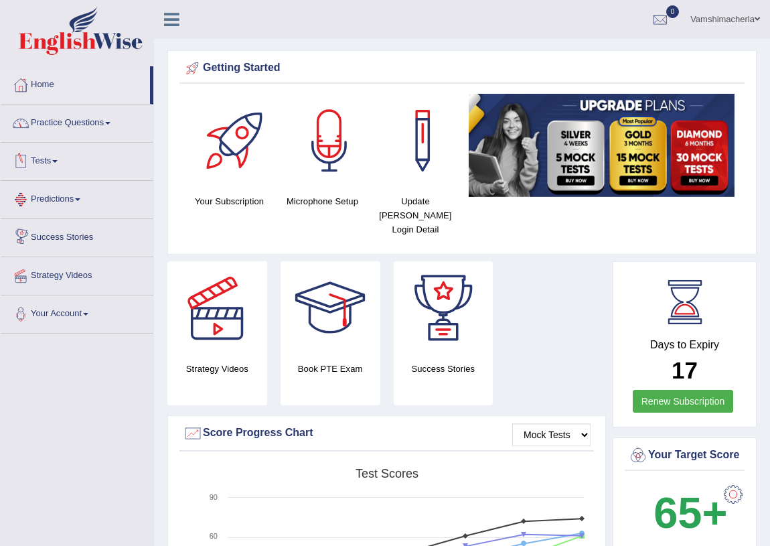
click at [80, 121] on link "Practice Questions" at bounding box center [77, 120] width 153 height 33
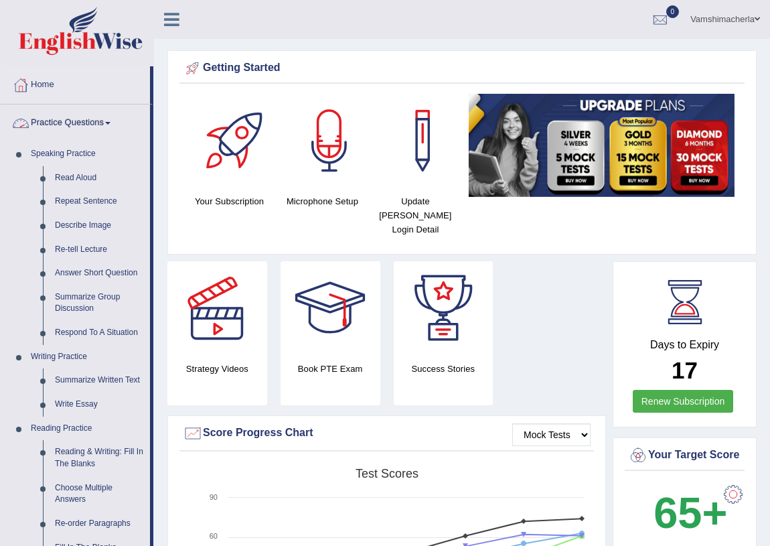
click at [80, 121] on link "Practice Questions" at bounding box center [75, 120] width 149 height 33
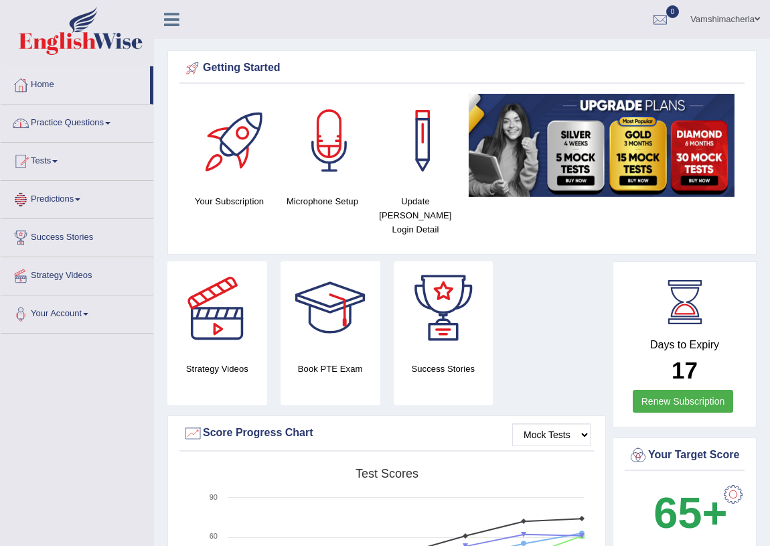
click at [71, 201] on link "Predictions" at bounding box center [77, 197] width 153 height 33
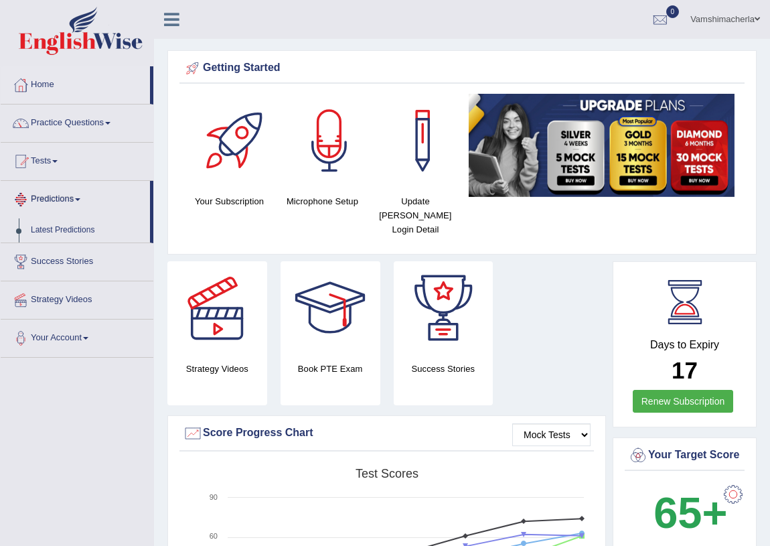
click at [71, 201] on link "Predictions" at bounding box center [75, 197] width 149 height 33
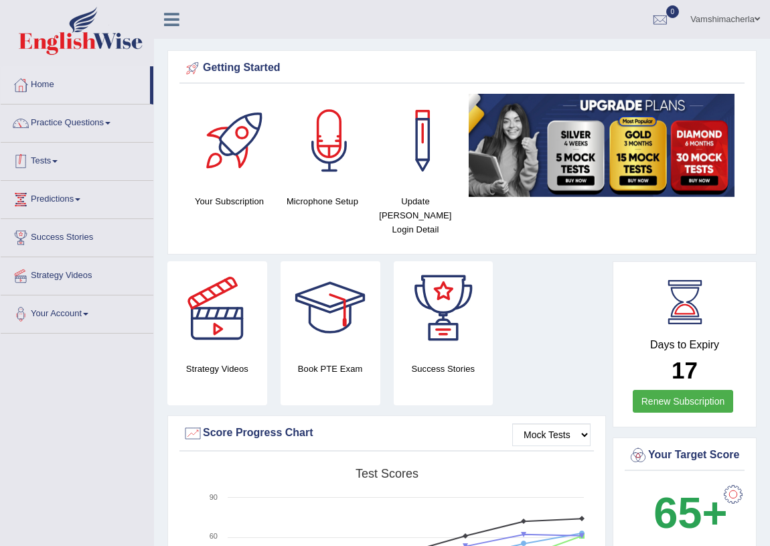
click at [52, 168] on link "Tests" at bounding box center [77, 159] width 153 height 33
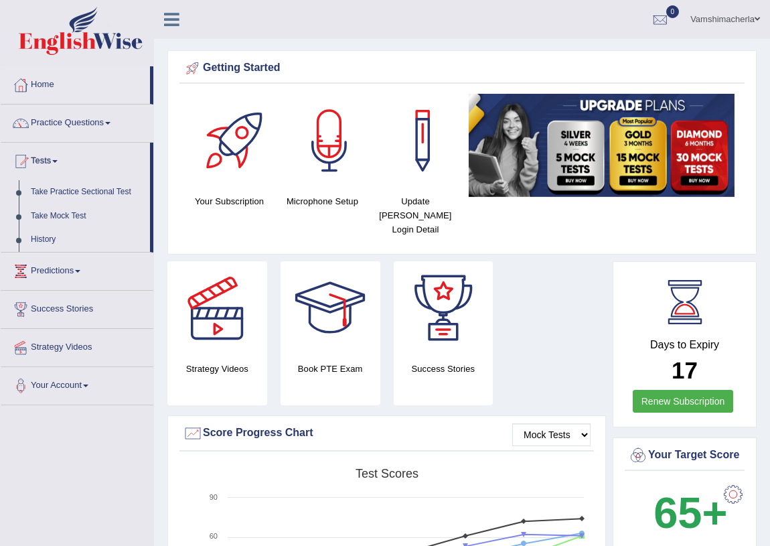
click at [53, 163] on link "Tests" at bounding box center [75, 159] width 149 height 33
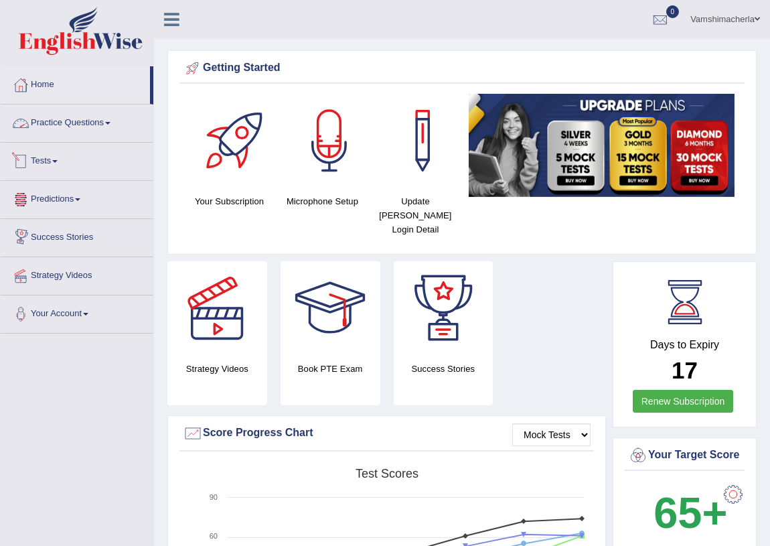
click at [93, 118] on link "Practice Questions" at bounding box center [77, 120] width 153 height 33
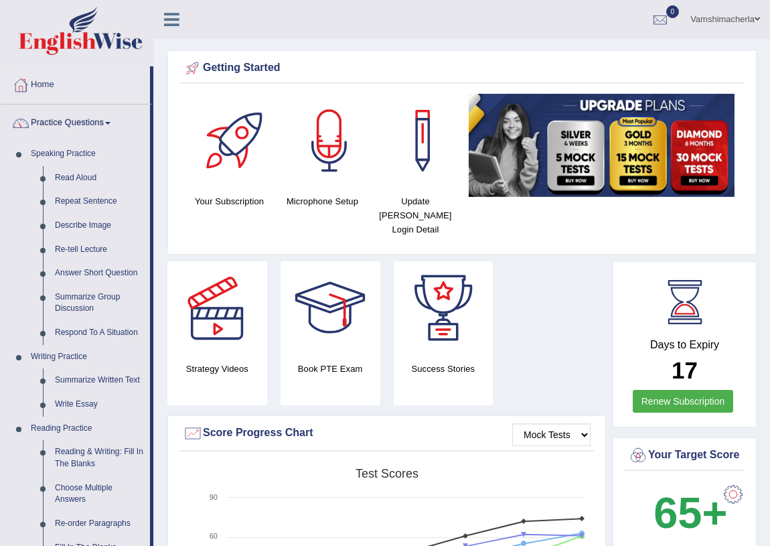
click at [93, 118] on link "Practice Questions" at bounding box center [75, 120] width 149 height 33
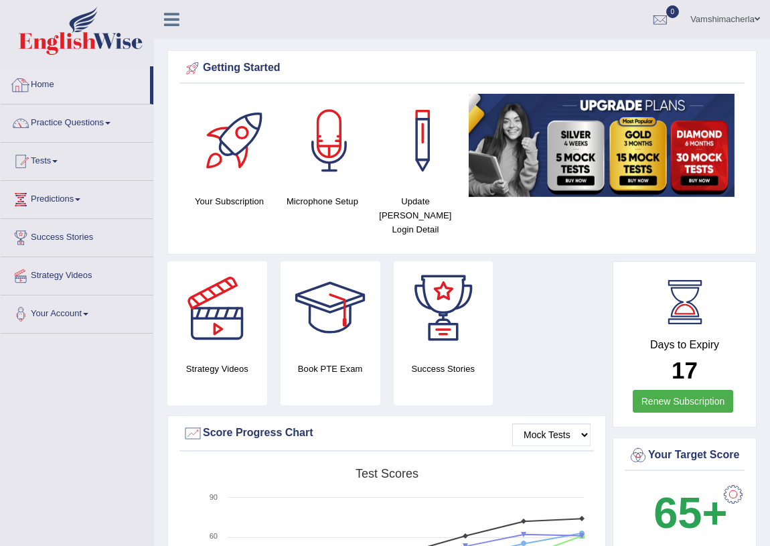
click at [51, 86] on link "Home" at bounding box center [75, 82] width 149 height 33
click at [54, 157] on link "Tests" at bounding box center [77, 159] width 153 height 33
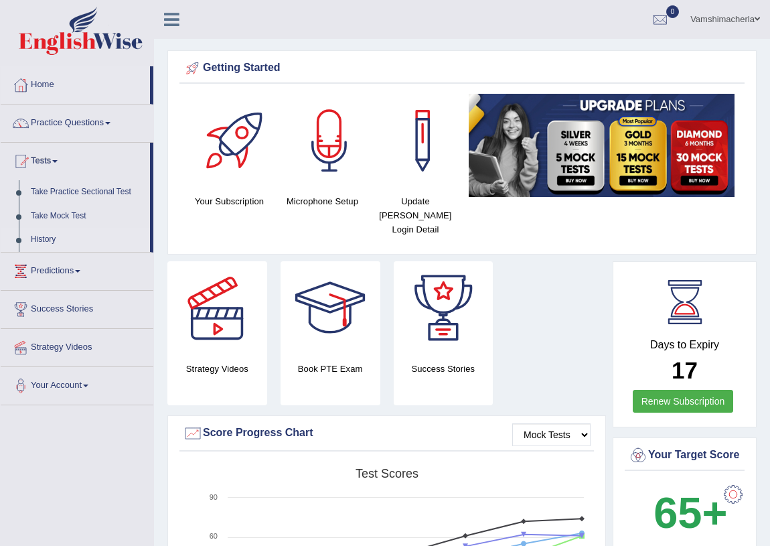
click at [41, 234] on link "History" at bounding box center [87, 240] width 125 height 24
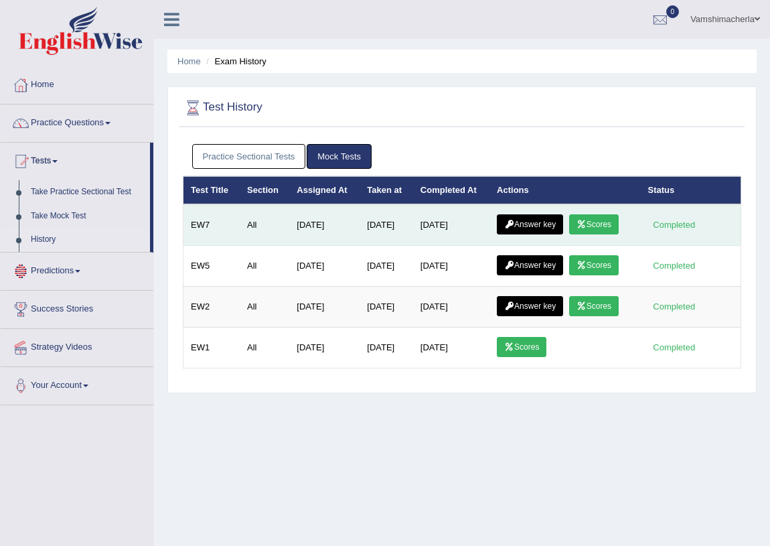
drag, startPoint x: 0, startPoint y: 0, endPoint x: 515, endPoint y: 222, distance: 561.0
click at [514, 222] on icon at bounding box center [509, 224] width 10 height 8
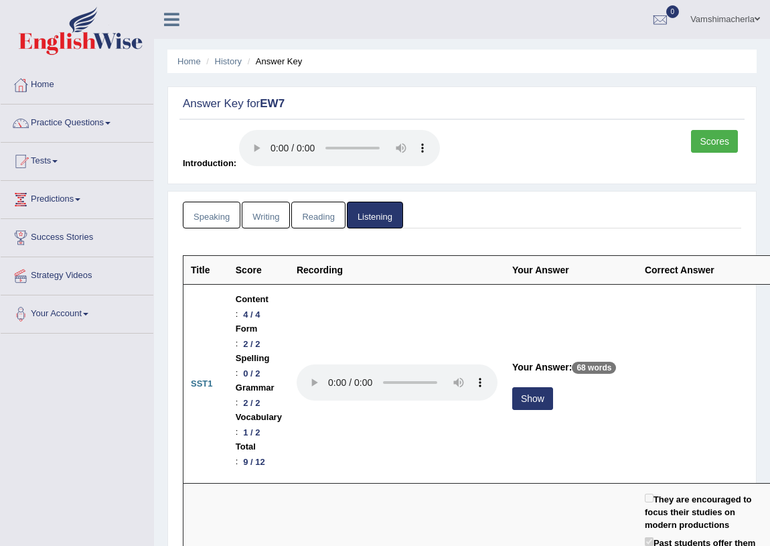
click at [721, 13] on link "Vamshimacherla" at bounding box center [726, 17] width 90 height 35
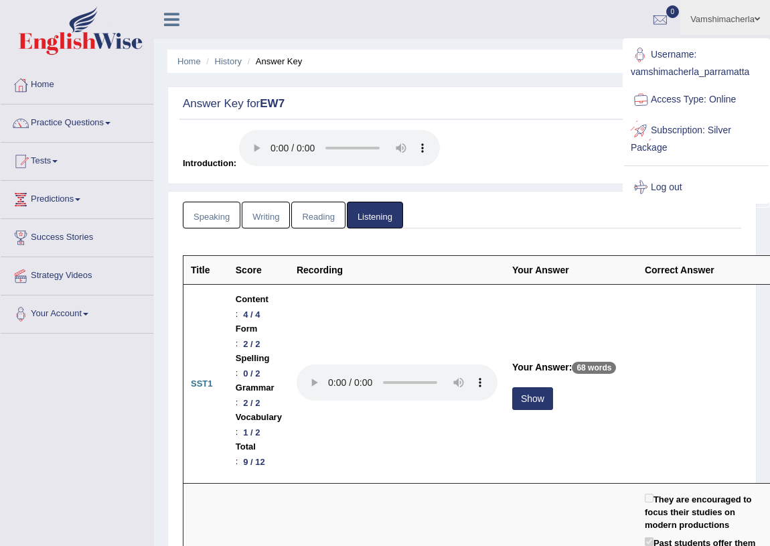
click at [673, 188] on link "Log out" at bounding box center [696, 187] width 145 height 31
